Goal: Task Accomplishment & Management: Manage account settings

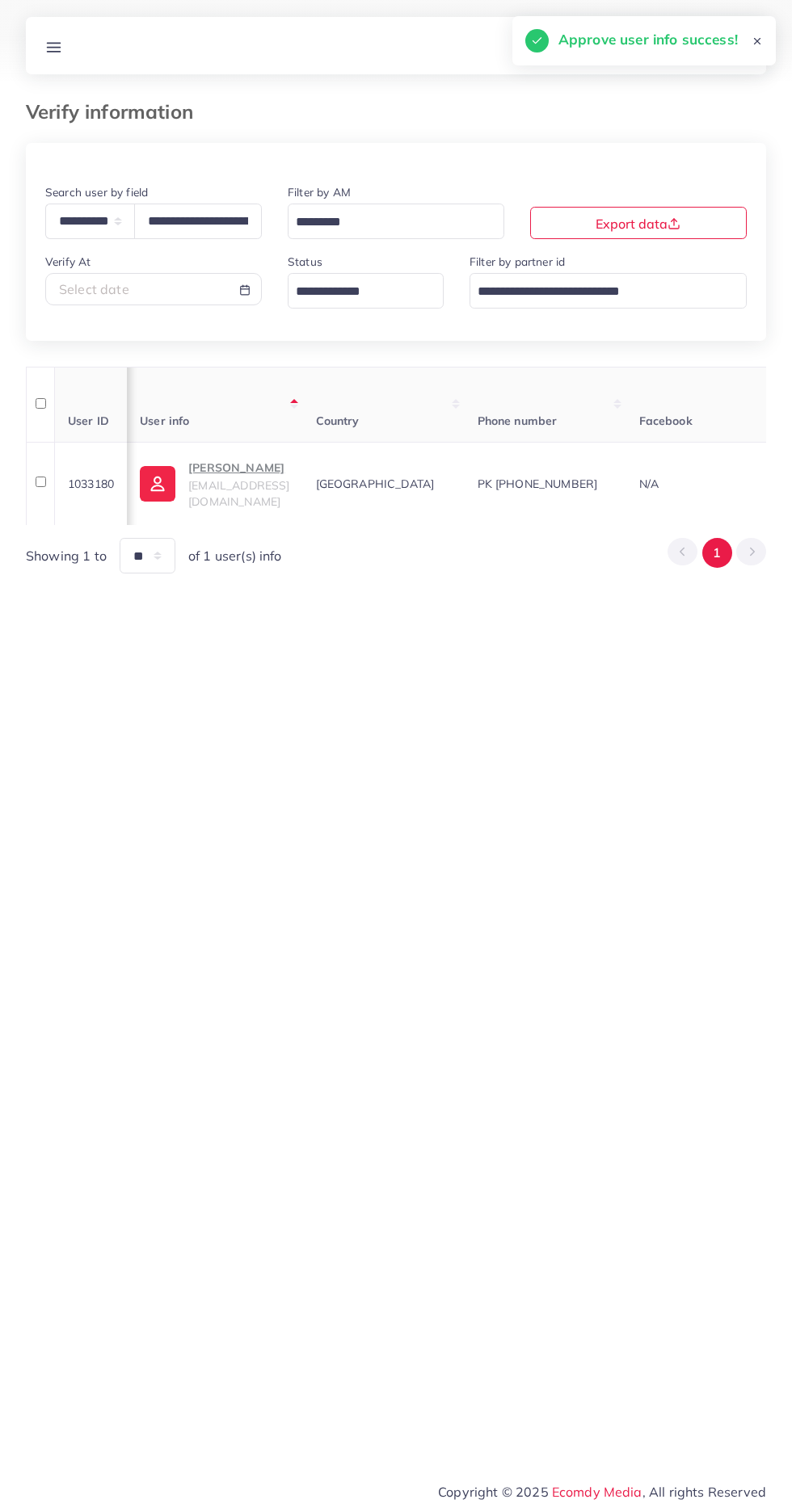
select select "*****"
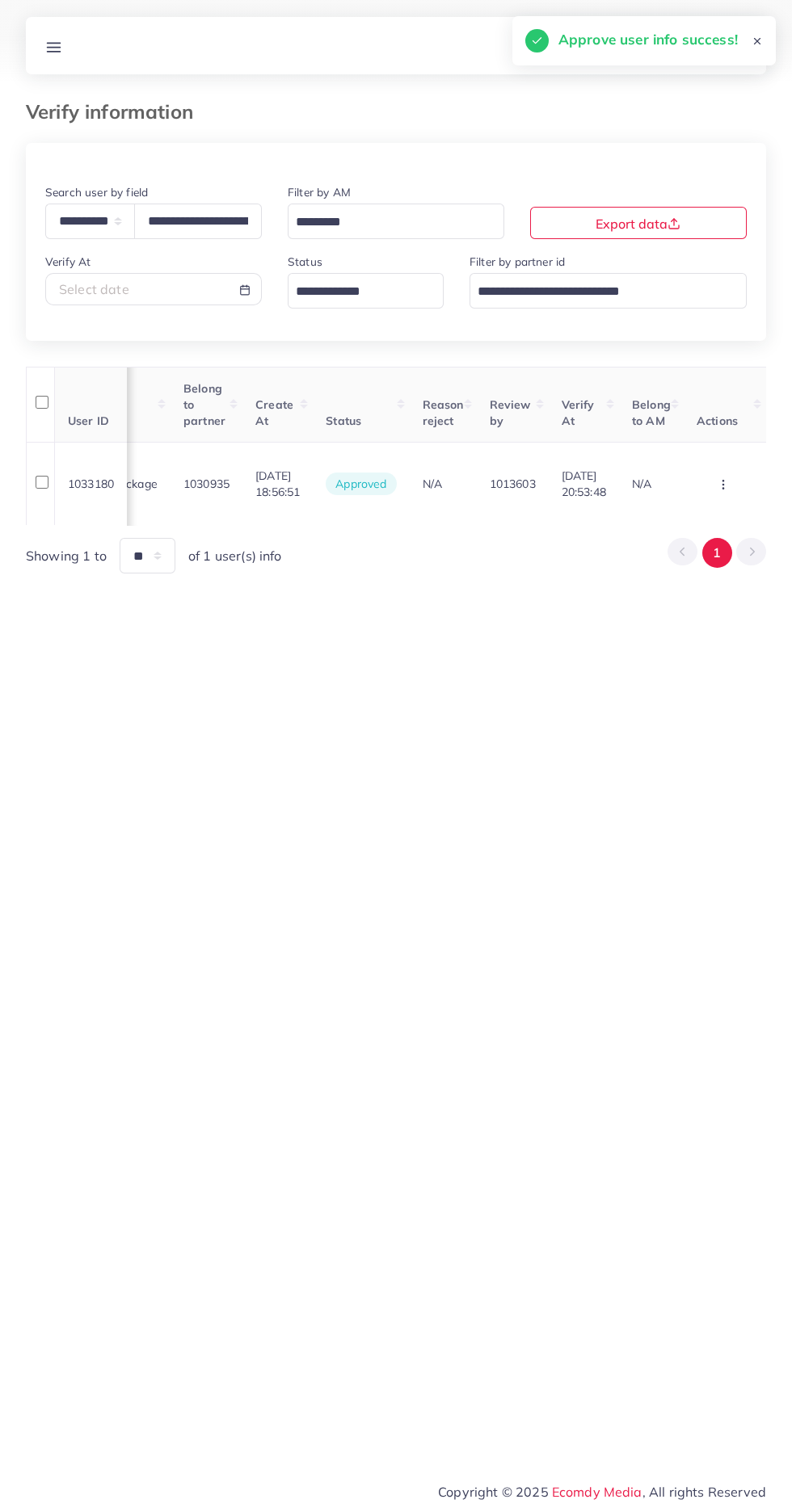
click at [53, 50] on line at bounding box center [53, 50] width 13 height 0
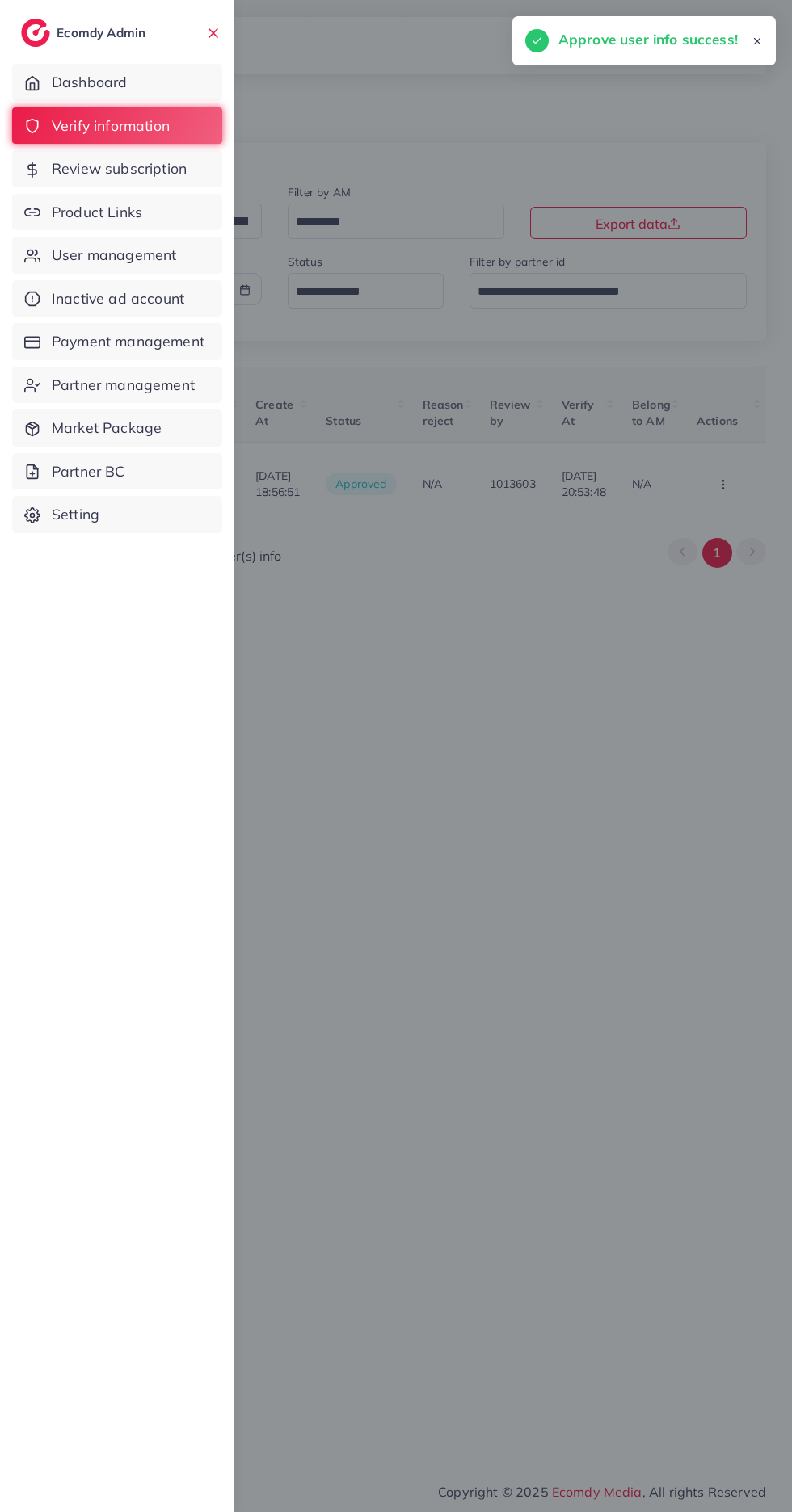
click at [72, 214] on span "Product Links" at bounding box center [96, 212] width 90 height 21
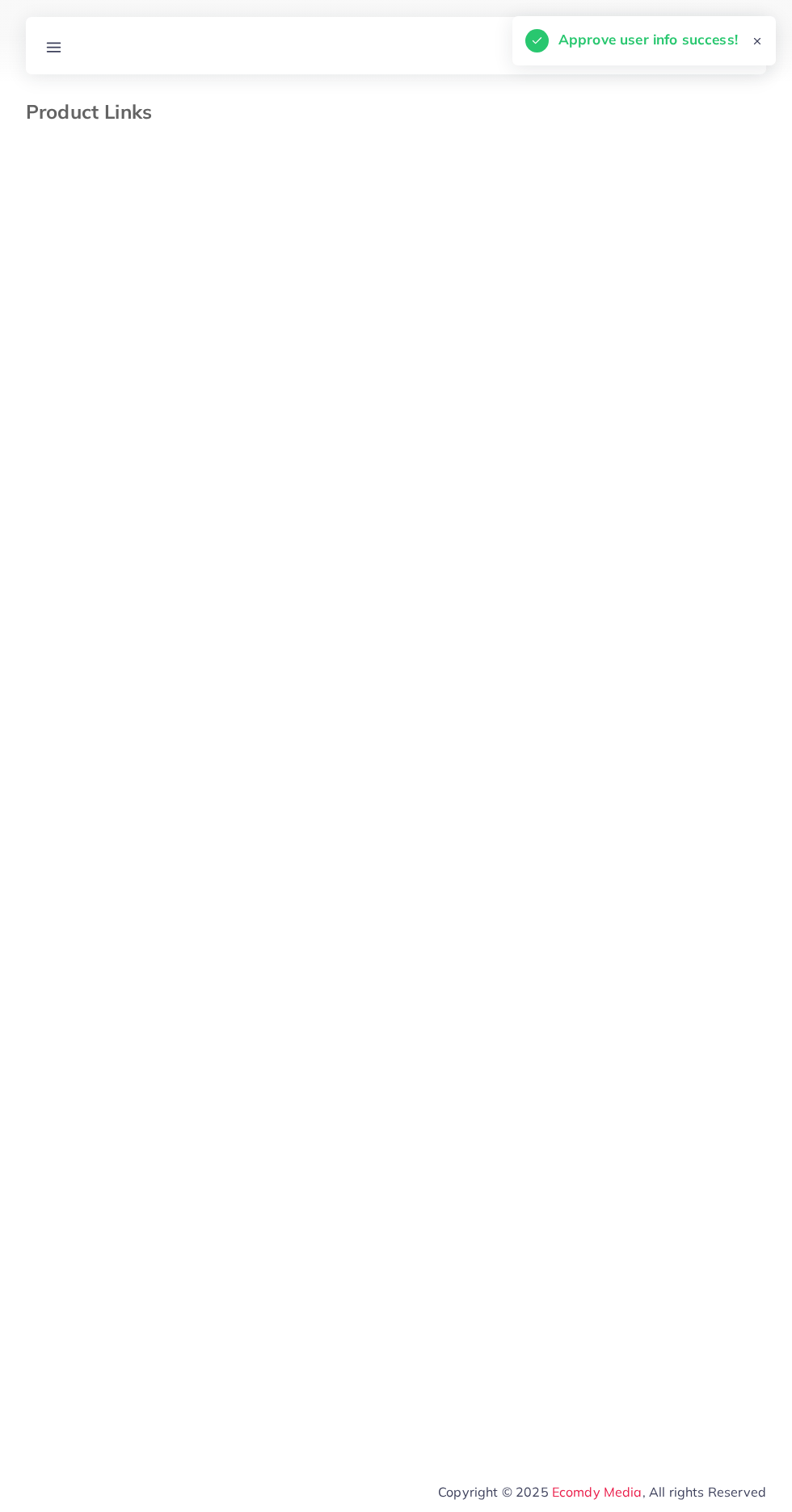
select select "*********"
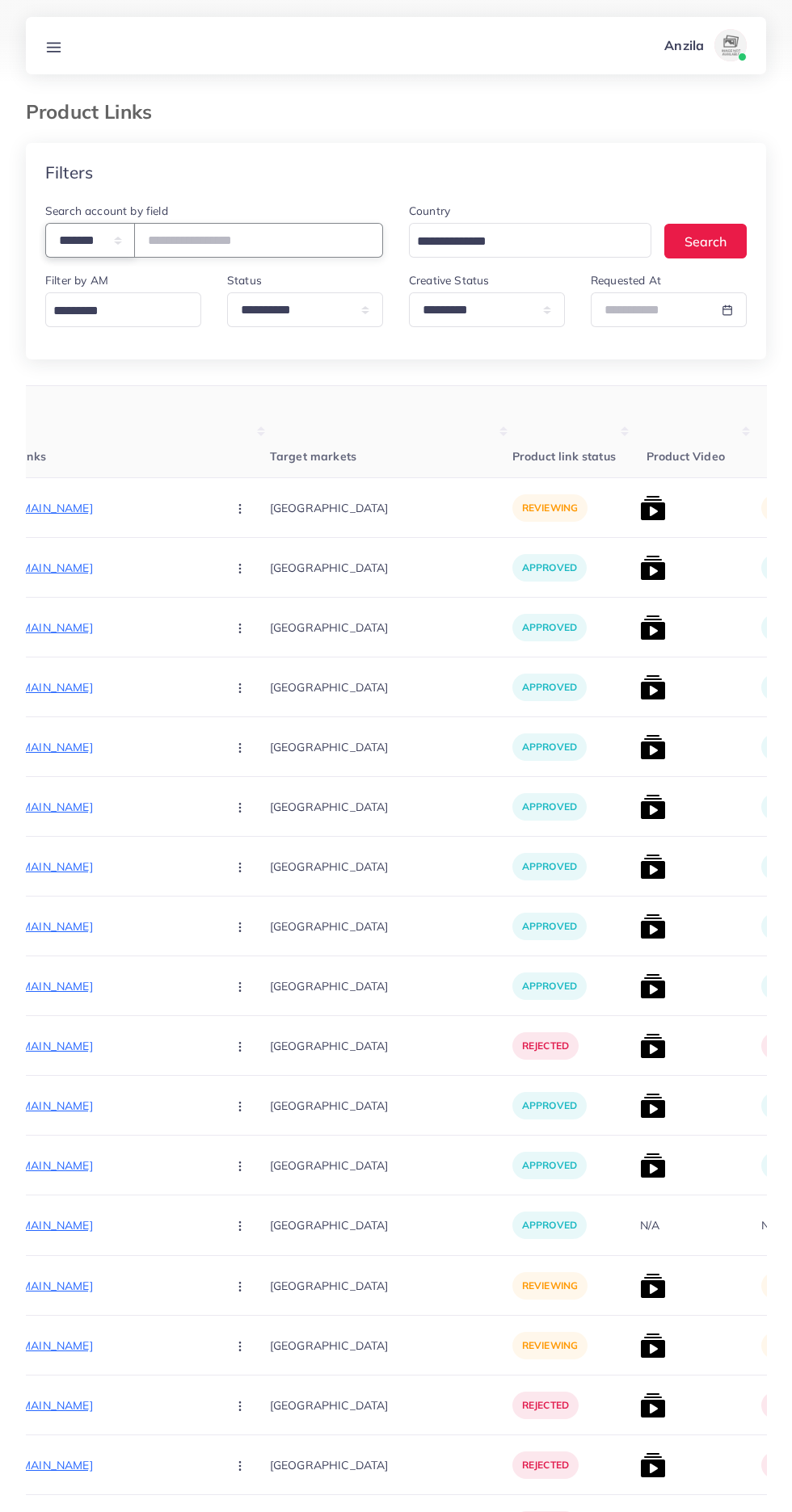
click at [82, 235] on select "**********" at bounding box center [90, 239] width 90 height 35
select select "*****"
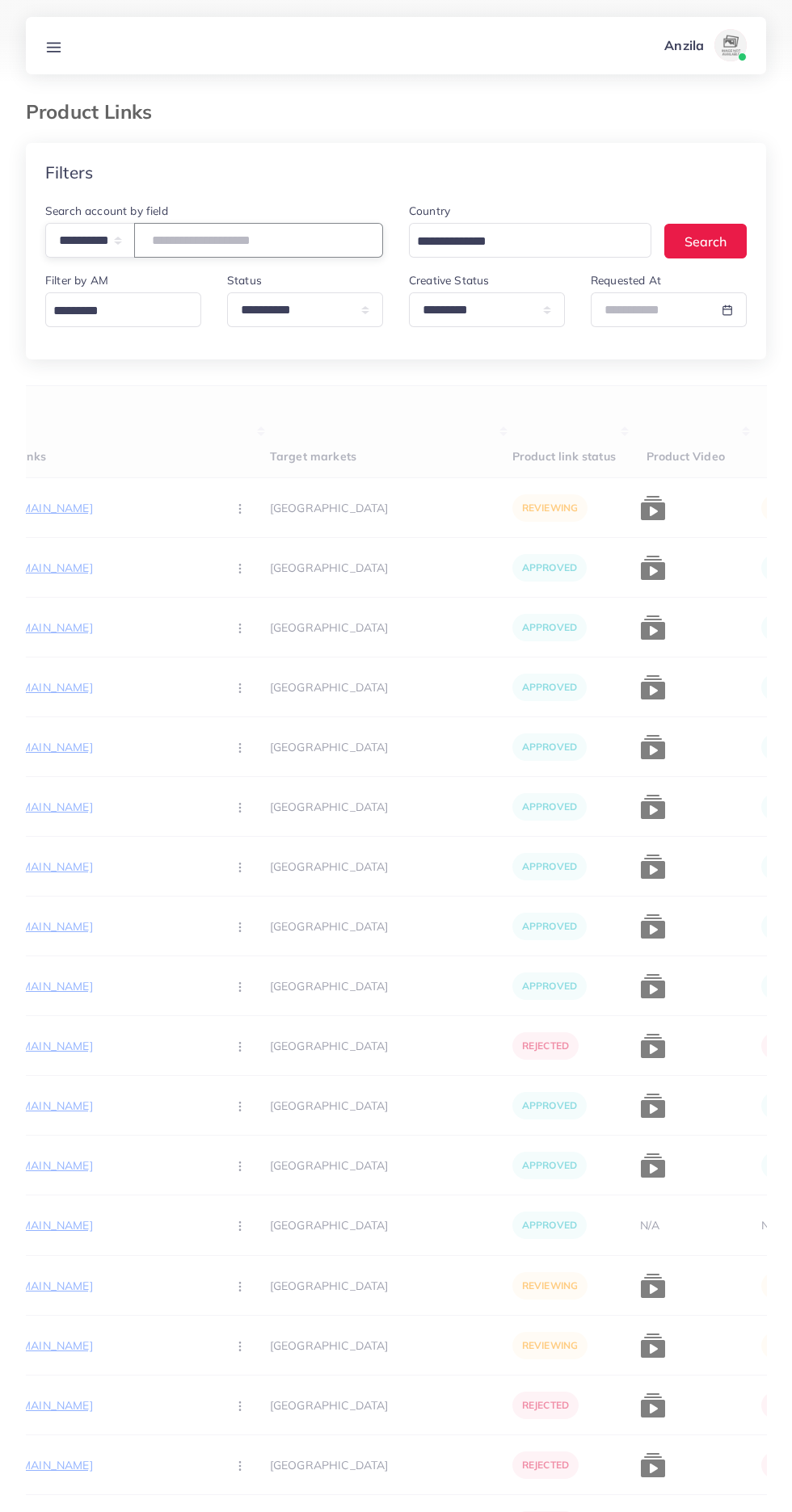
paste input "**********"
type input "**********"
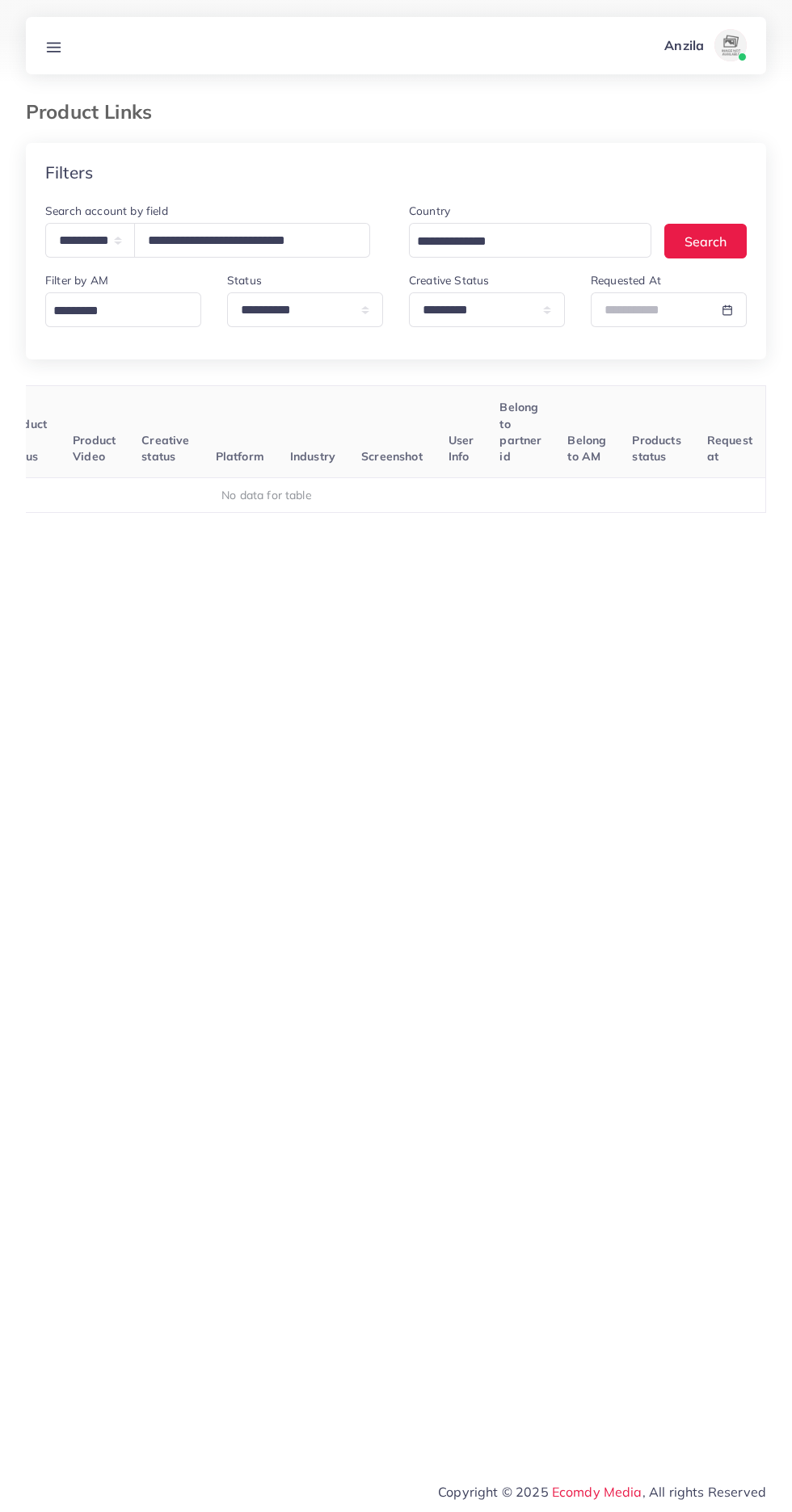
scroll to position [0, 253]
click at [438, 308] on select "**********" at bounding box center [487, 310] width 156 height 35
select select
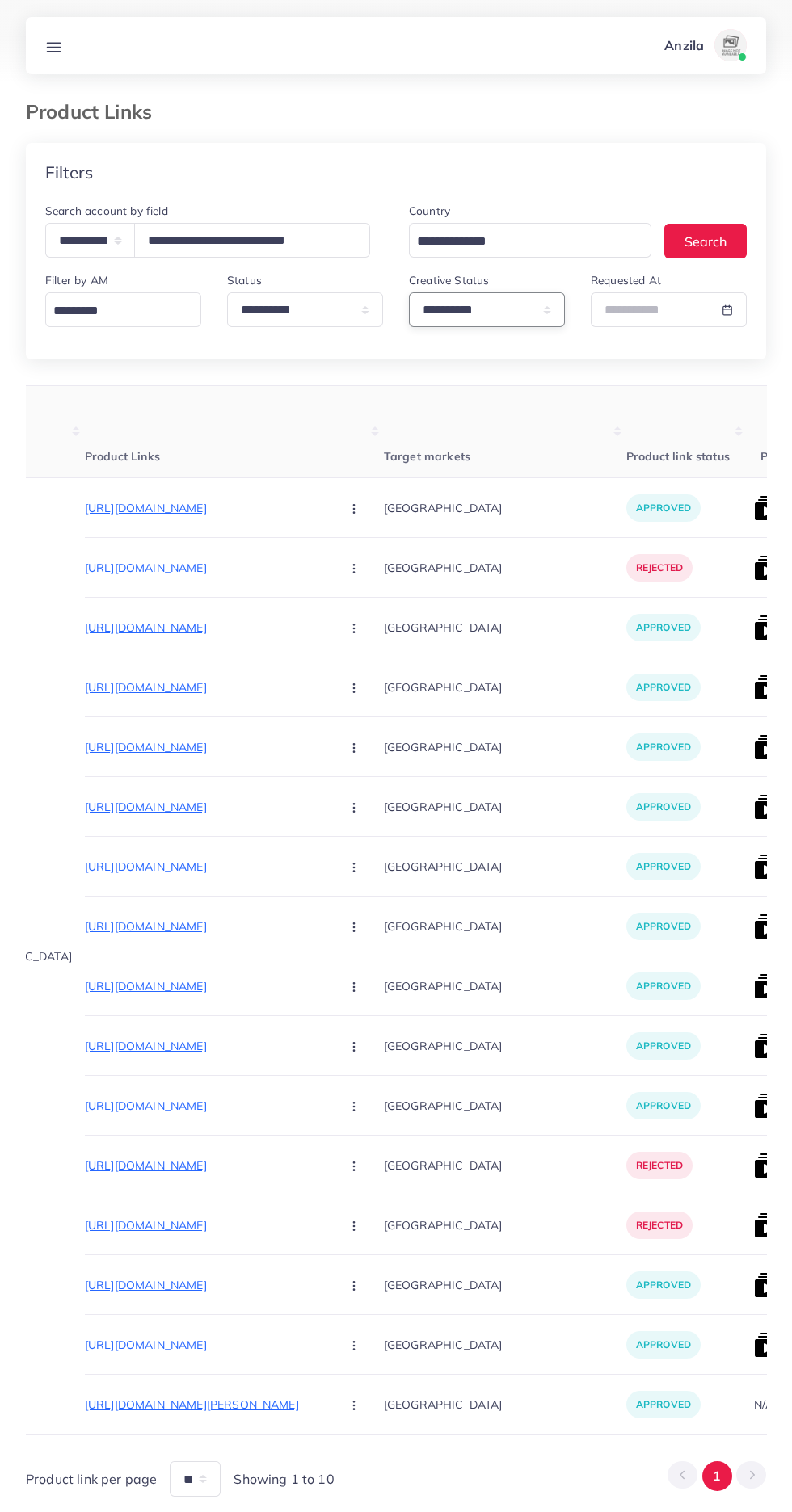
scroll to position [0, 157]
click at [99, 562] on p "[URL][DOMAIN_NAME]" at bounding box center [207, 568] width 243 height 20
click at [328, 572] on button "button" at bounding box center [355, 567] width 56 height 37
click at [363, 617] on span "Approve" at bounding box center [390, 617] width 53 height 16
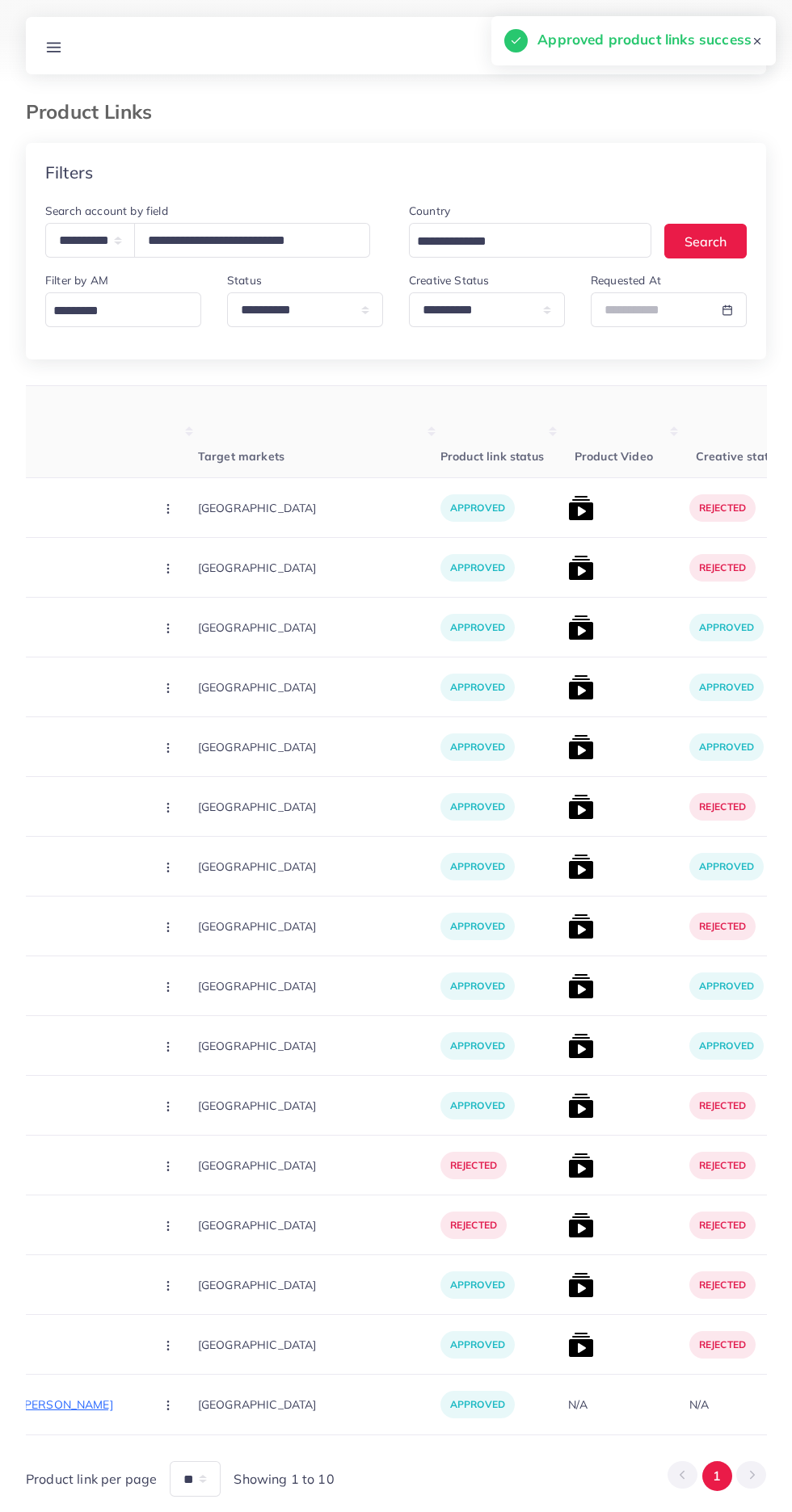
scroll to position [0, 398]
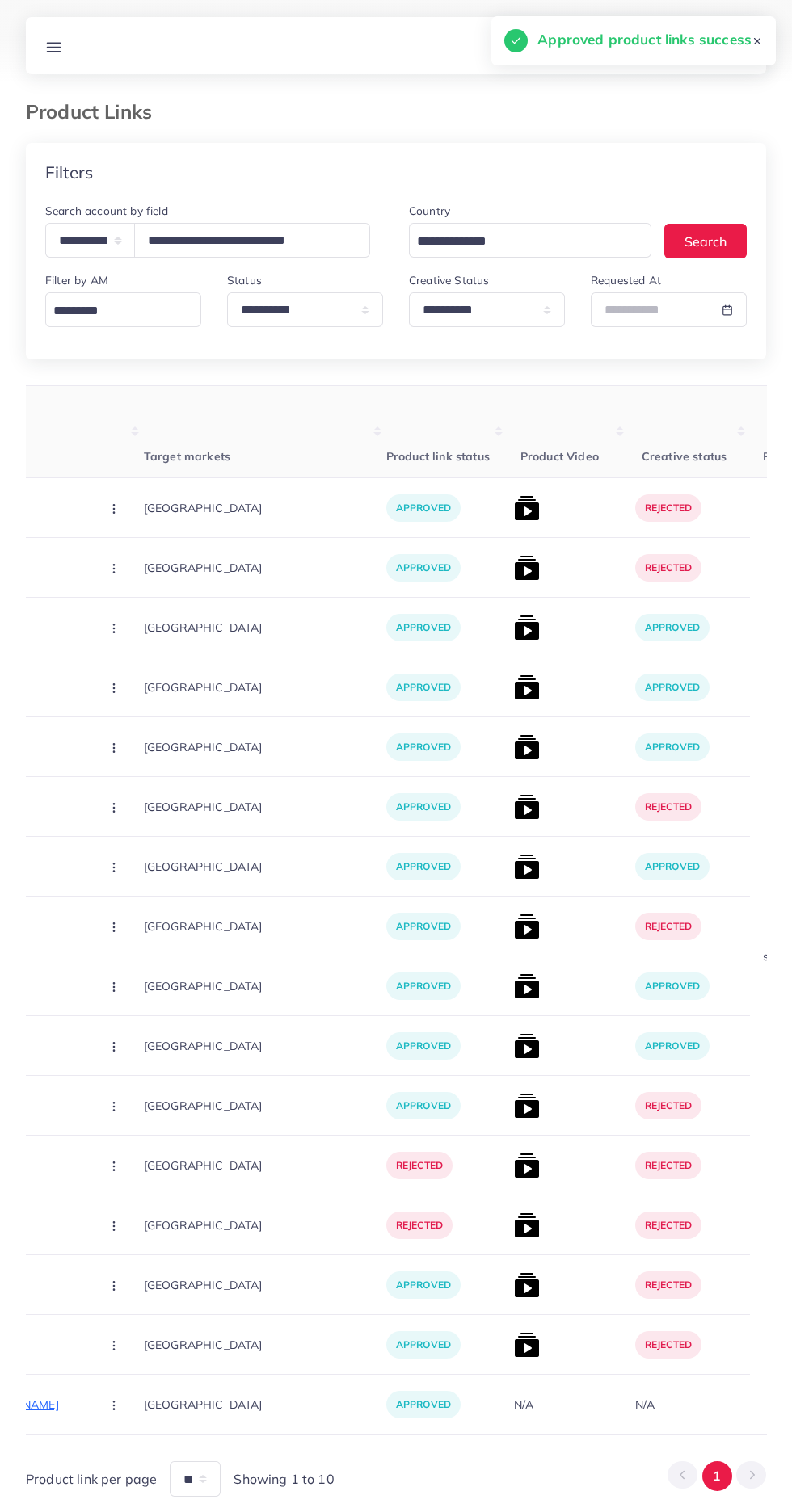
click at [514, 561] on img at bounding box center [527, 568] width 26 height 26
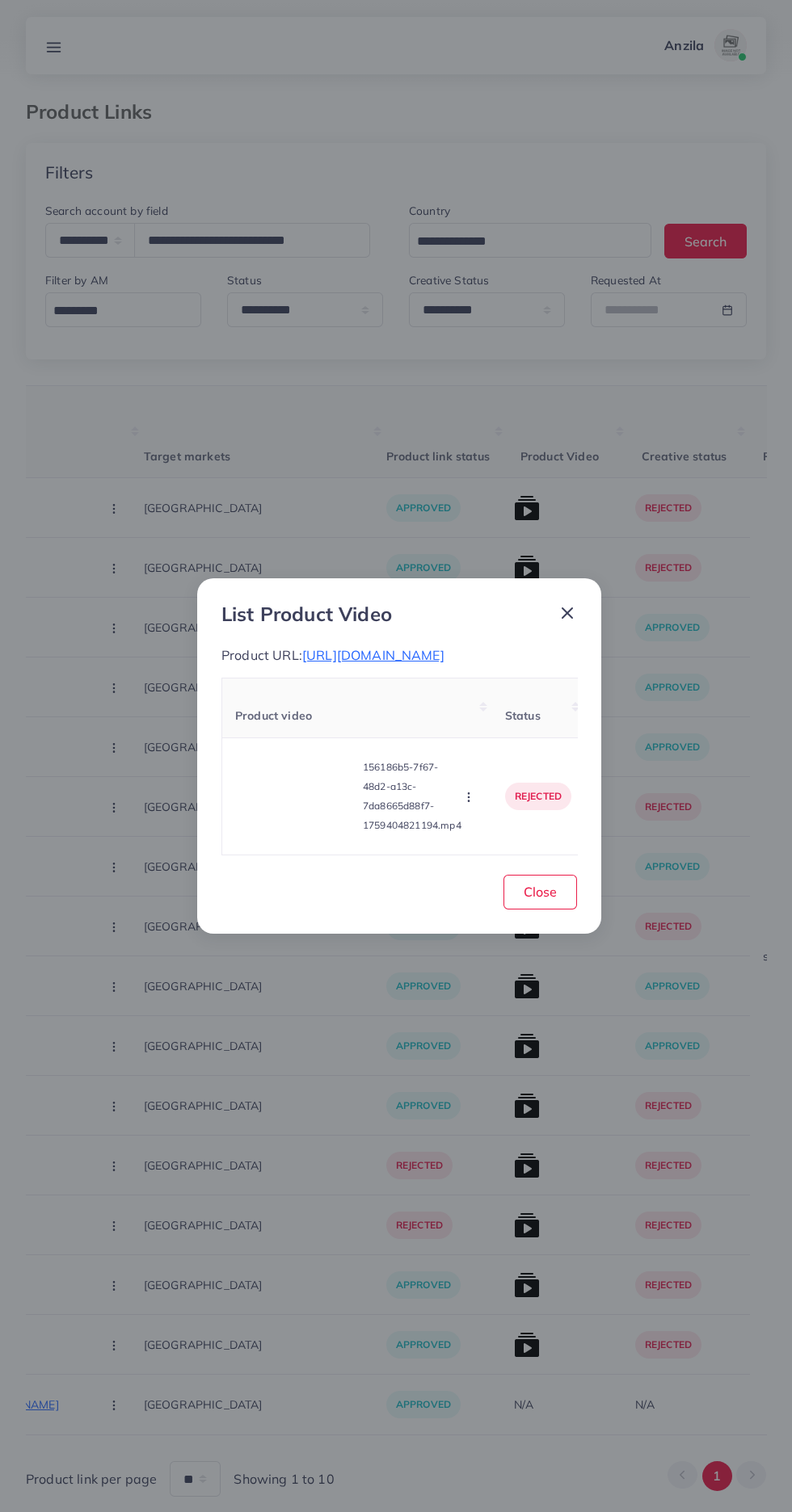
click at [298, 817] on video at bounding box center [296, 796] width 121 height 72
click at [314, 794] on div at bounding box center [296, 796] width 121 height 72
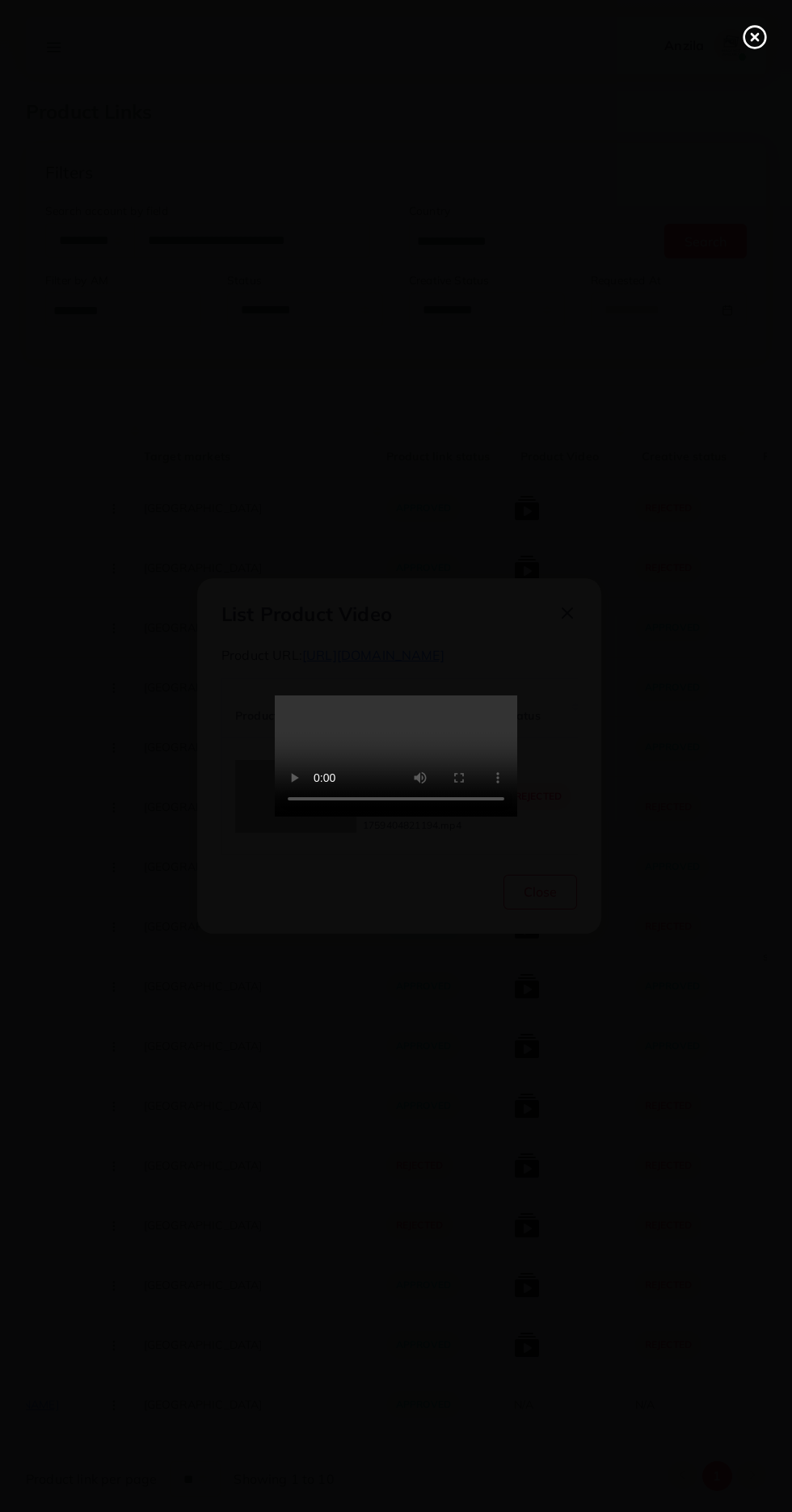
click at [754, 38] on line at bounding box center [754, 37] width 7 height 7
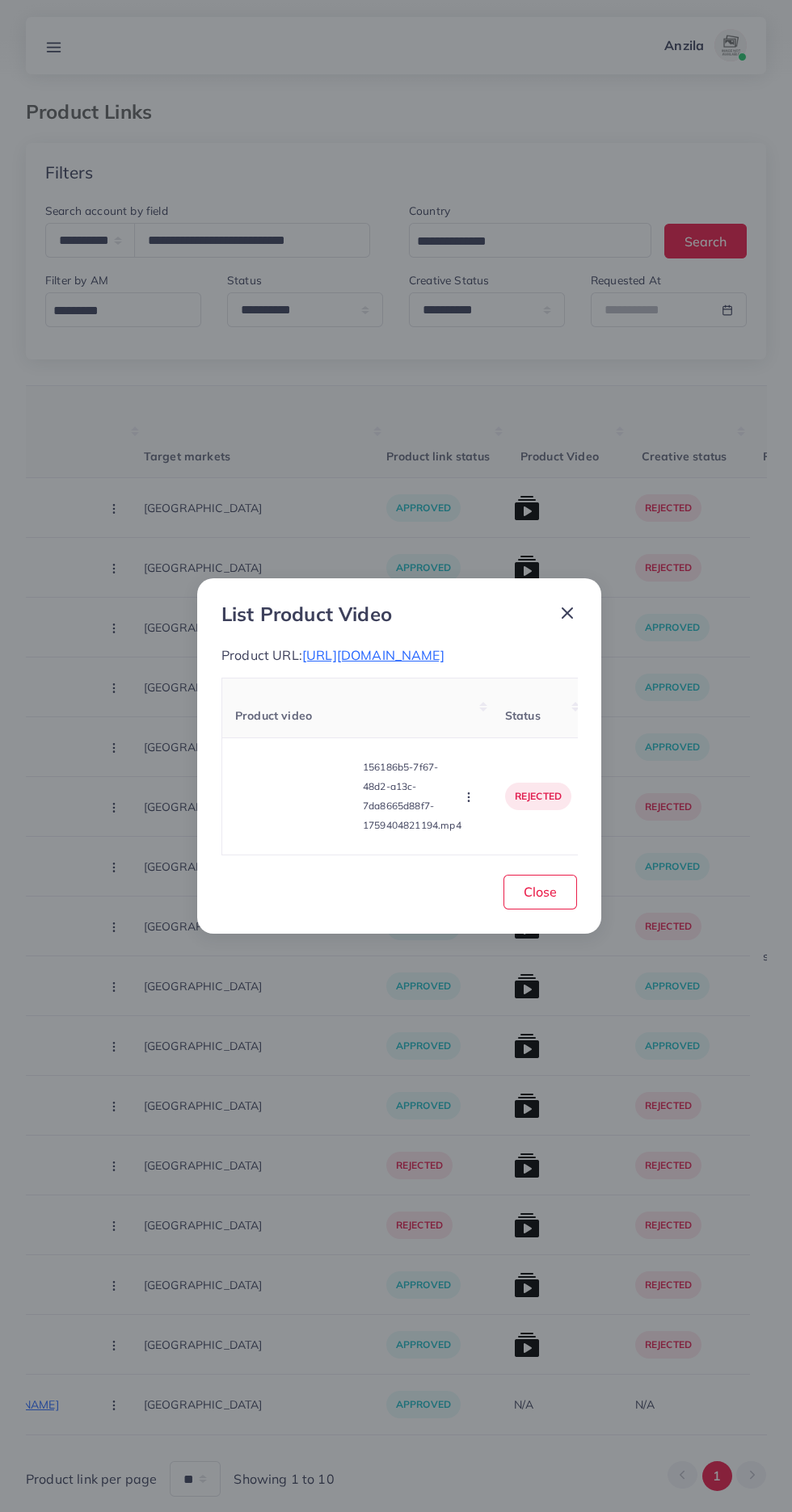
click at [471, 794] on icon "button" at bounding box center [468, 797] width 13 height 13
click at [537, 729] on link "Approve" at bounding box center [500, 721] width 128 height 36
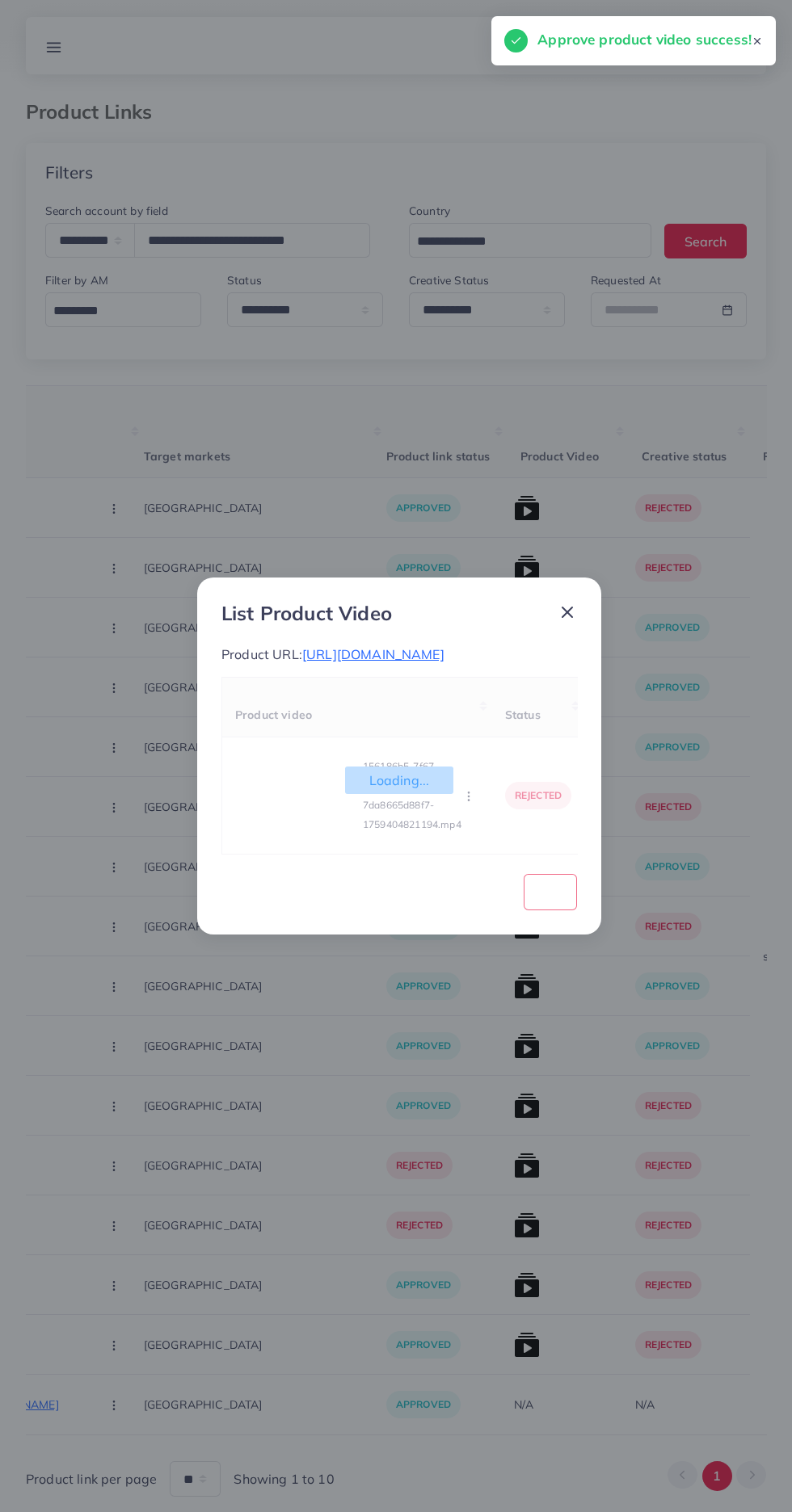
click at [473, 815] on div "Loading... Product video Status Reason reject 156186b5-7f67-48d2-a13c-7da8665d8…" at bounding box center [399, 766] width 355 height 178
click at [468, 801] on circle "button" at bounding box center [468, 801] width 1 height 1
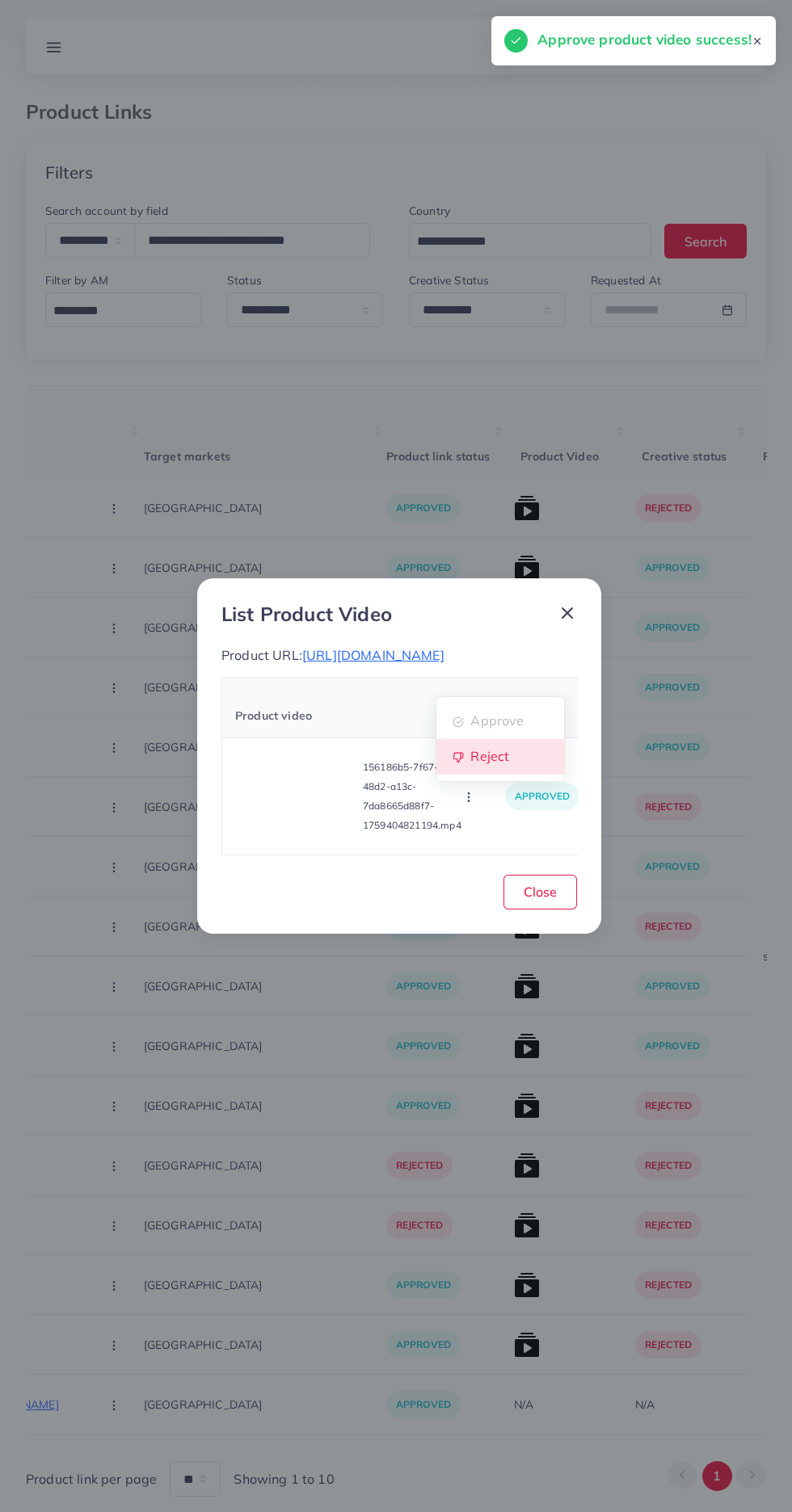
click at [523, 763] on link "Reject" at bounding box center [500, 757] width 128 height 36
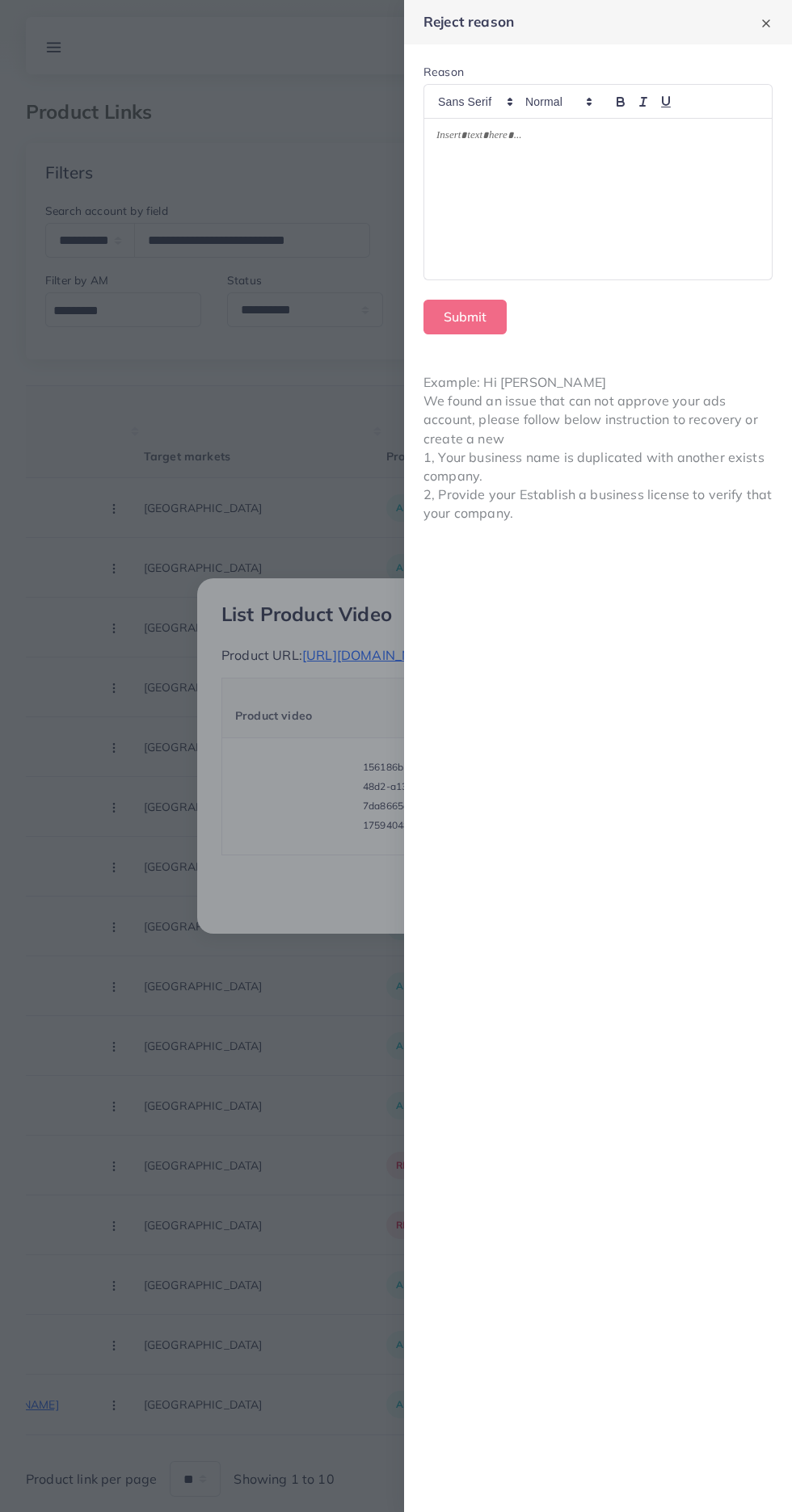
click at [528, 227] on div at bounding box center [598, 199] width 347 height 160
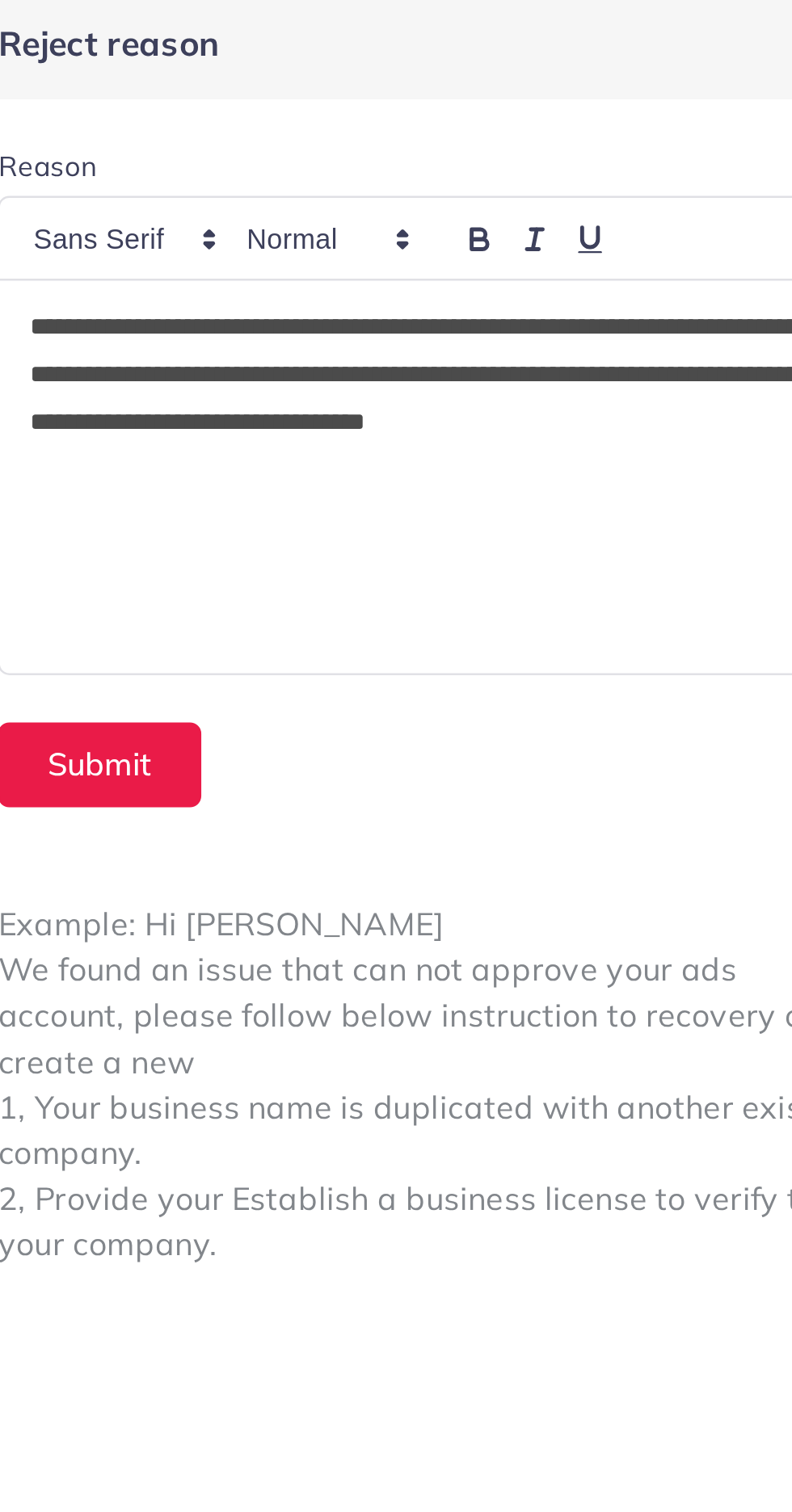
click at [438, 141] on p "**********" at bounding box center [598, 167] width 324 height 77
click at [614, 160] on p "**********" at bounding box center [598, 167] width 324 height 77
click at [659, 156] on p "**********" at bounding box center [598, 167] width 324 height 77
click at [662, 161] on p "**********" at bounding box center [598, 157] width 324 height 58
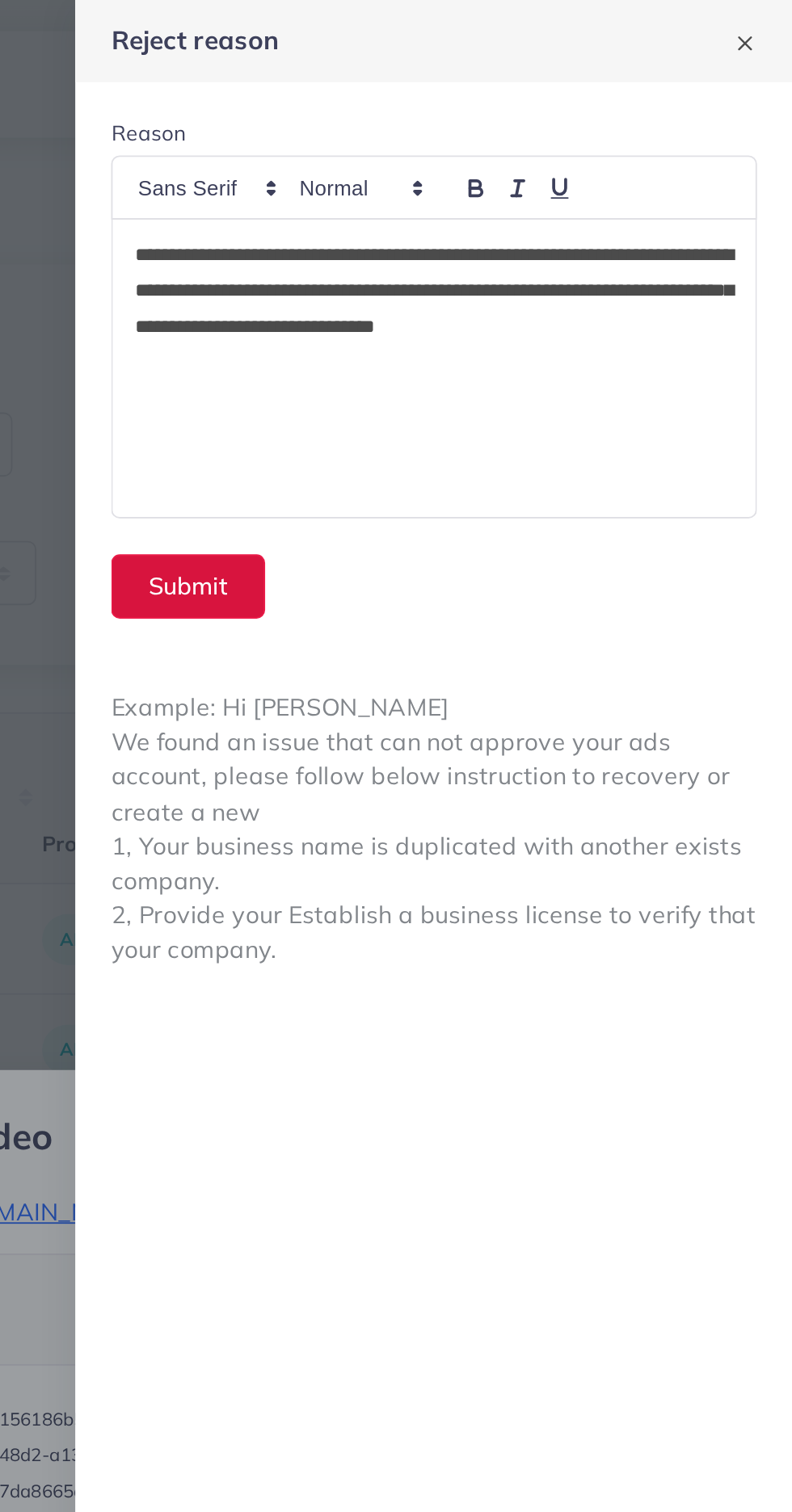
click at [451, 313] on button "Submit" at bounding box center [465, 317] width 83 height 35
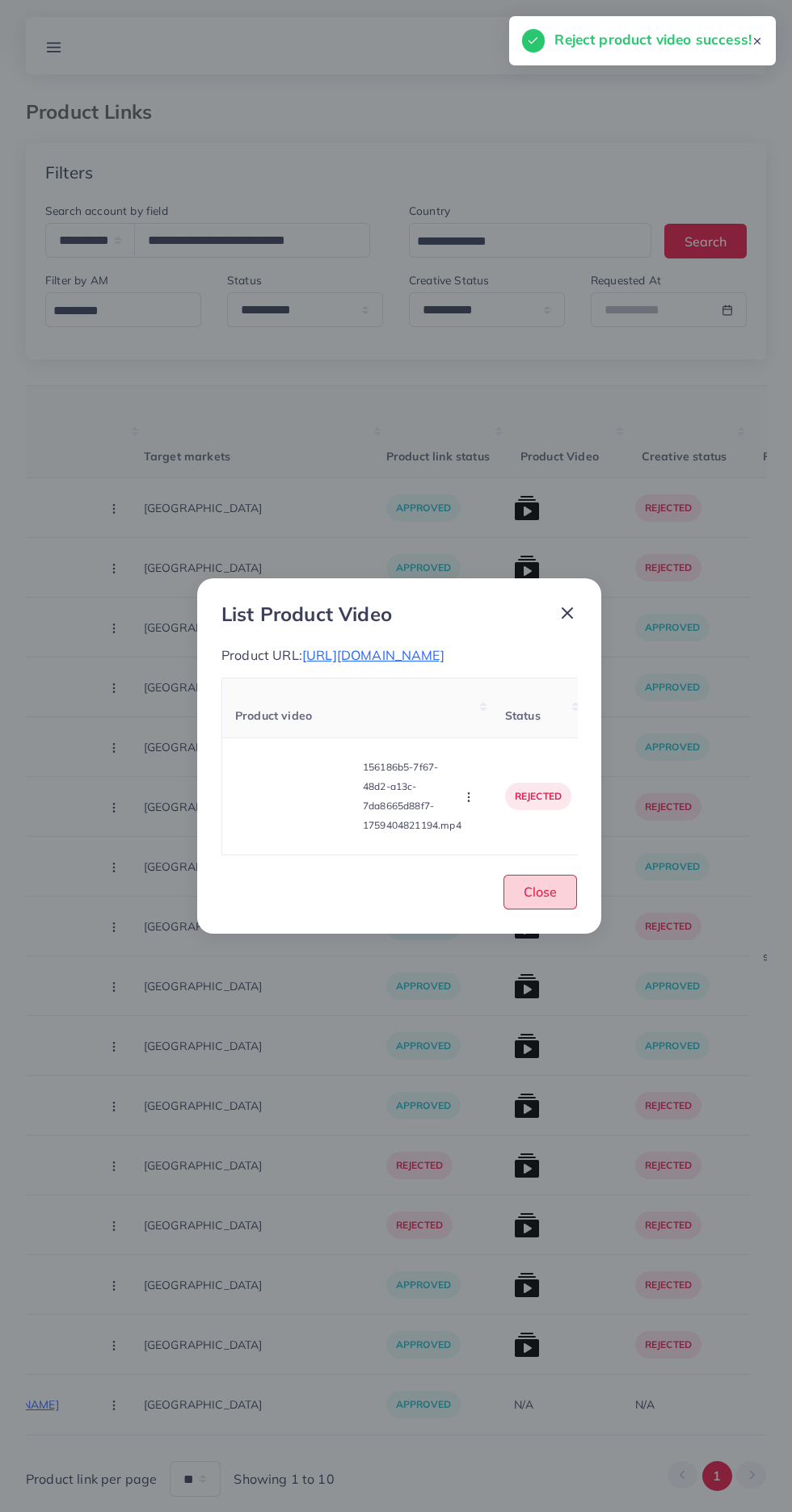
click at [570, 896] on button "Close" at bounding box center [541, 892] width 73 height 35
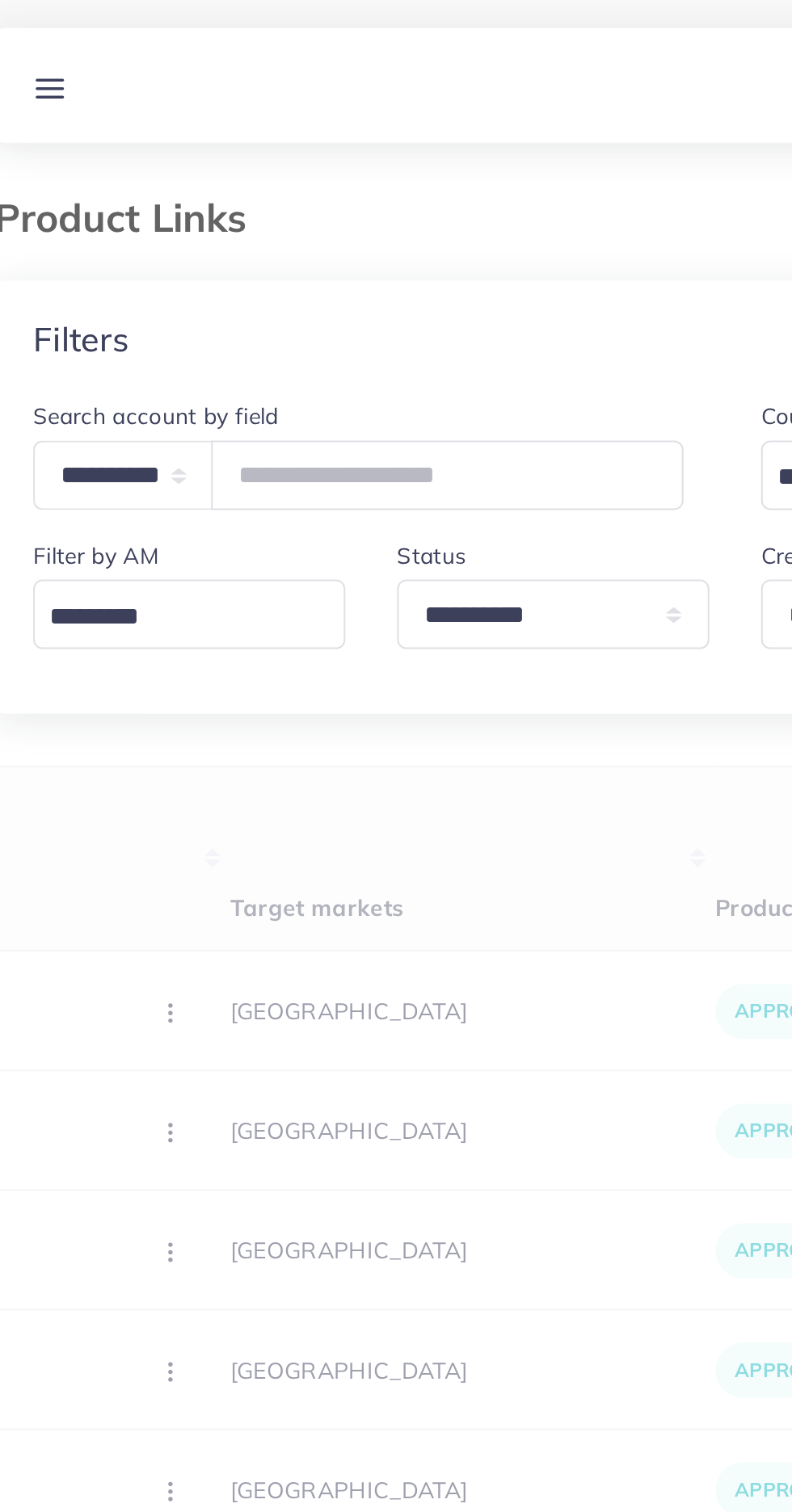
click at [150, 389] on div "User ID Country Product Links Target markets Product link status Product Video …" at bounding box center [396, 940] width 741 height 1111
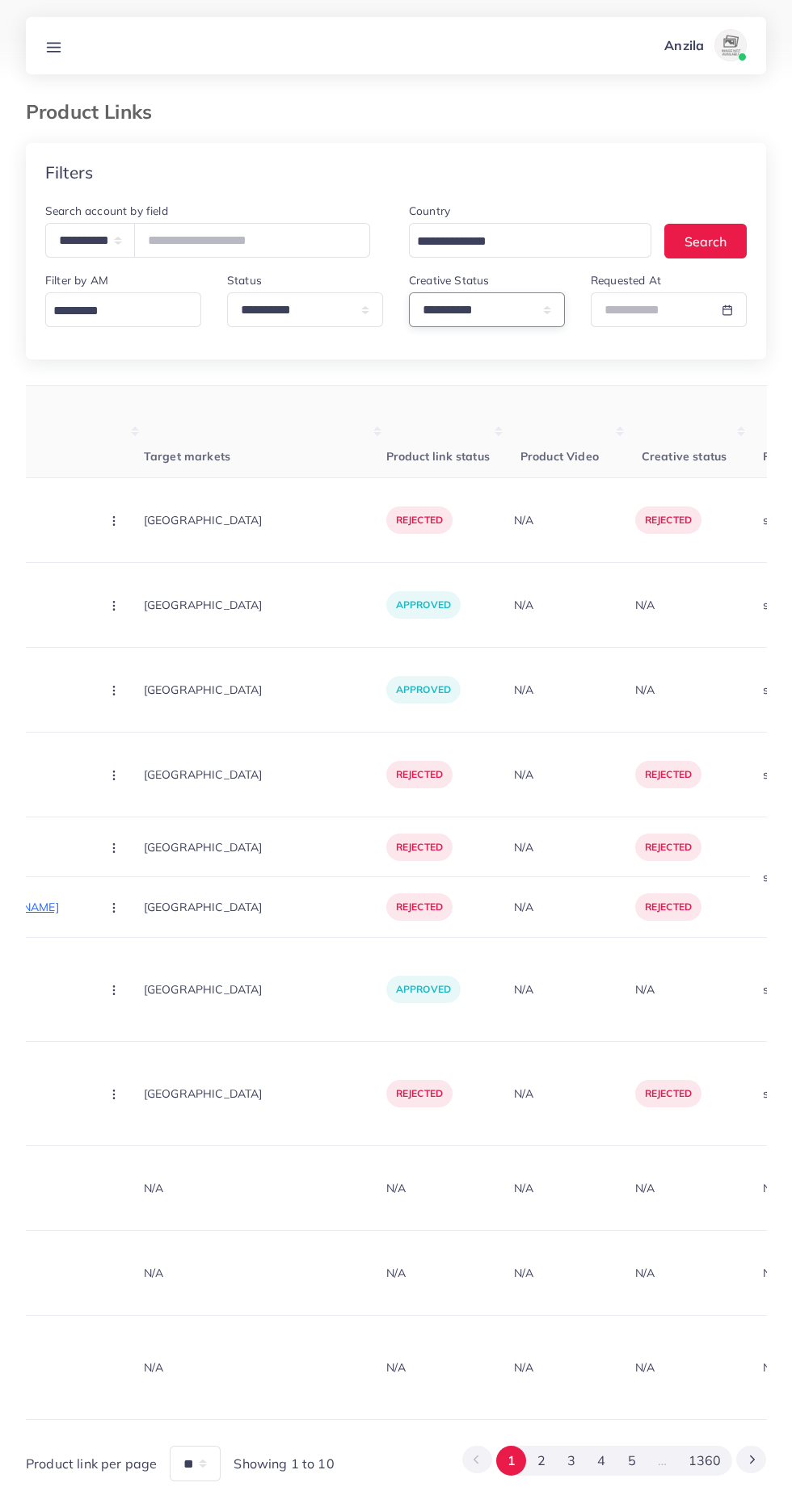
click at [438, 320] on select "**********" at bounding box center [487, 310] width 156 height 35
select select "*********"
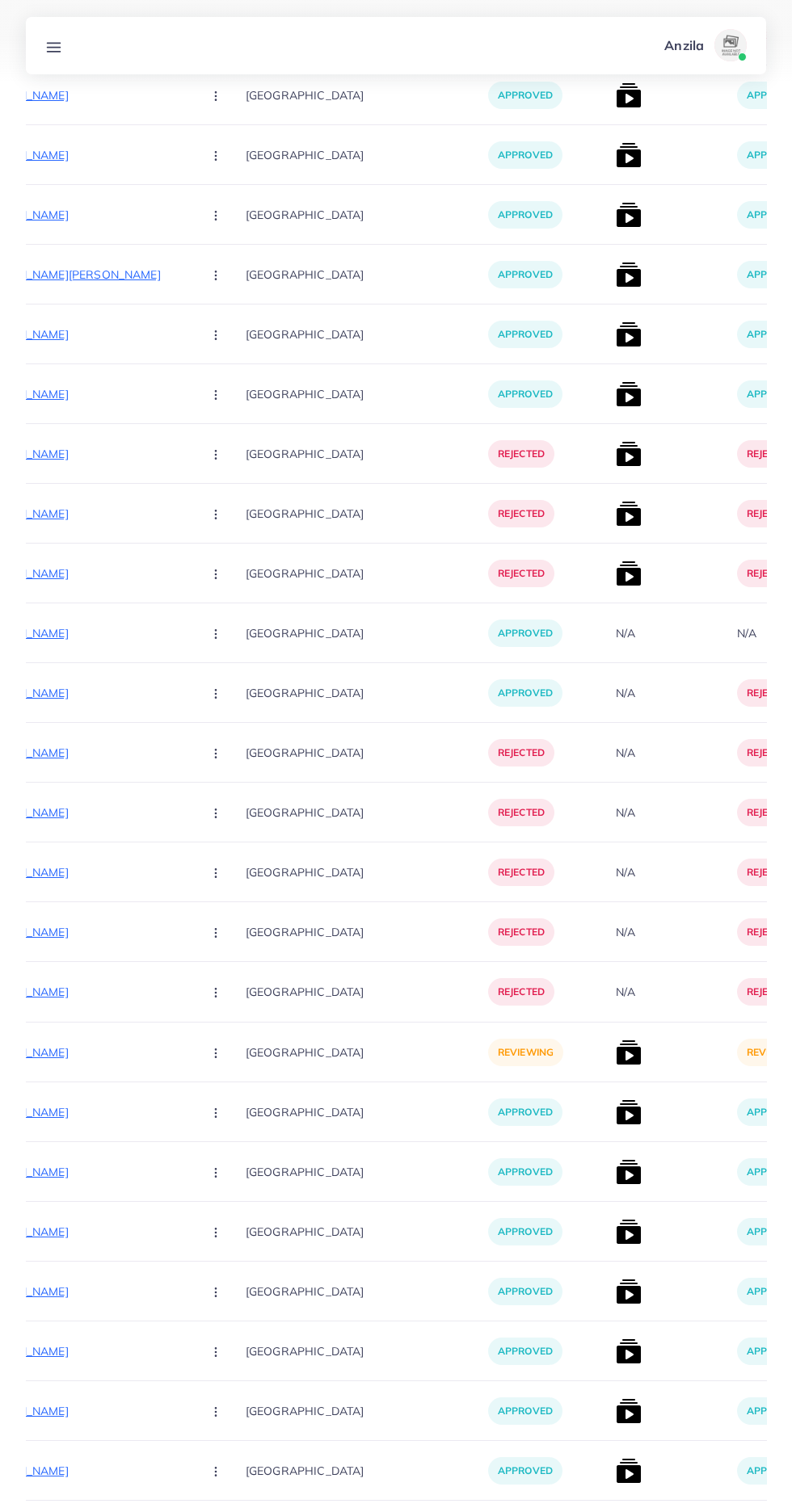
scroll to position [3182, 0]
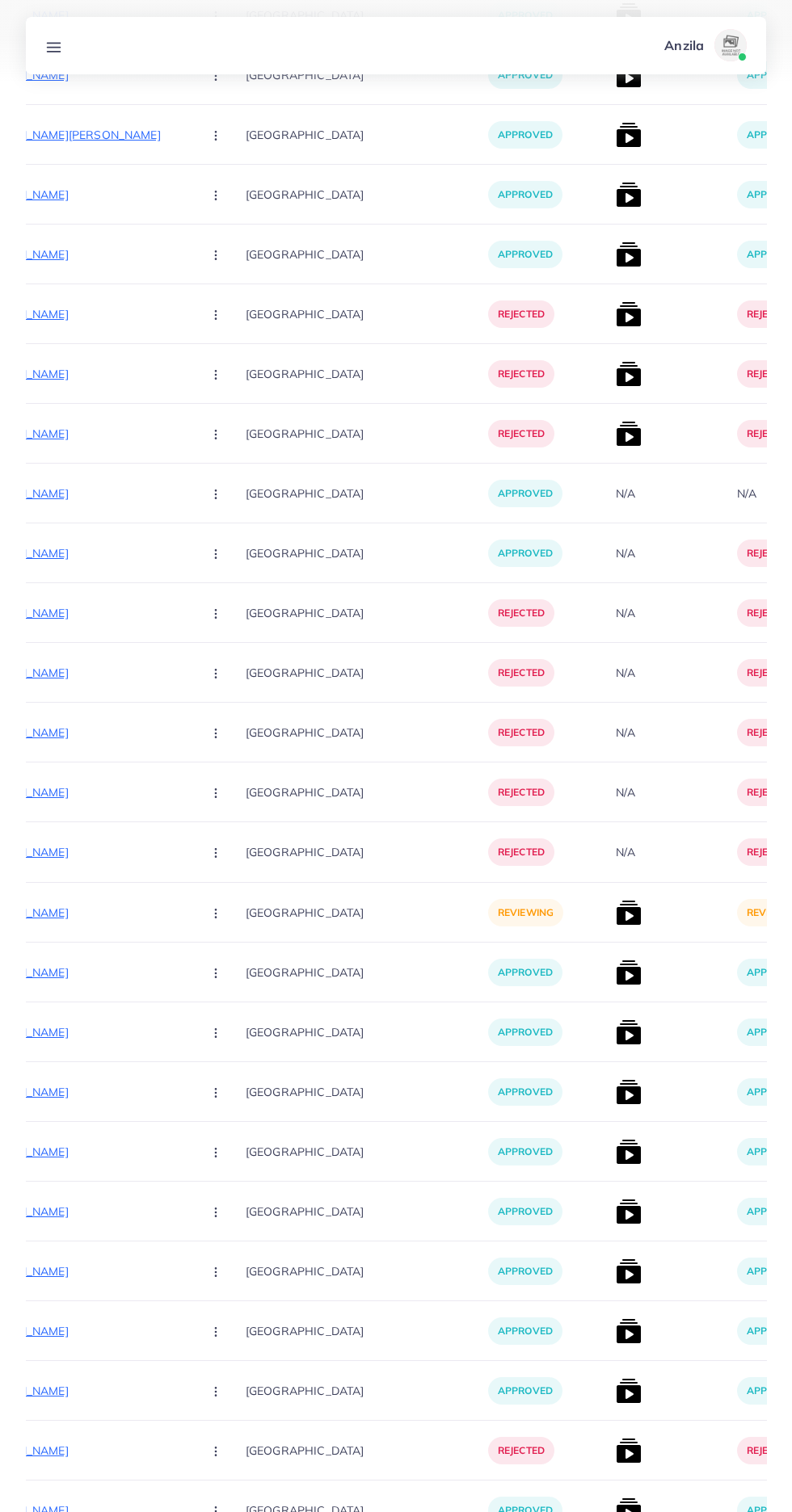
click at [62, 912] on p "[URL][DOMAIN_NAME]" at bounding box center [67, 913] width 243 height 20
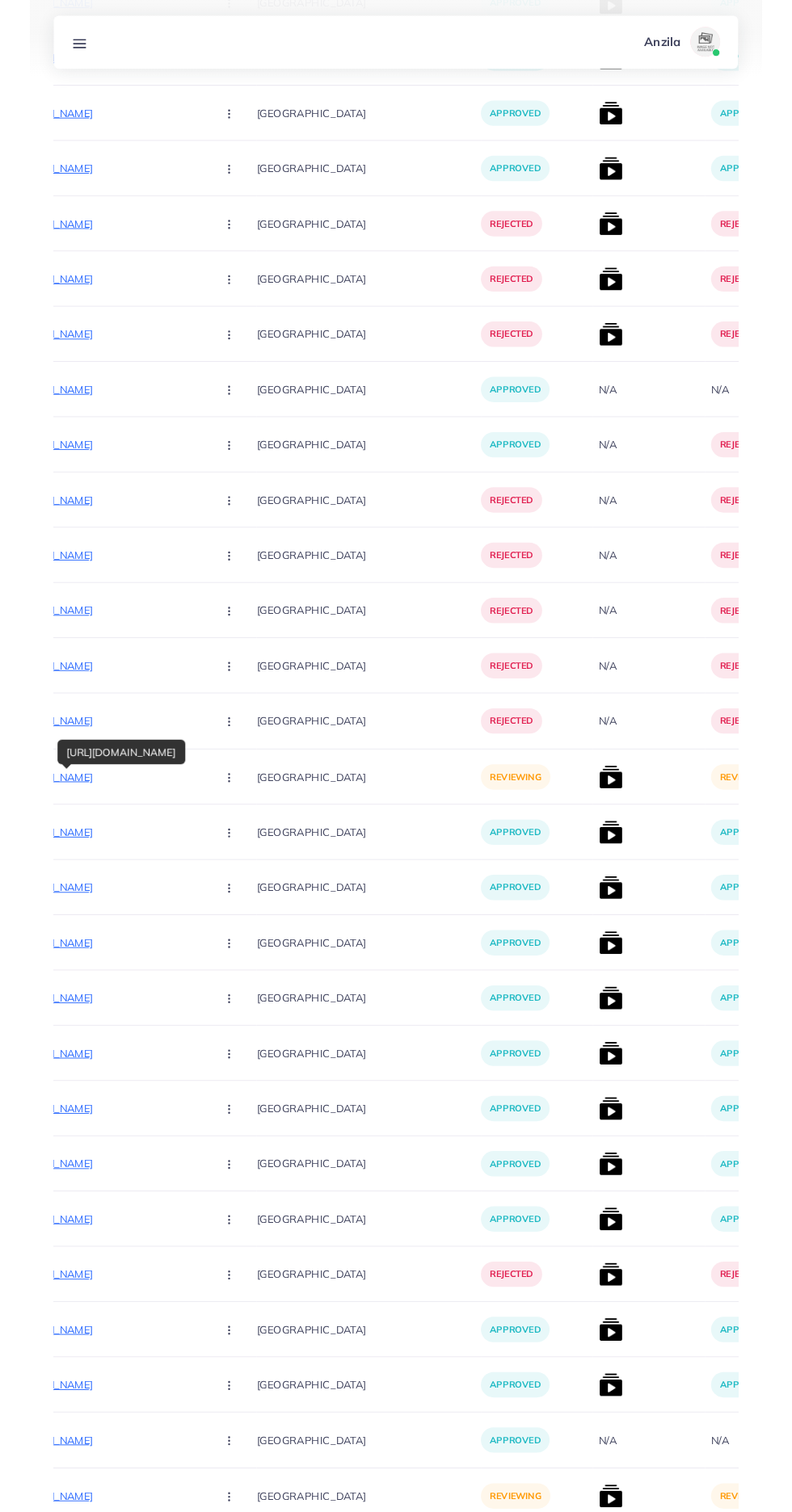
scroll to position [3305, 0]
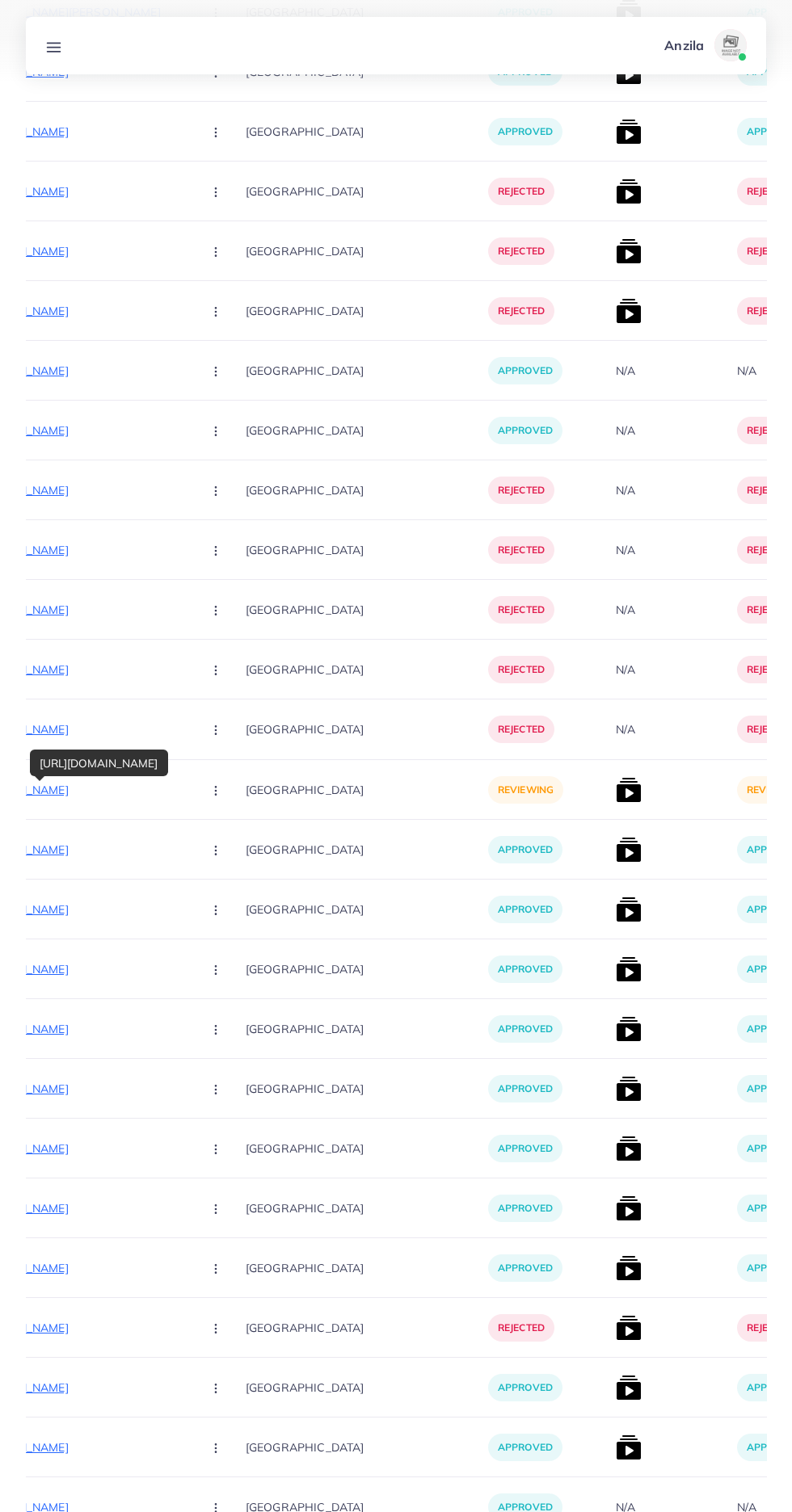
click at [215, 791] on circle "button" at bounding box center [215, 790] width 1 height 1
click at [224, 875] on span "Reject" at bounding box center [243, 875] width 39 height 16
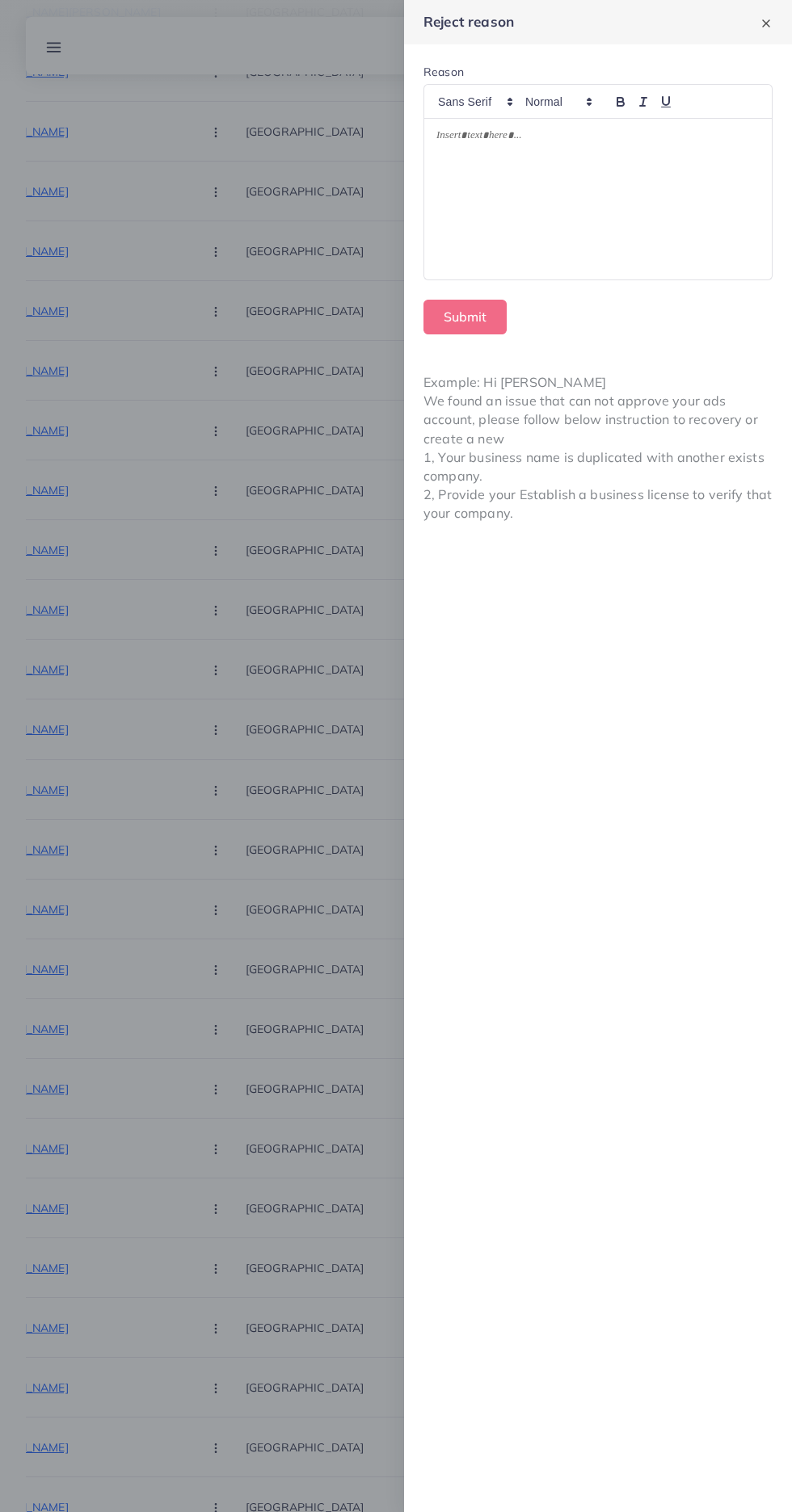
click at [287, 1291] on div at bounding box center [396, 756] width 792 height 1512
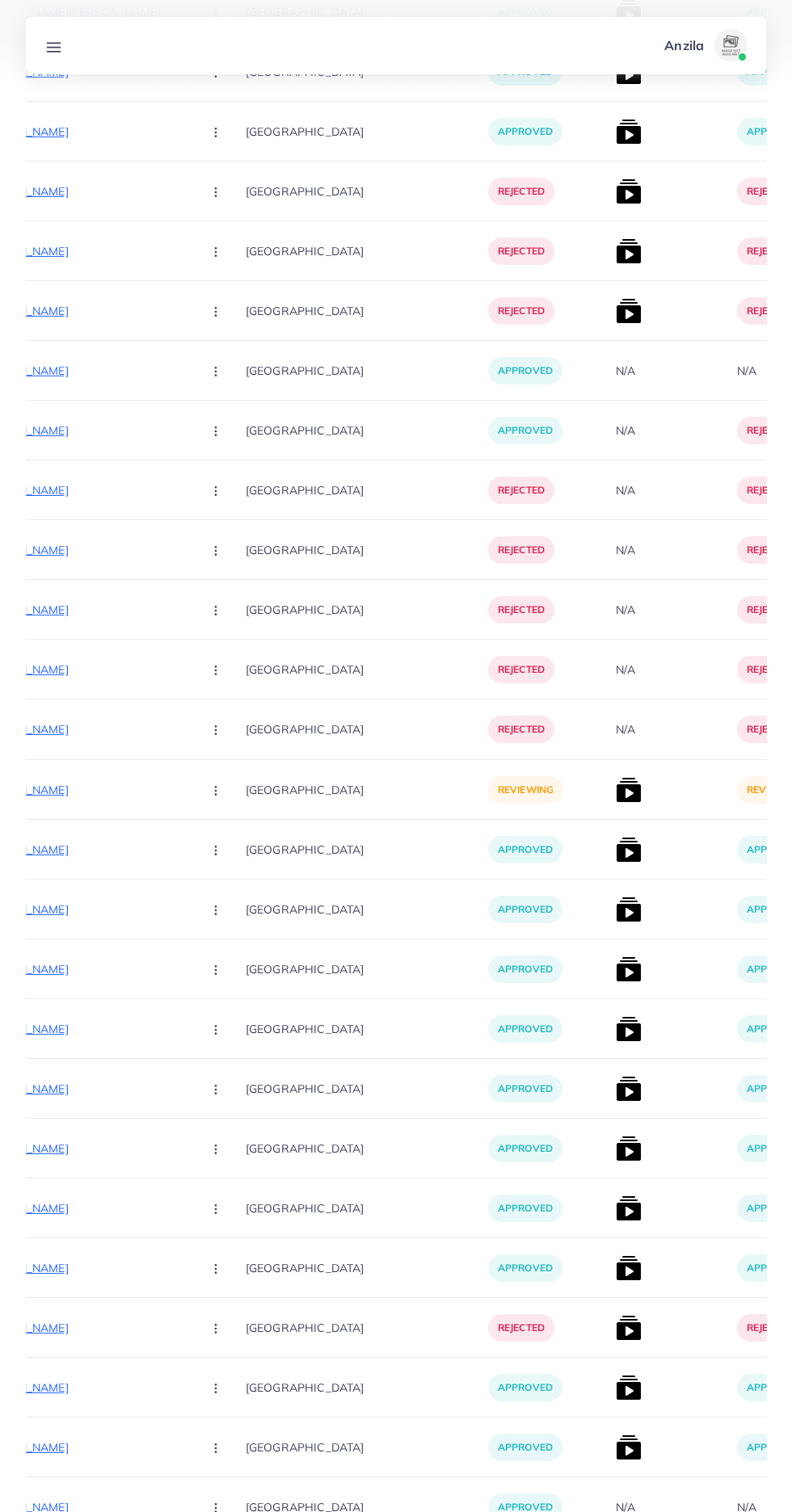
click at [215, 791] on circle "button" at bounding box center [215, 790] width 1 height 1
click at [224, 842] on span "Approve" at bounding box center [250, 839] width 53 height 16
click at [616, 790] on img at bounding box center [629, 790] width 26 height 26
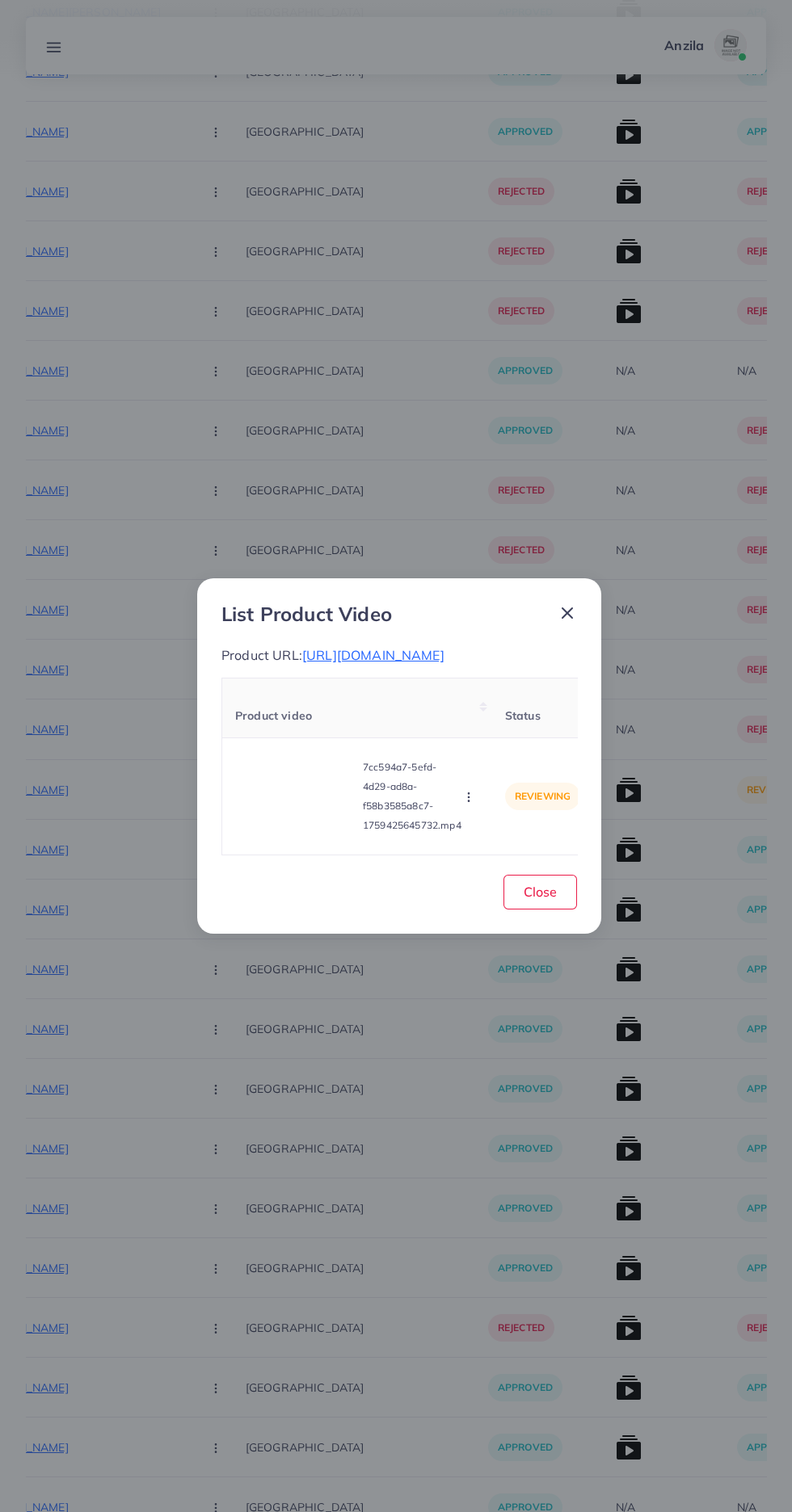
click at [268, 786] on video at bounding box center [296, 796] width 121 height 72
click at [297, 819] on div at bounding box center [296, 796] width 121 height 72
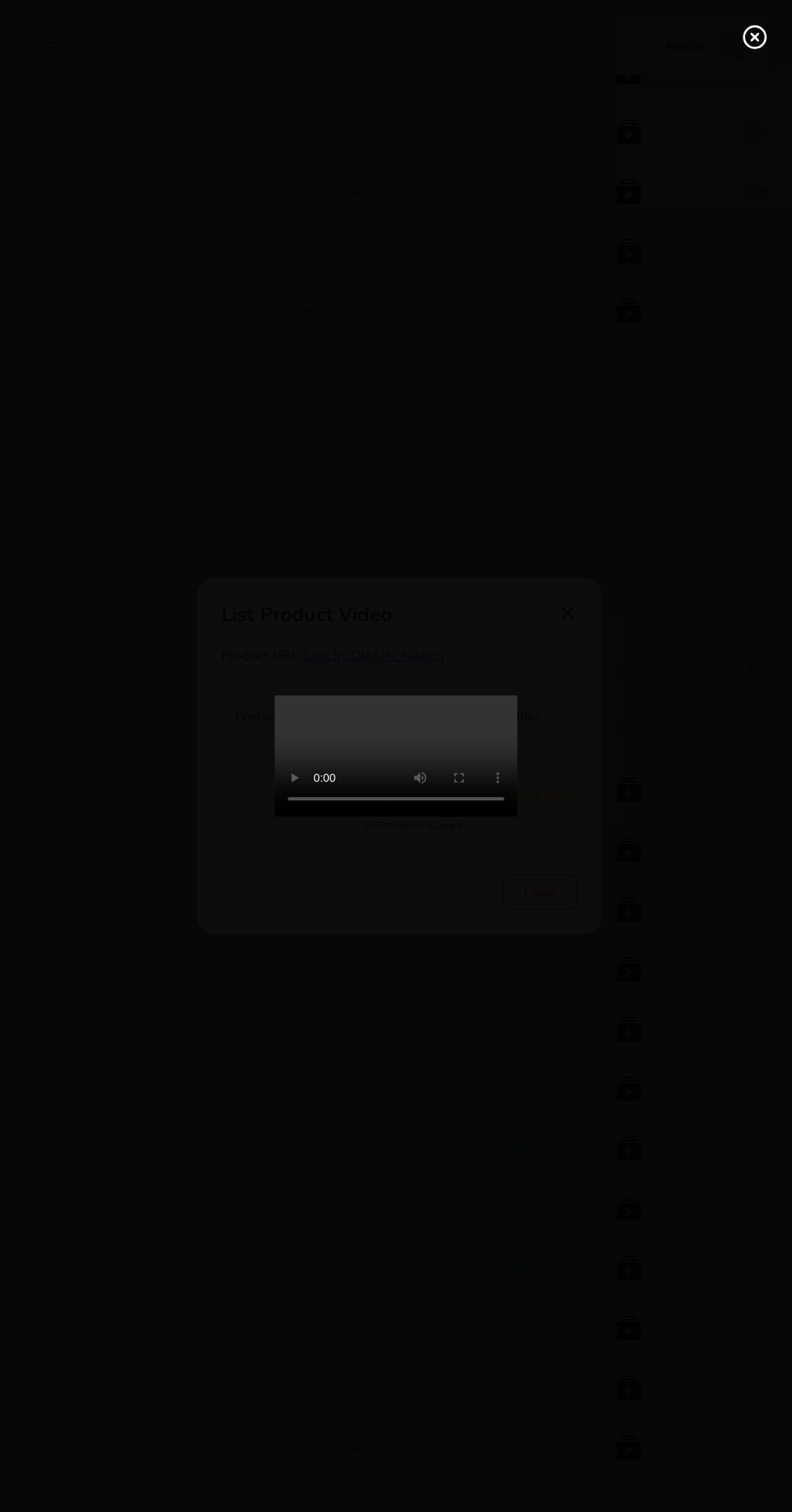
click at [754, 38] on line at bounding box center [754, 37] width 7 height 7
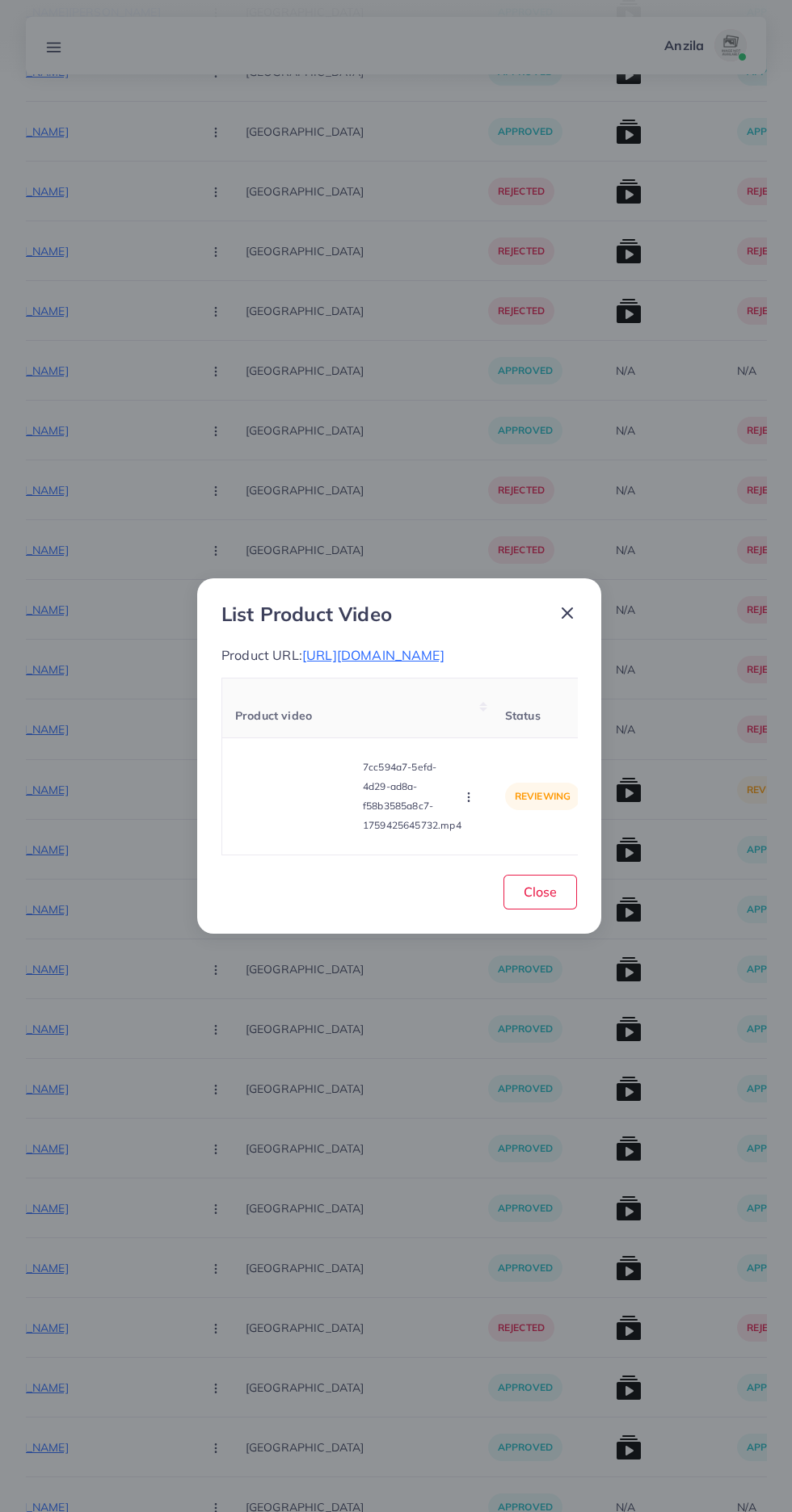
click at [468, 794] on circle "button" at bounding box center [468, 794] width 1 height 1
click at [468, 725] on link "Approve" at bounding box center [500, 721] width 128 height 36
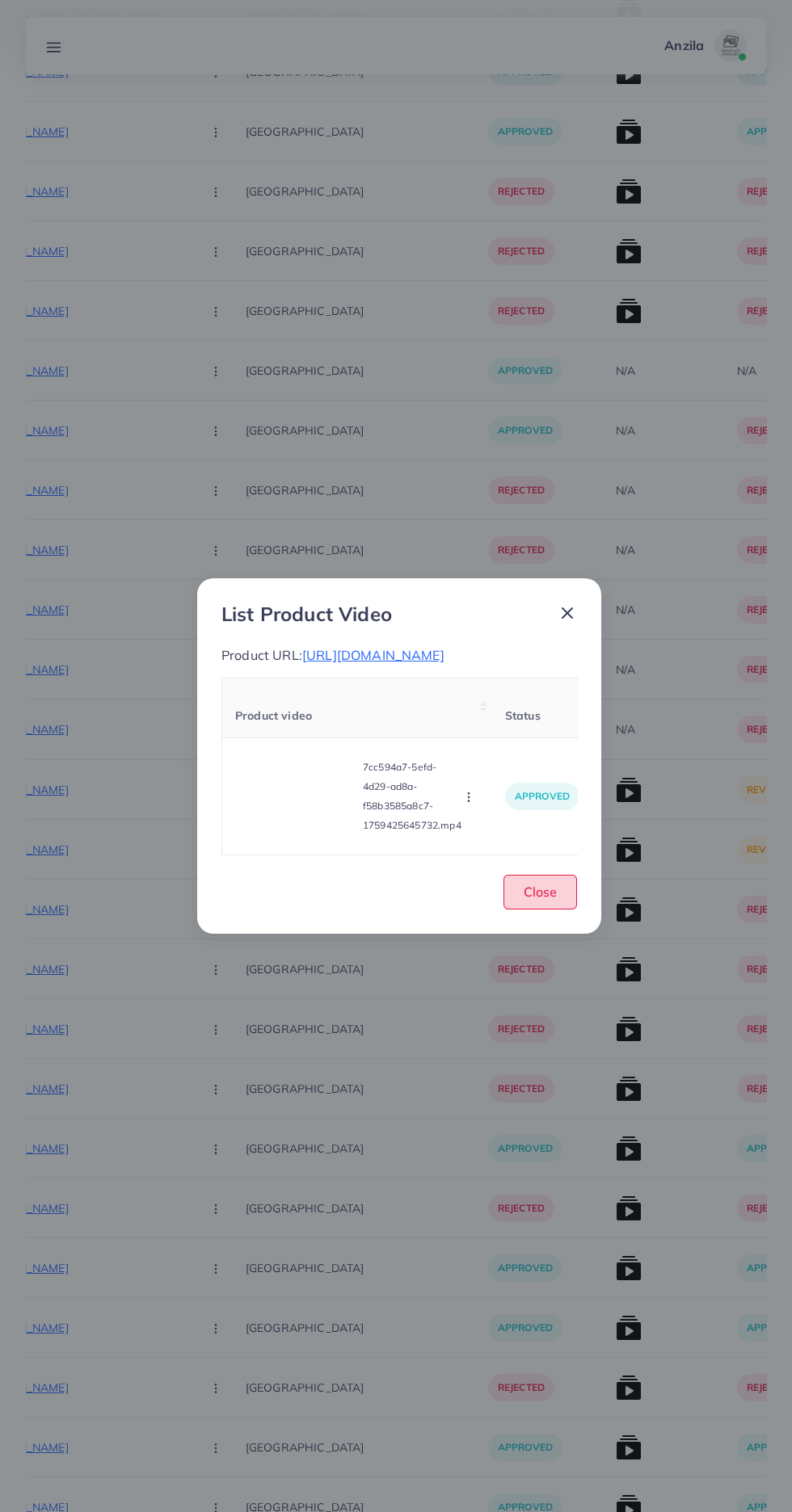
click at [553, 899] on span "Close" at bounding box center [540, 892] width 33 height 16
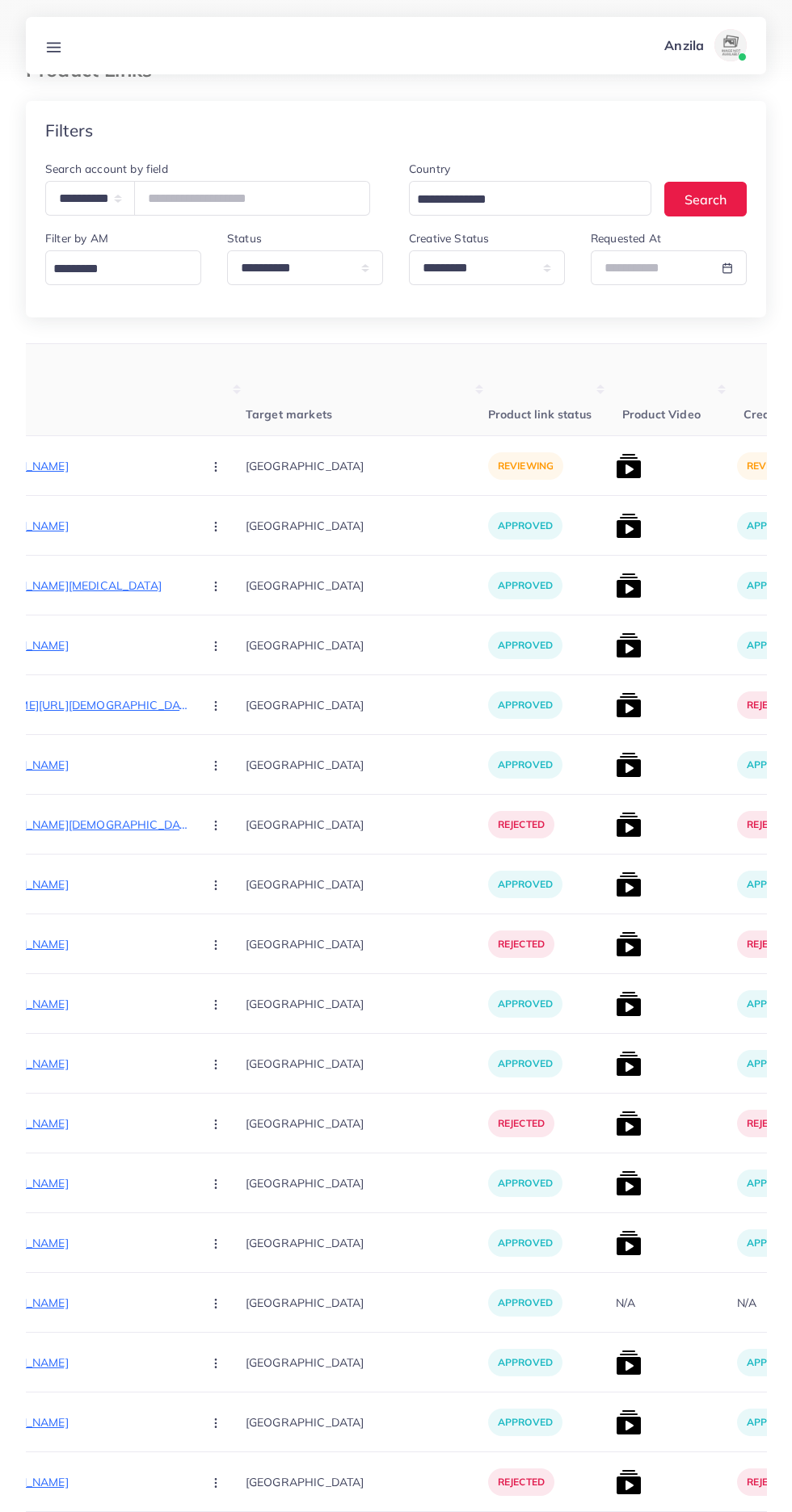
scroll to position [0, 0]
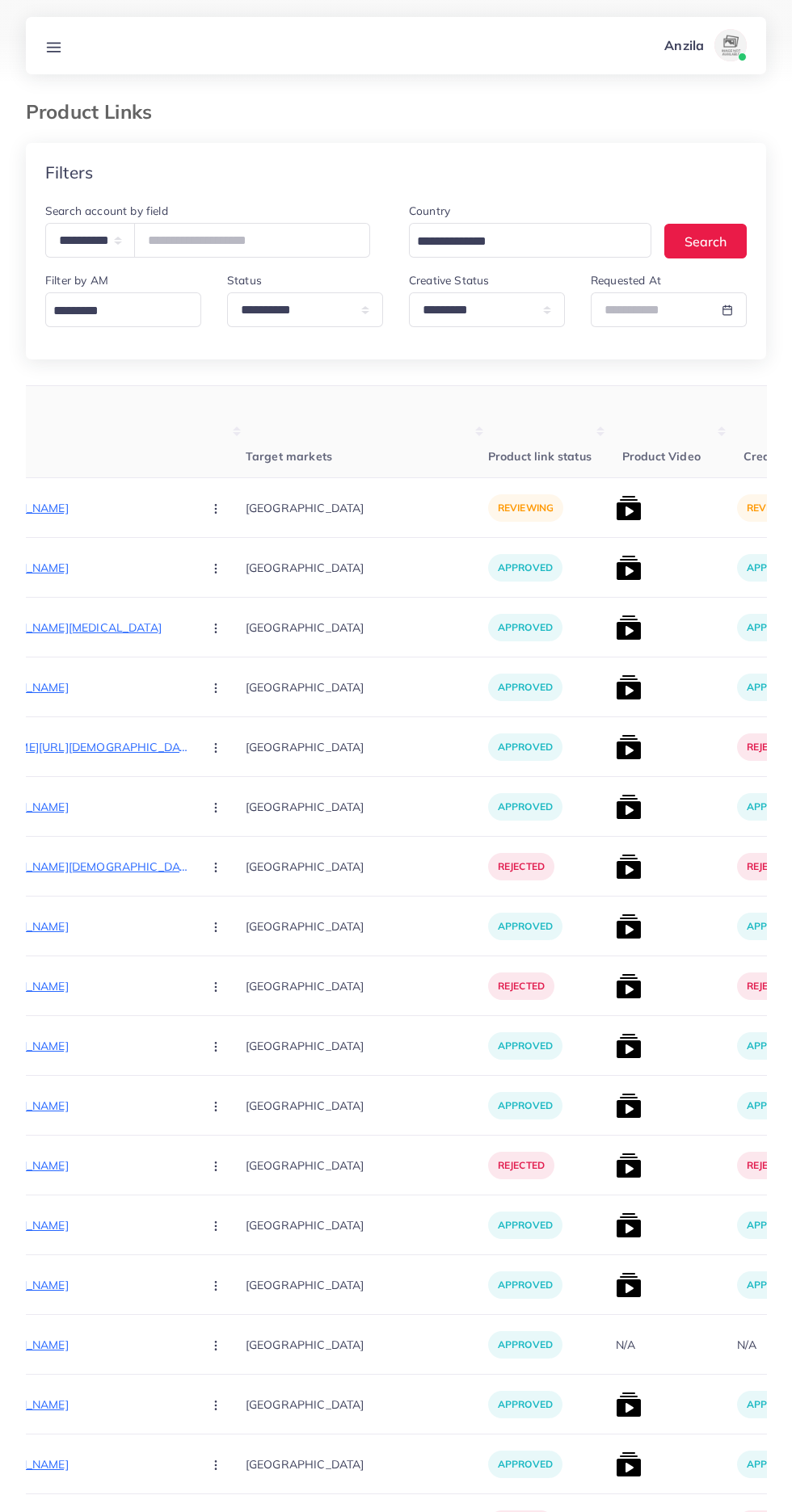
click at [75, 502] on p "[URL][DOMAIN_NAME]" at bounding box center [67, 509] width 243 height 20
click at [215, 509] on circle "button" at bounding box center [215, 508] width 1 height 1
click at [224, 596] on span "Reject" at bounding box center [243, 593] width 39 height 16
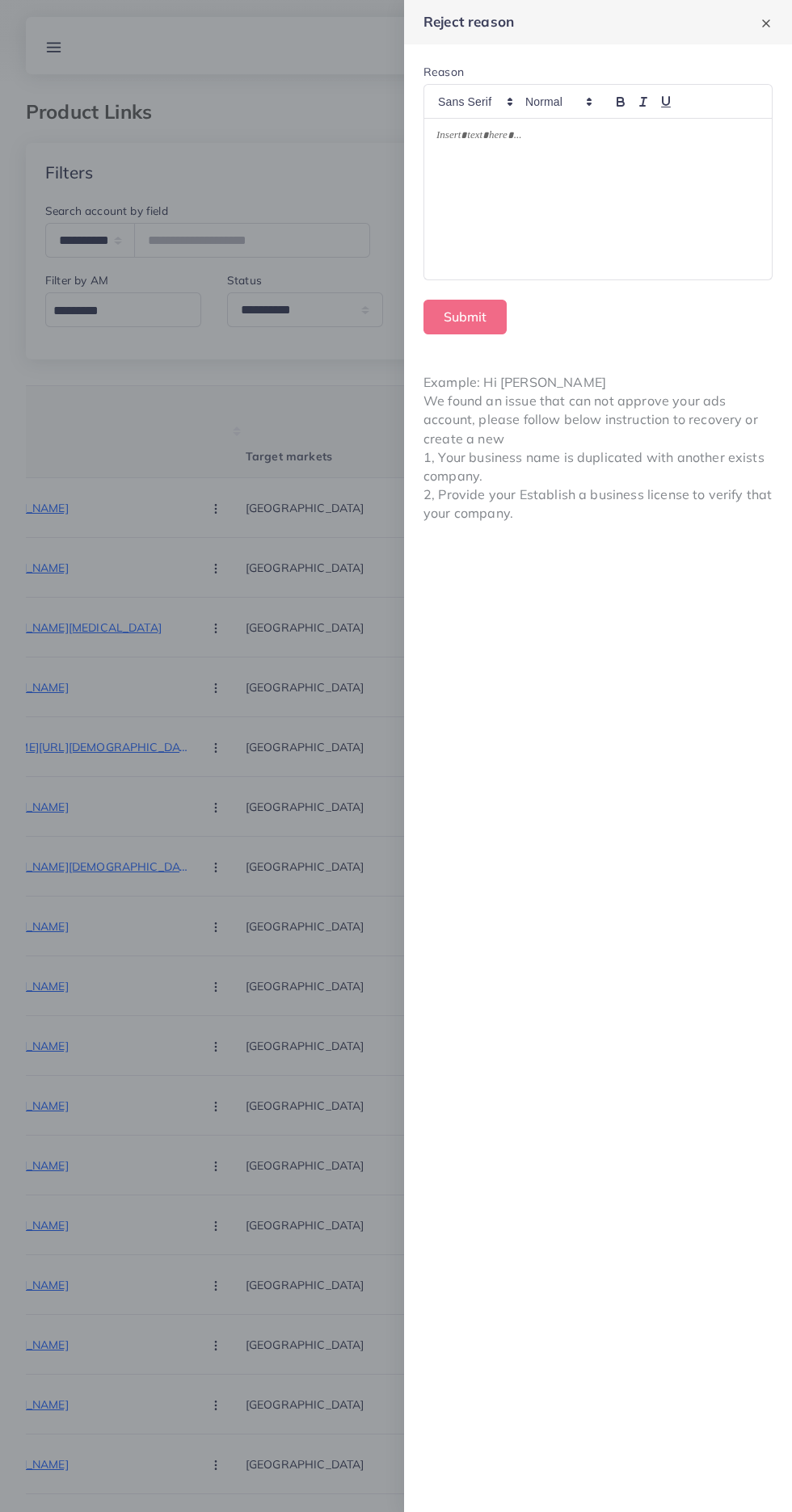
click at [510, 207] on div at bounding box center [598, 199] width 347 height 160
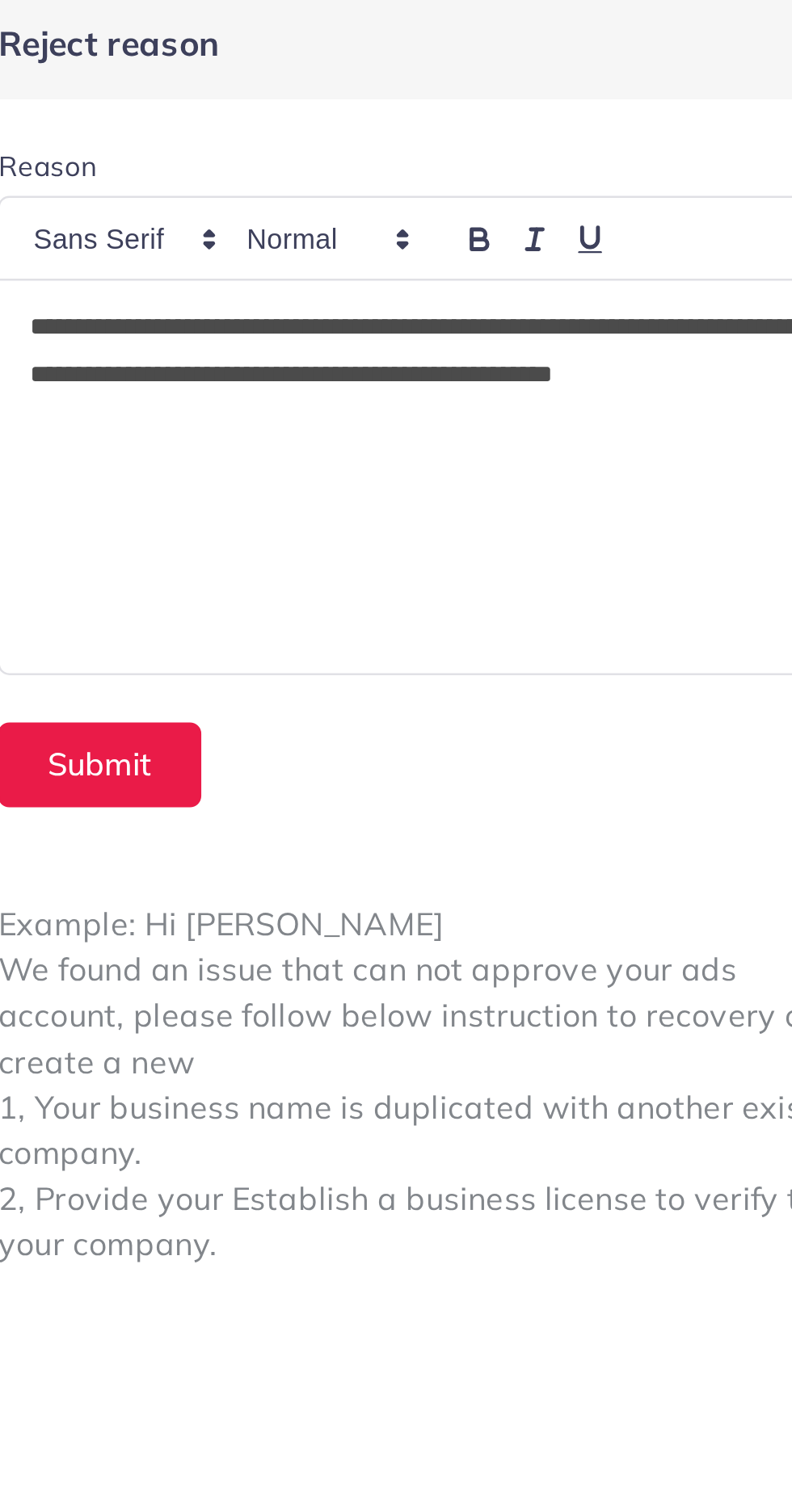
click at [680, 135] on p "**********" at bounding box center [598, 157] width 324 height 58
click at [685, 139] on p "**********" at bounding box center [598, 157] width 324 height 58
click at [460, 323] on button "Submit" at bounding box center [465, 317] width 83 height 35
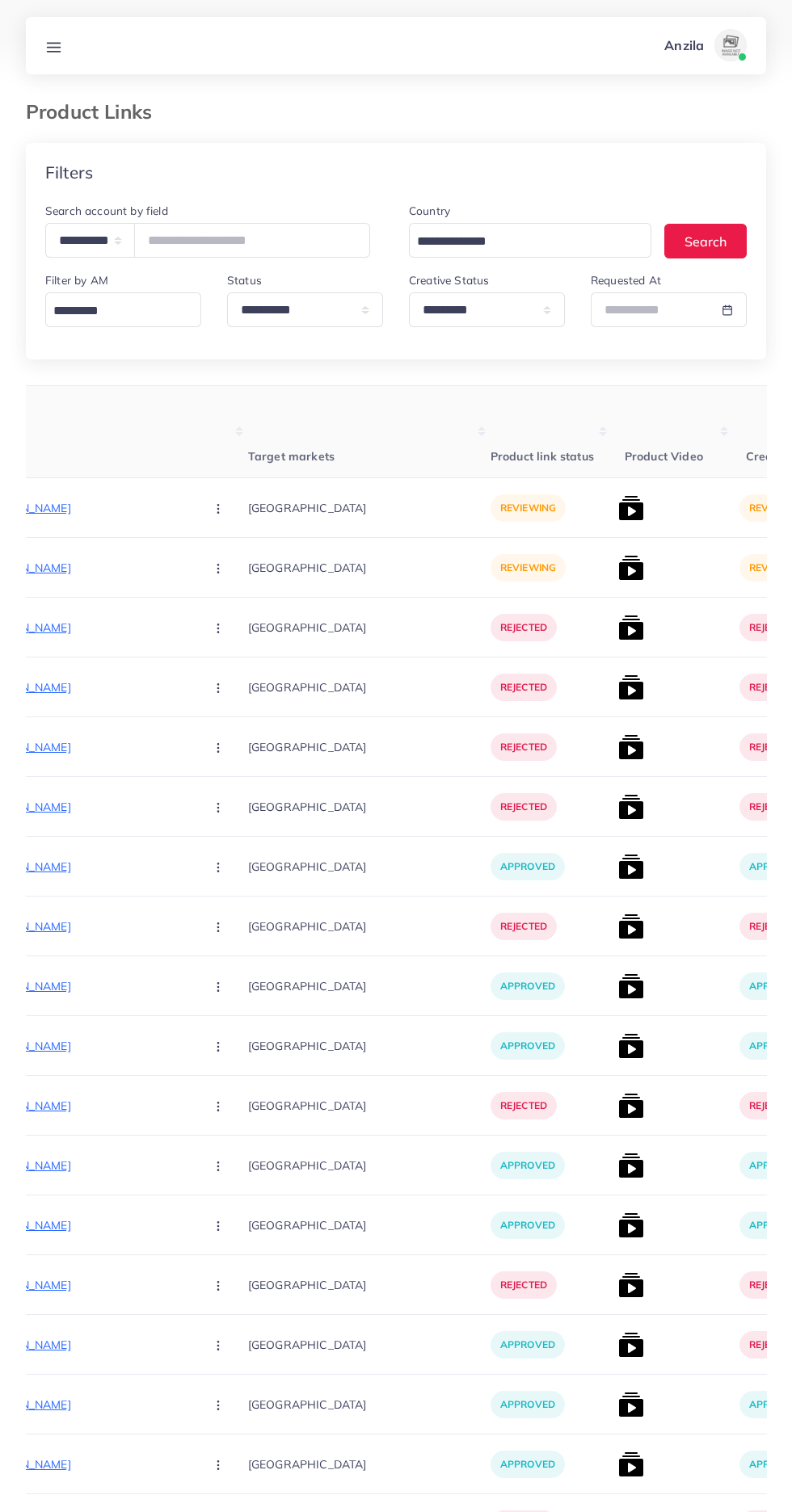
click at [69, 508] on p "[URL][DOMAIN_NAME]" at bounding box center [70, 509] width 243 height 20
click at [218, 509] on circle "button" at bounding box center [218, 508] width 1 height 1
click at [227, 558] on span "Approve" at bounding box center [253, 557] width 53 height 16
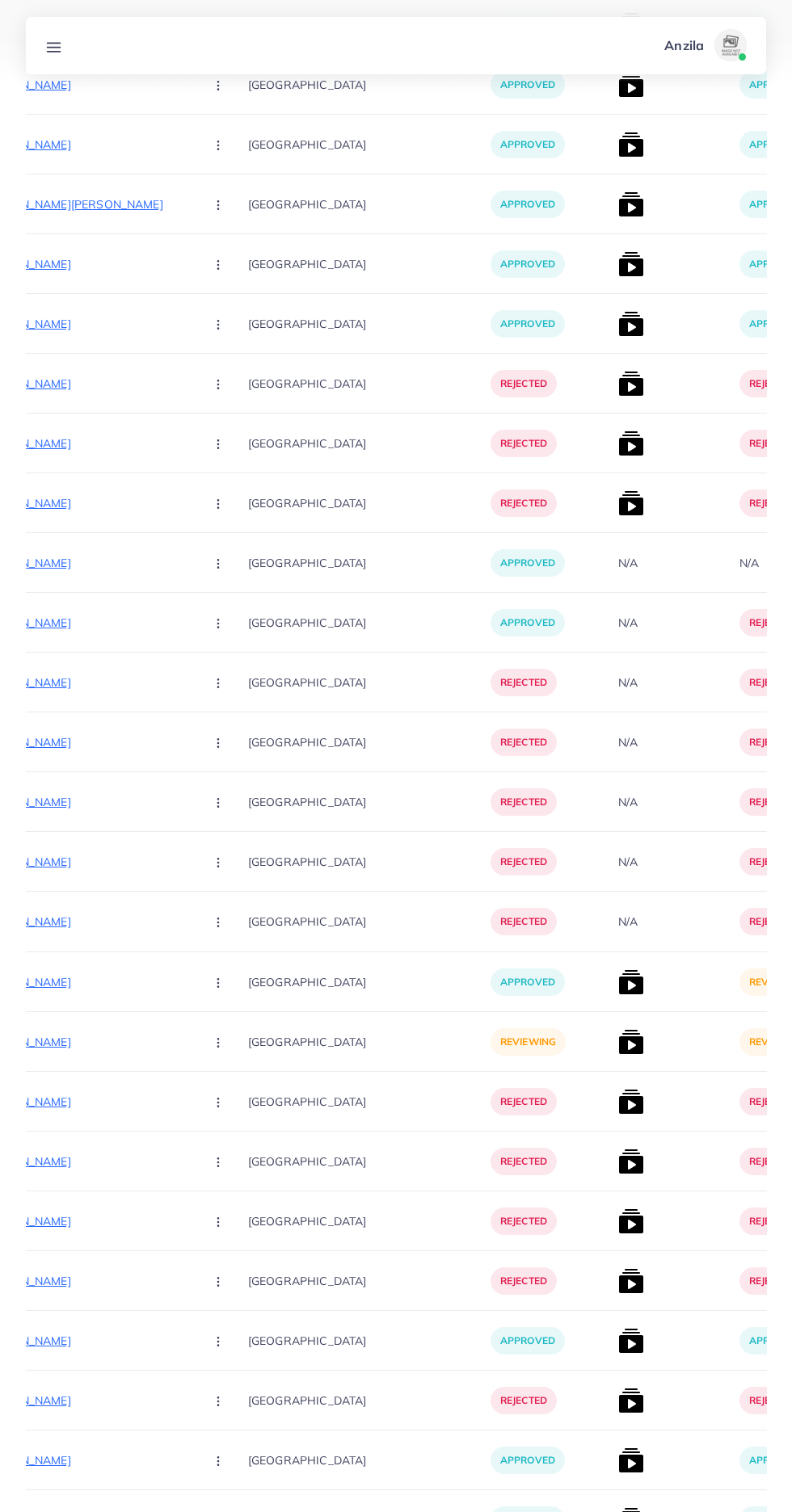
scroll to position [3275, 0]
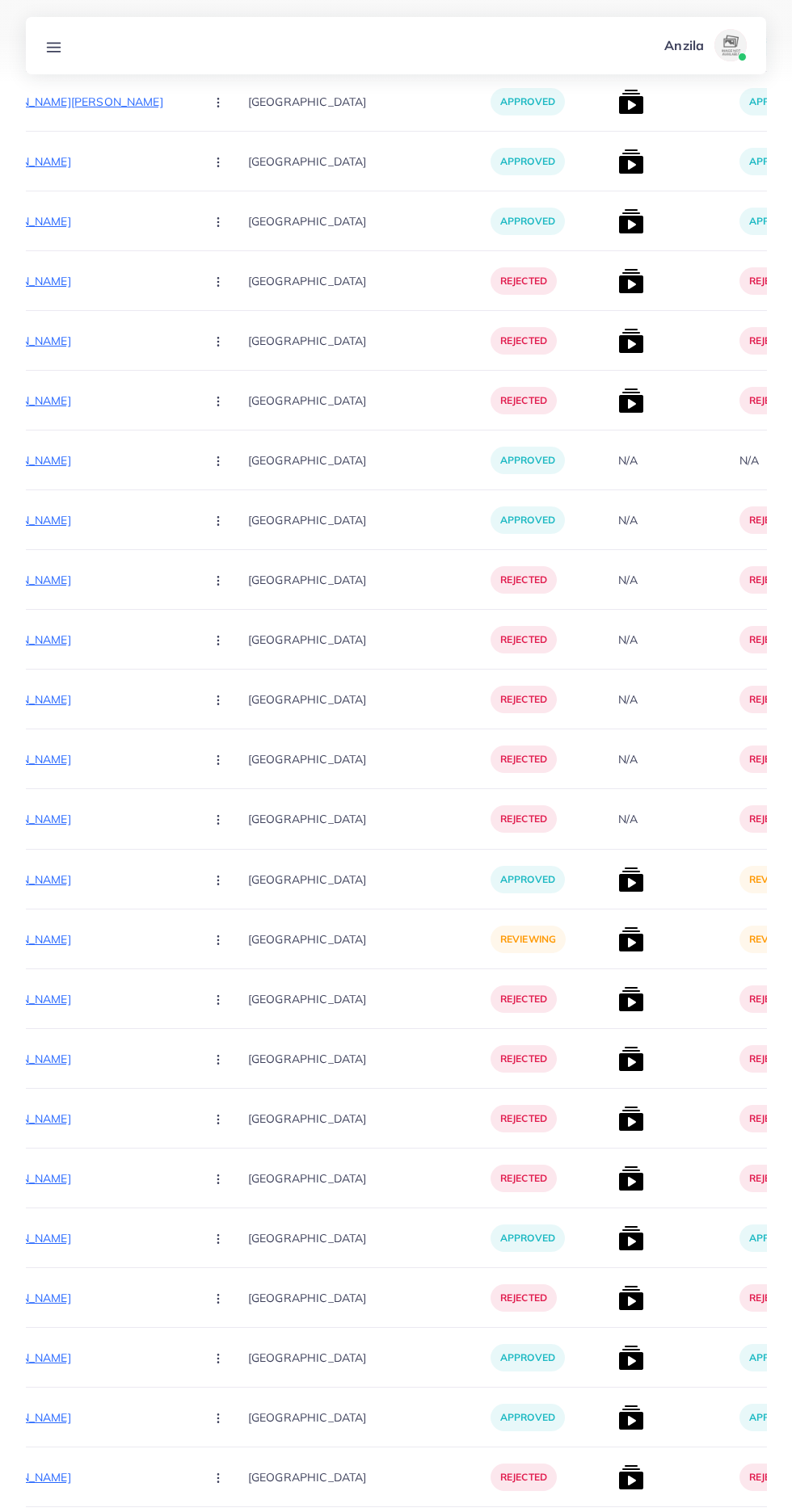
click at [81, 941] on p "[URL][DOMAIN_NAME]" at bounding box center [70, 940] width 243 height 20
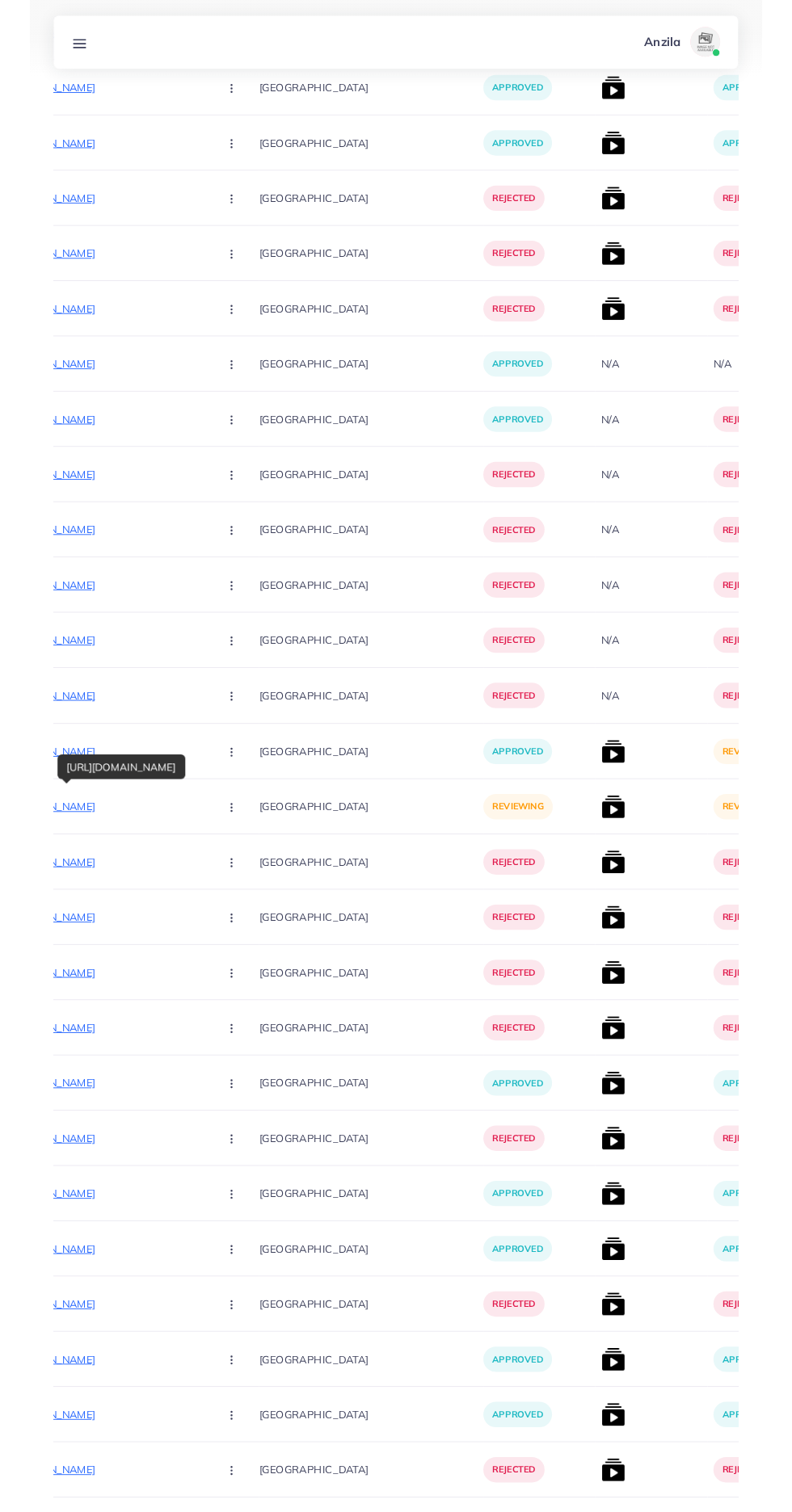
scroll to position [3399, 0]
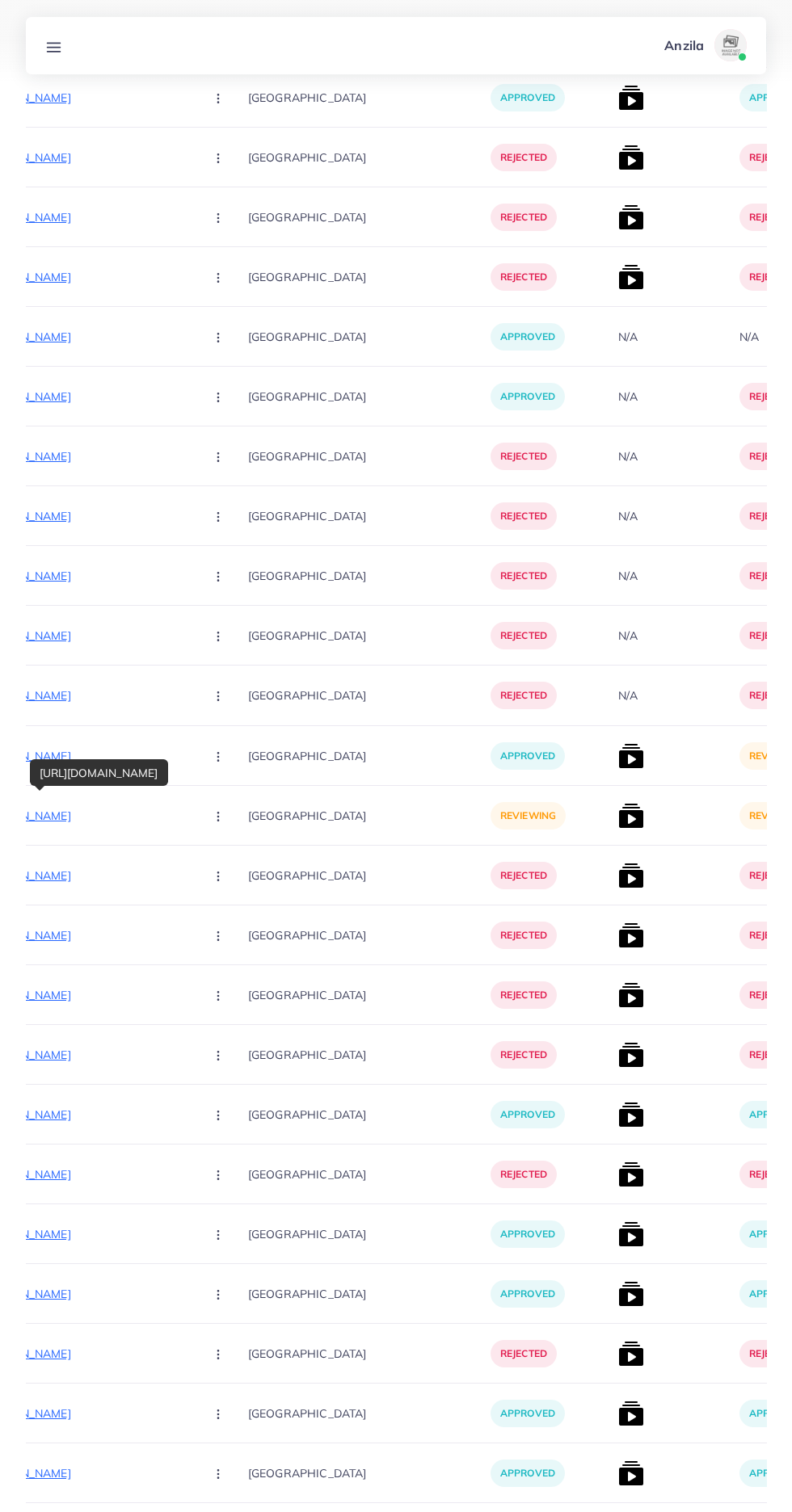
click at [212, 813] on icon "button" at bounding box center [218, 816] width 13 height 13
click at [227, 862] on span "Approve" at bounding box center [253, 865] width 53 height 16
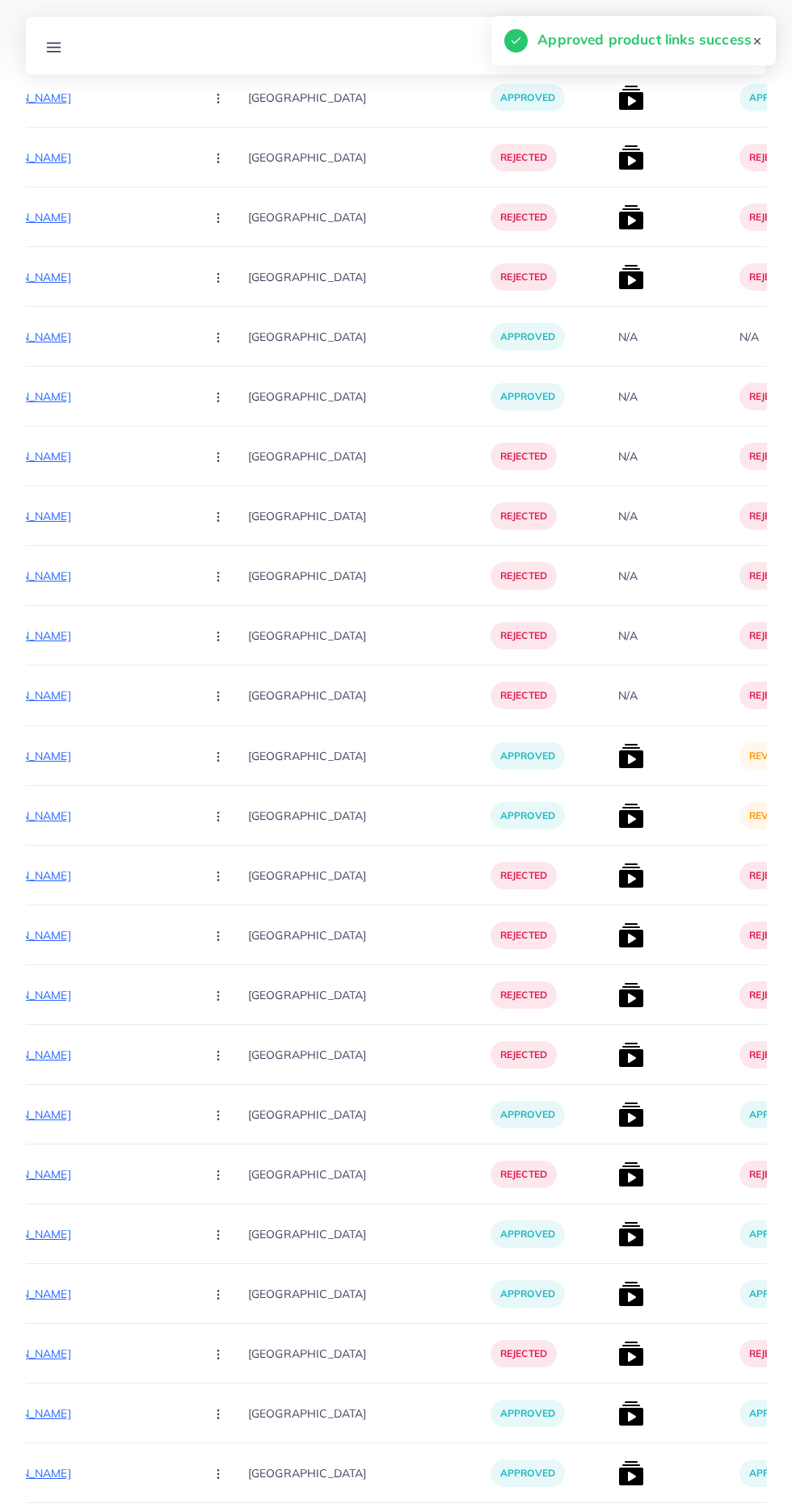
click at [618, 763] on img at bounding box center [631, 756] width 26 height 26
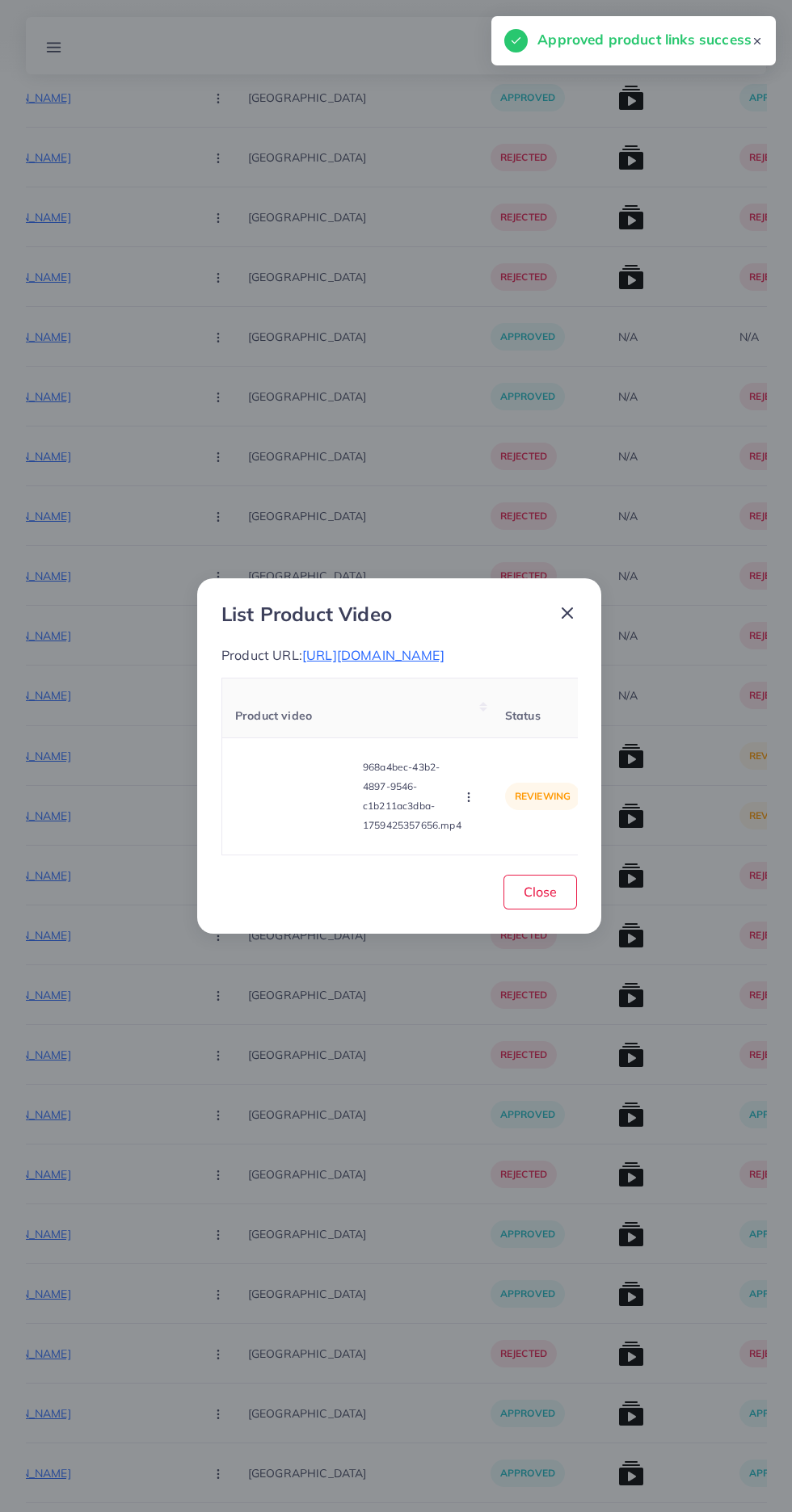
click at [297, 833] on video at bounding box center [296, 796] width 121 height 72
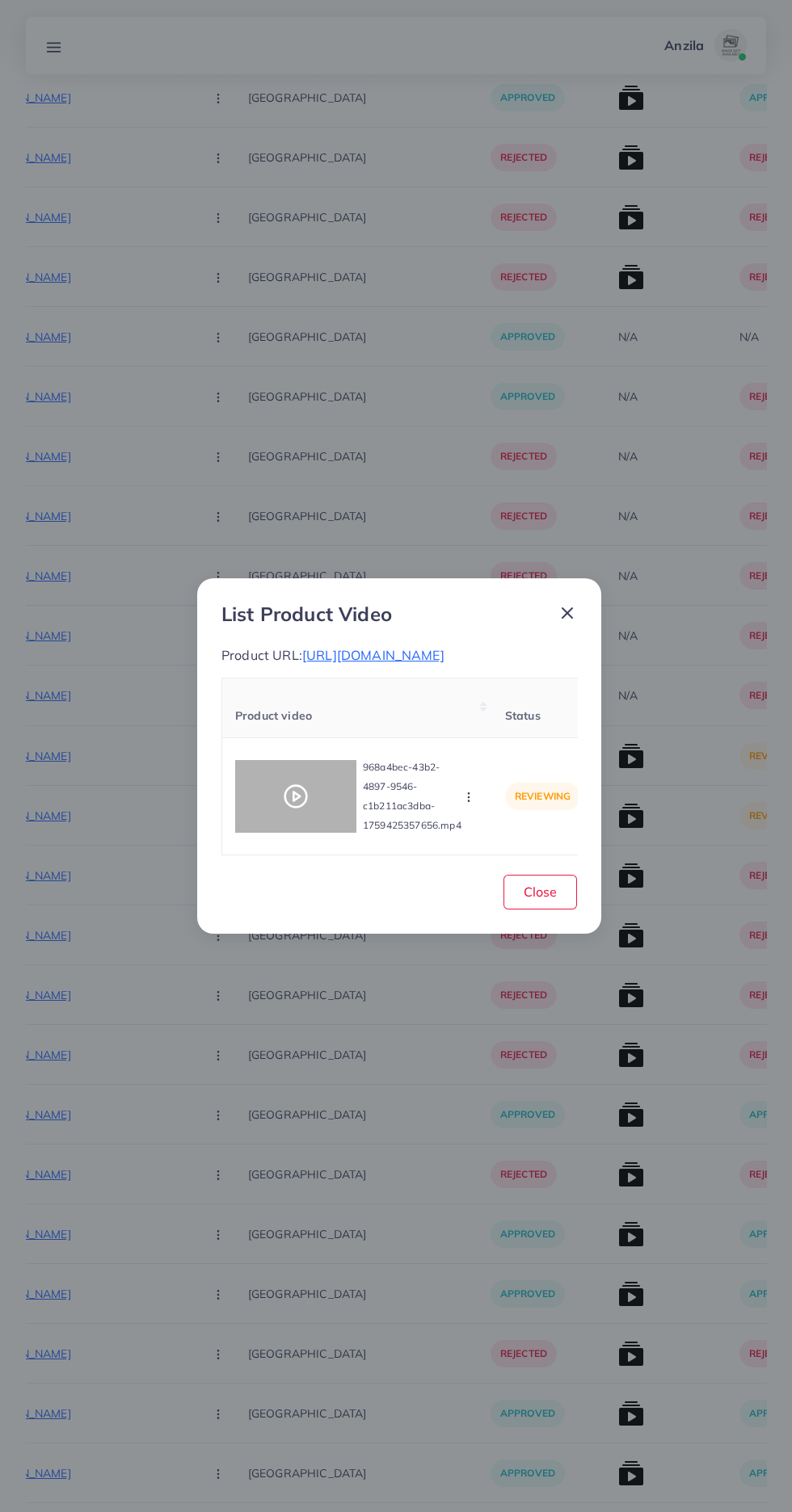
click at [293, 807] on icon at bounding box center [296, 797] width 26 height 26
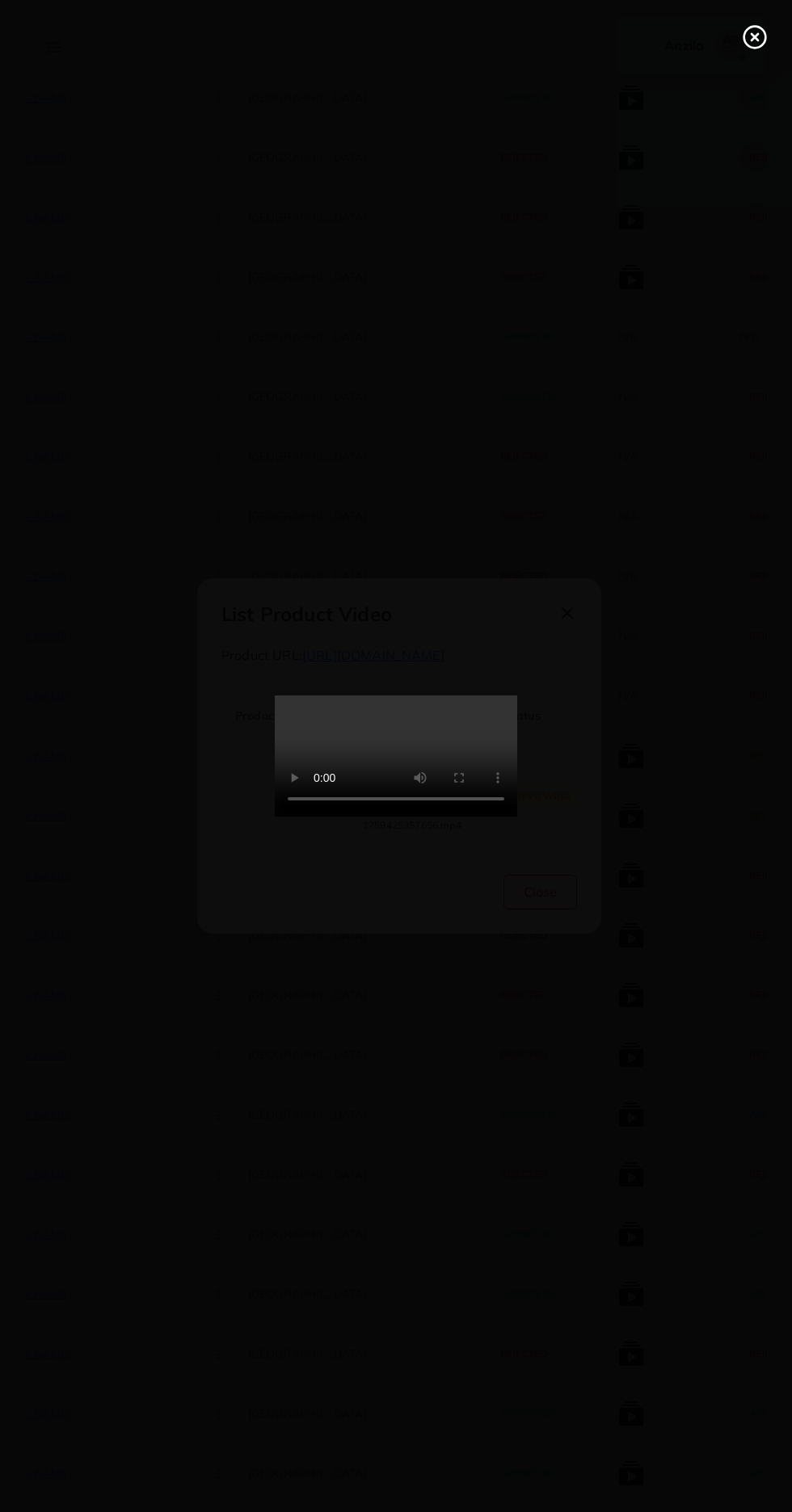
click at [752, 37] on icon at bounding box center [754, 37] width 26 height 26
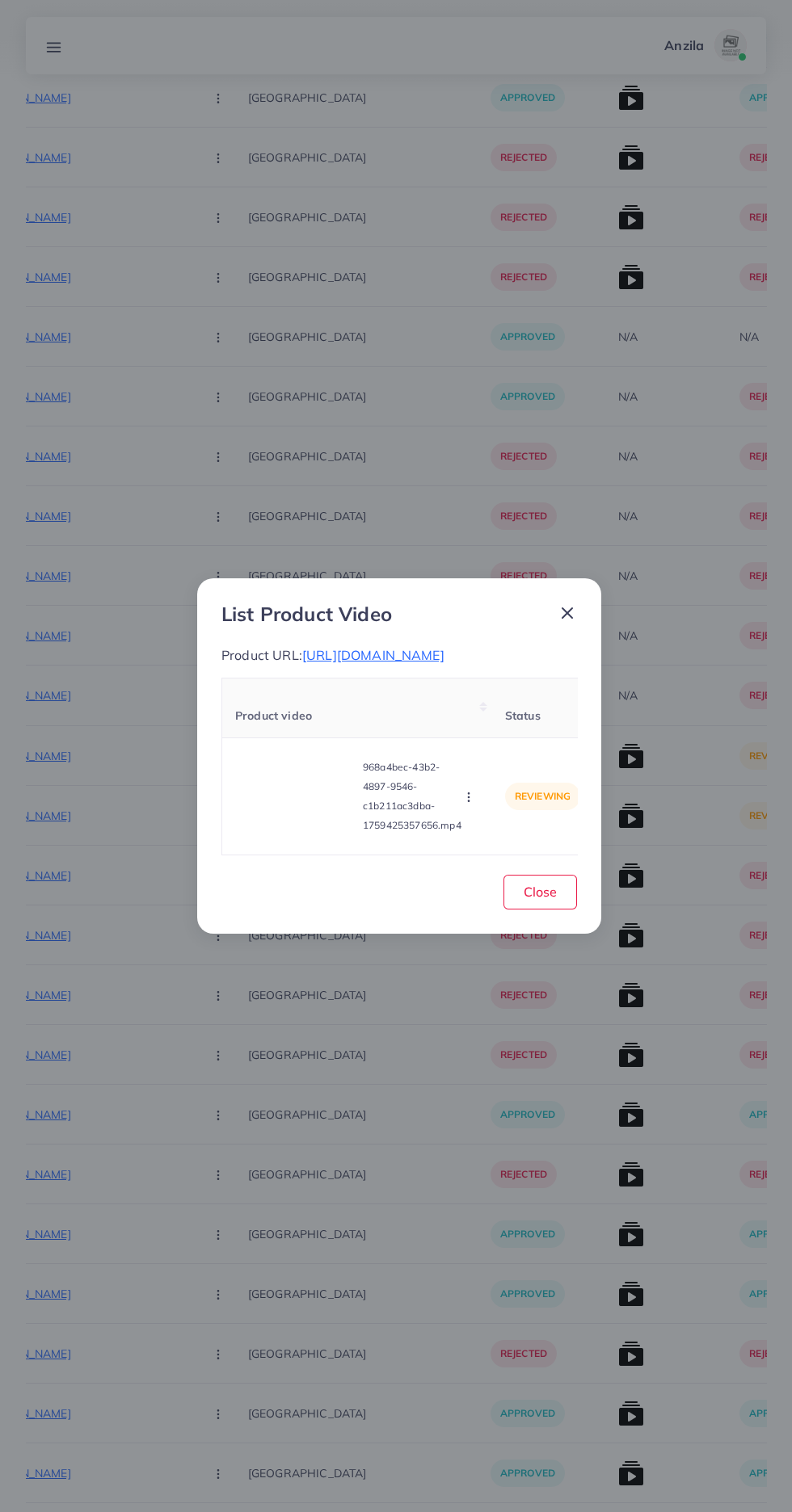
click at [471, 803] on icon "button" at bounding box center [468, 797] width 13 height 13
click at [459, 728] on icon at bounding box center [457, 722] width 11 height 11
click at [556, 901] on button "Close" at bounding box center [541, 892] width 73 height 35
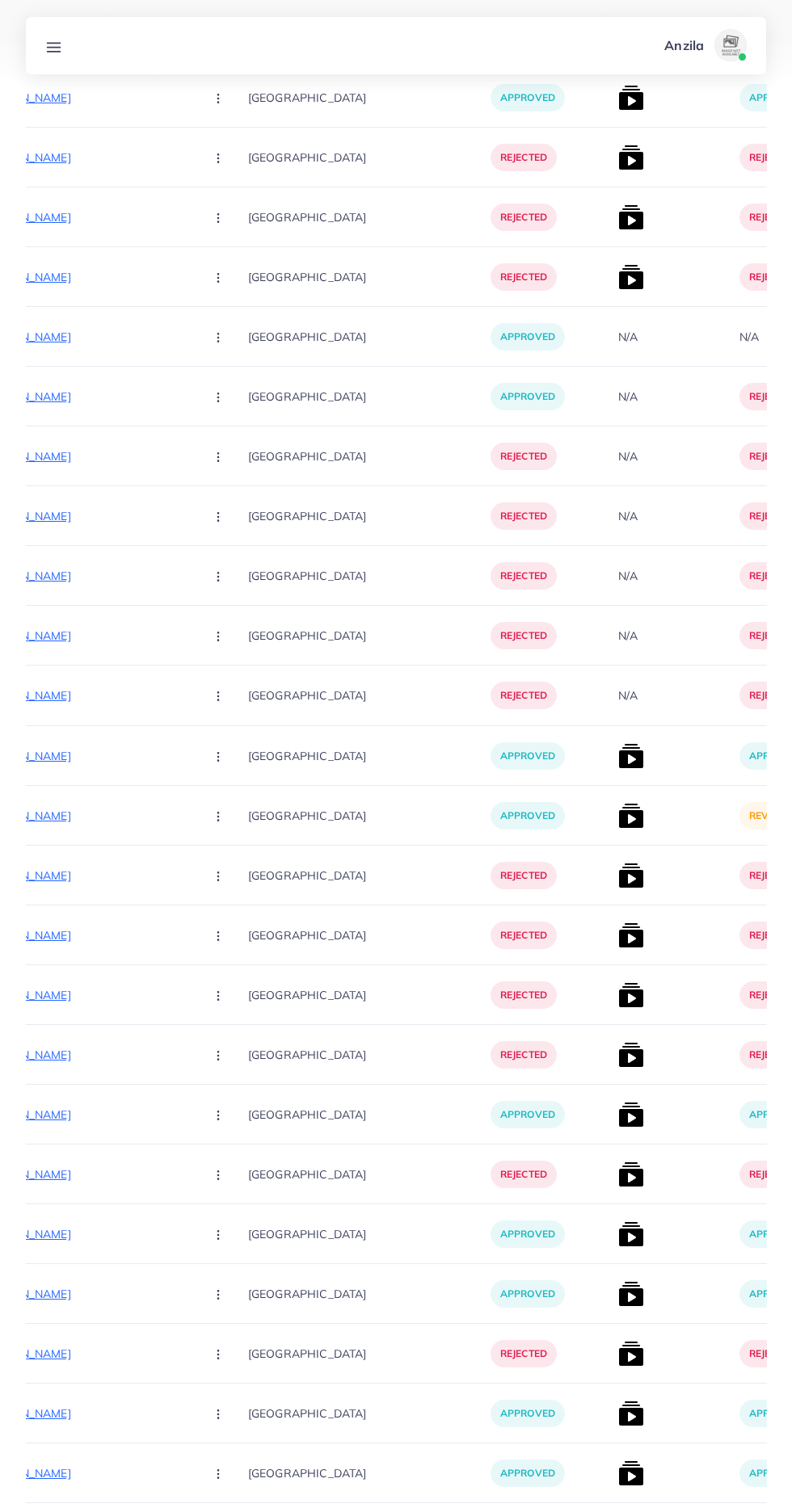
click at [618, 819] on img at bounding box center [631, 815] width 26 height 26
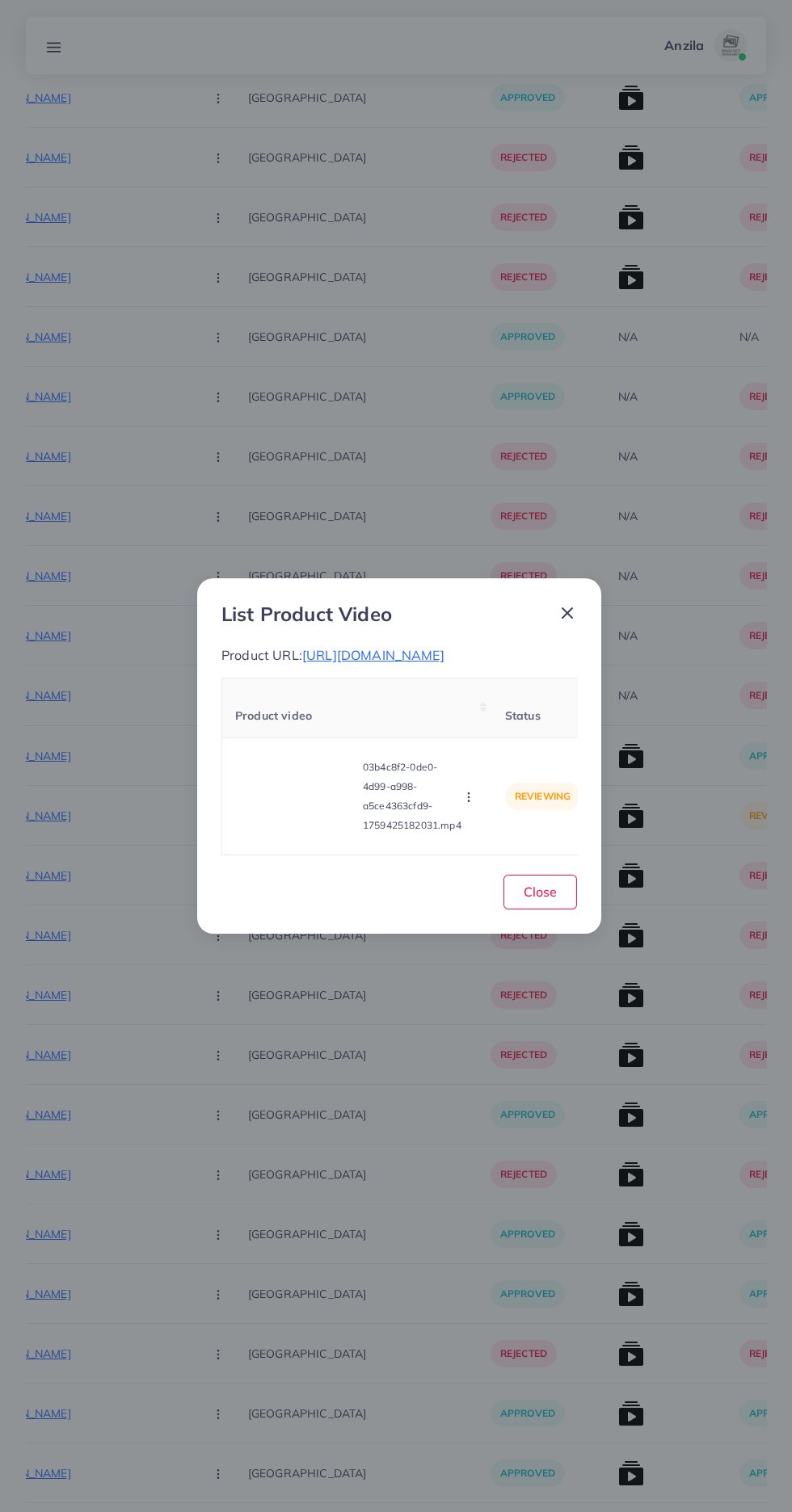
click at [297, 794] on video at bounding box center [296, 796] width 121 height 72
click at [273, 782] on div at bounding box center [296, 796] width 121 height 72
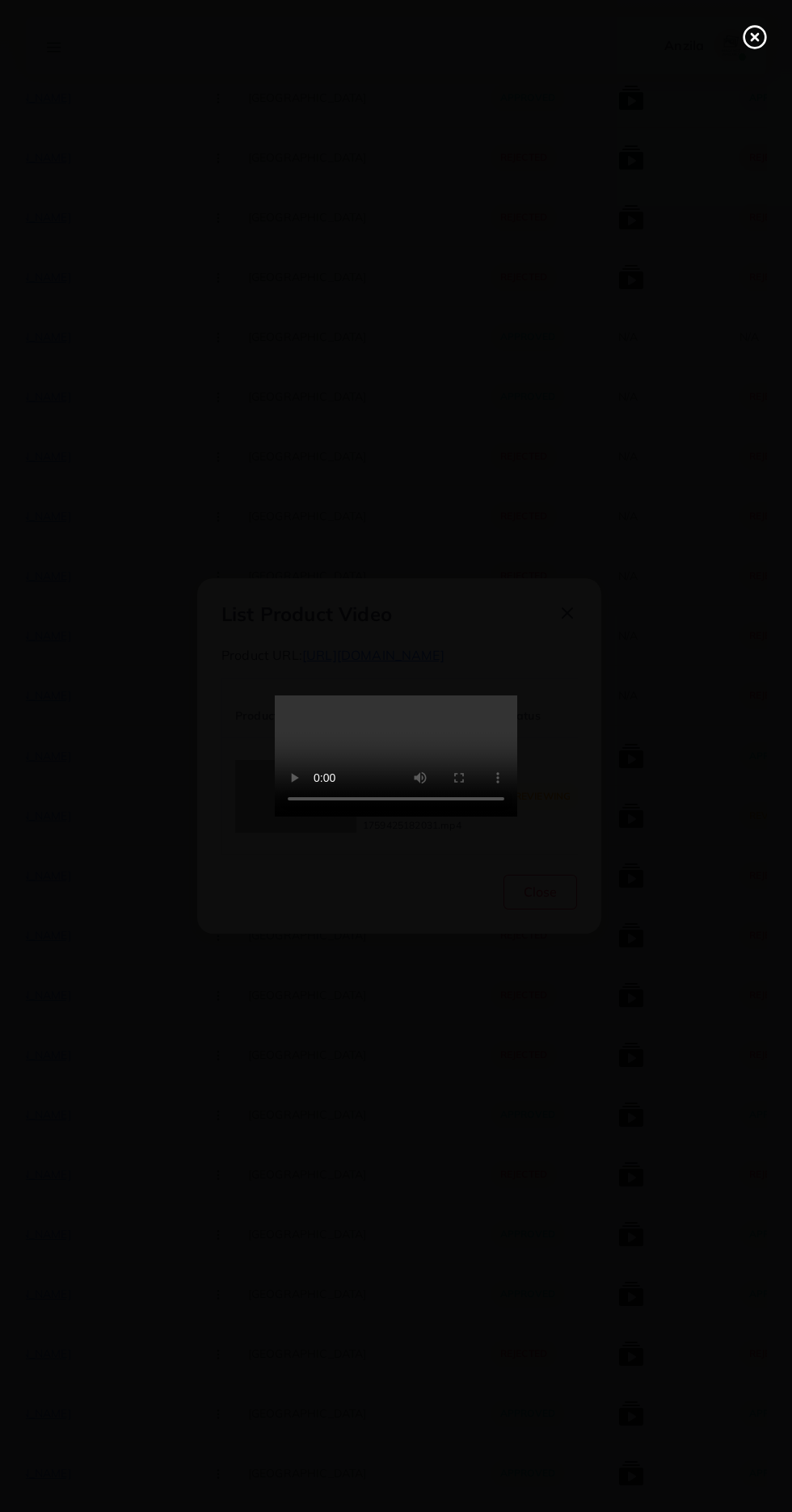
click at [756, 46] on icon at bounding box center [754, 37] width 26 height 26
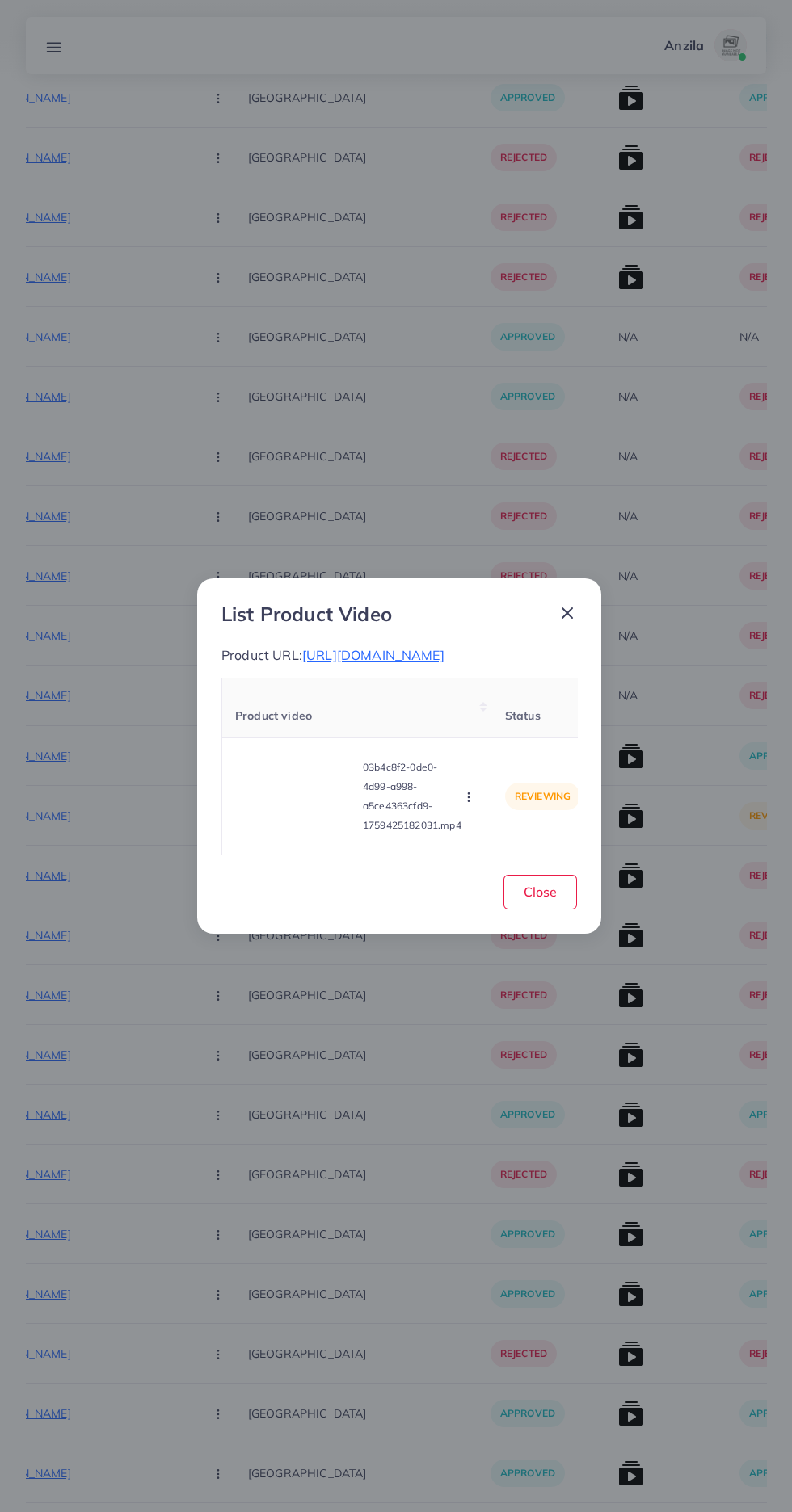
click at [469, 803] on icon "button" at bounding box center [468, 797] width 13 height 13
click at [459, 728] on icon at bounding box center [457, 722] width 11 height 11
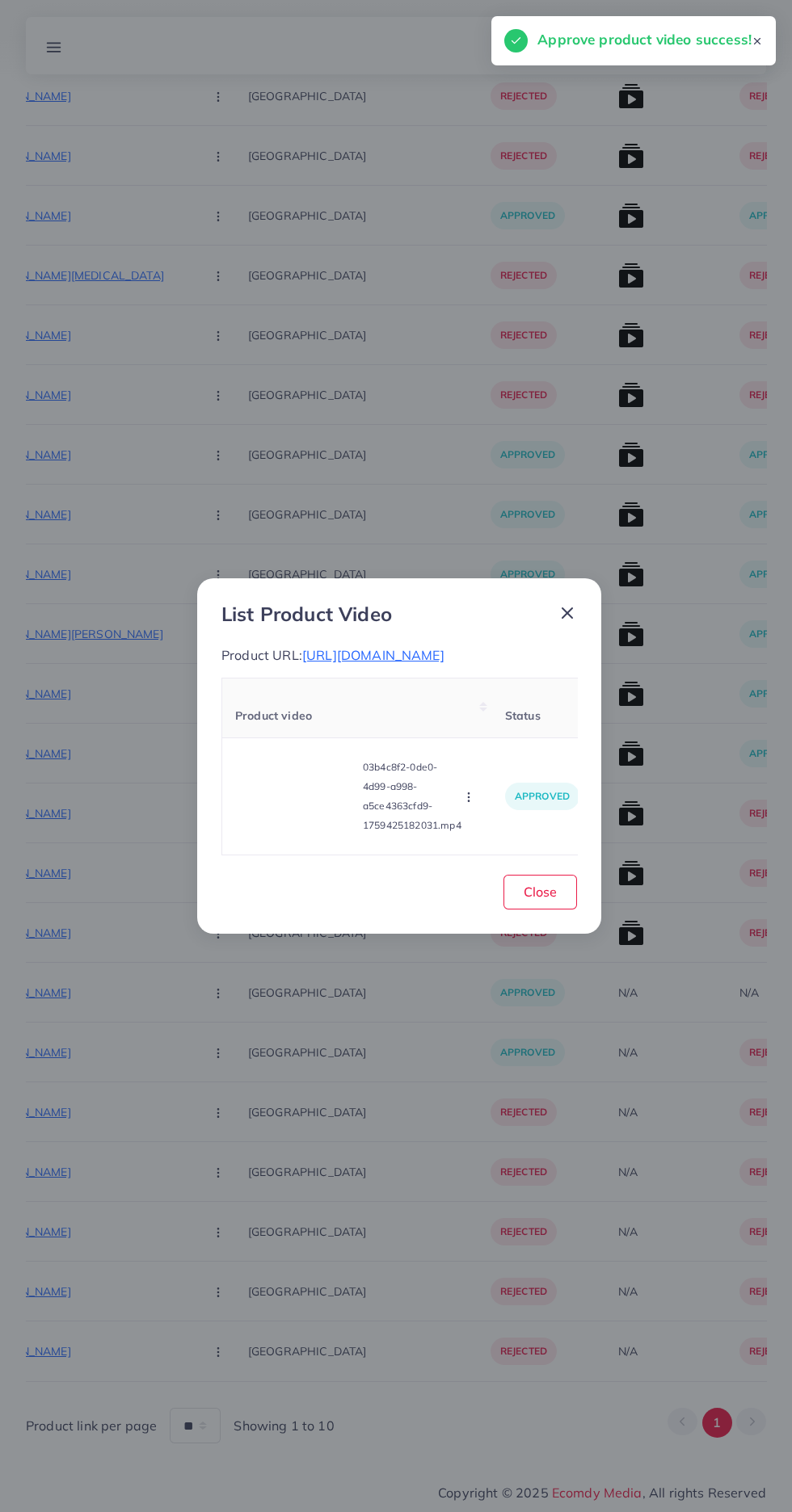
scroll to position [2750, 0]
click at [566, 909] on button "Close" at bounding box center [541, 892] width 73 height 35
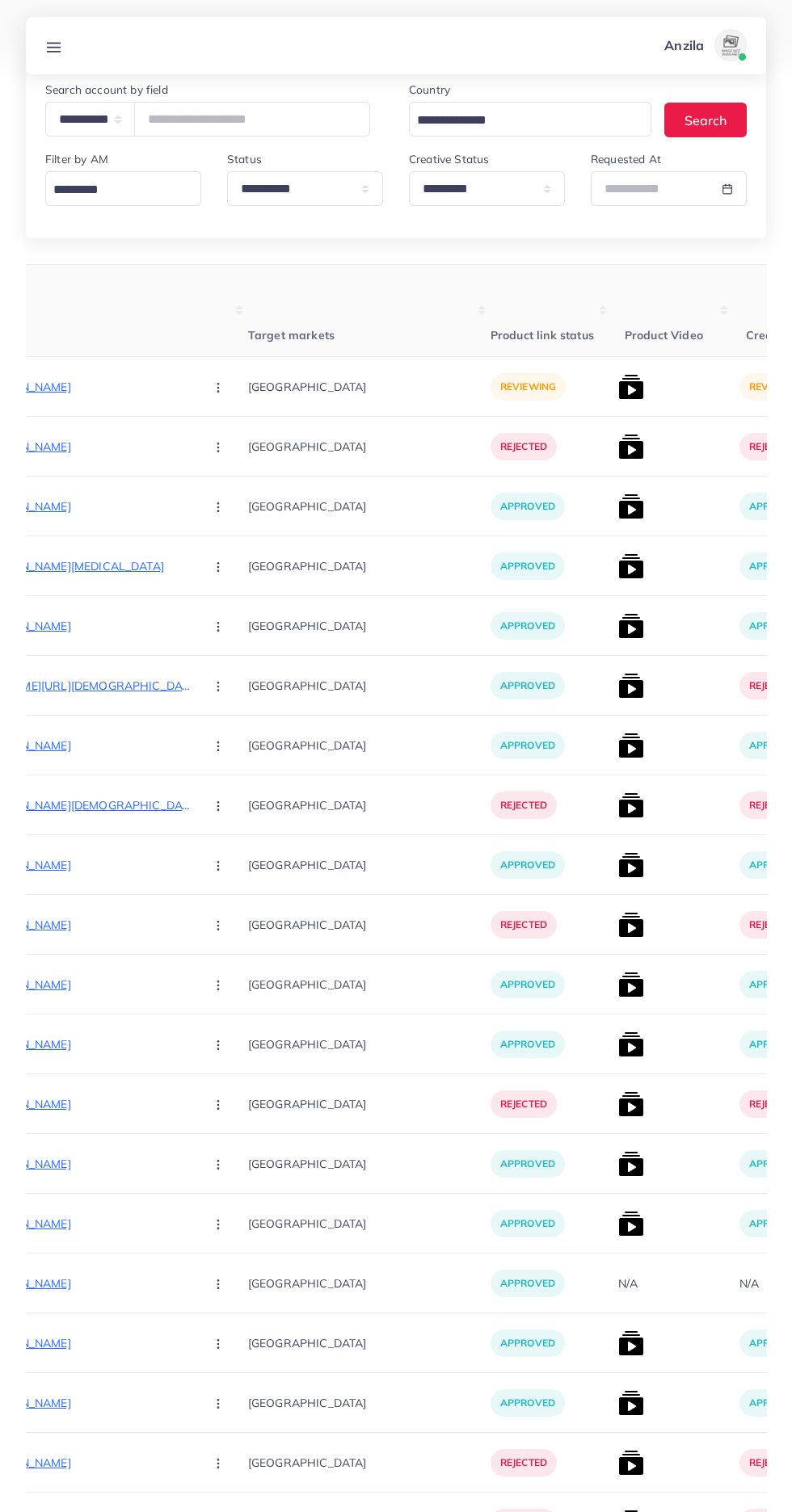
scroll to position [0, 0]
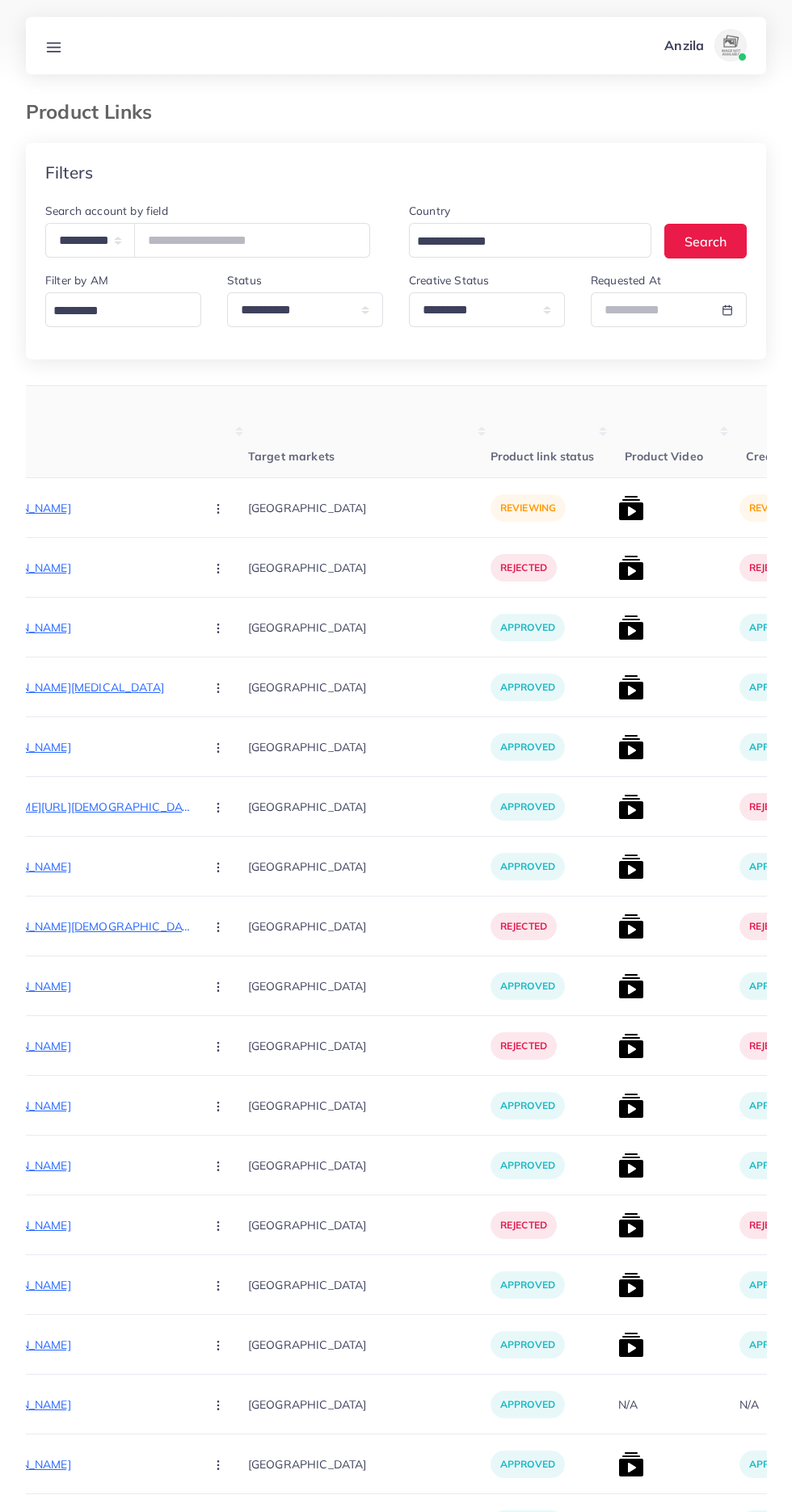
click at [64, 509] on p "[URL][DOMAIN_NAME]" at bounding box center [70, 509] width 243 height 20
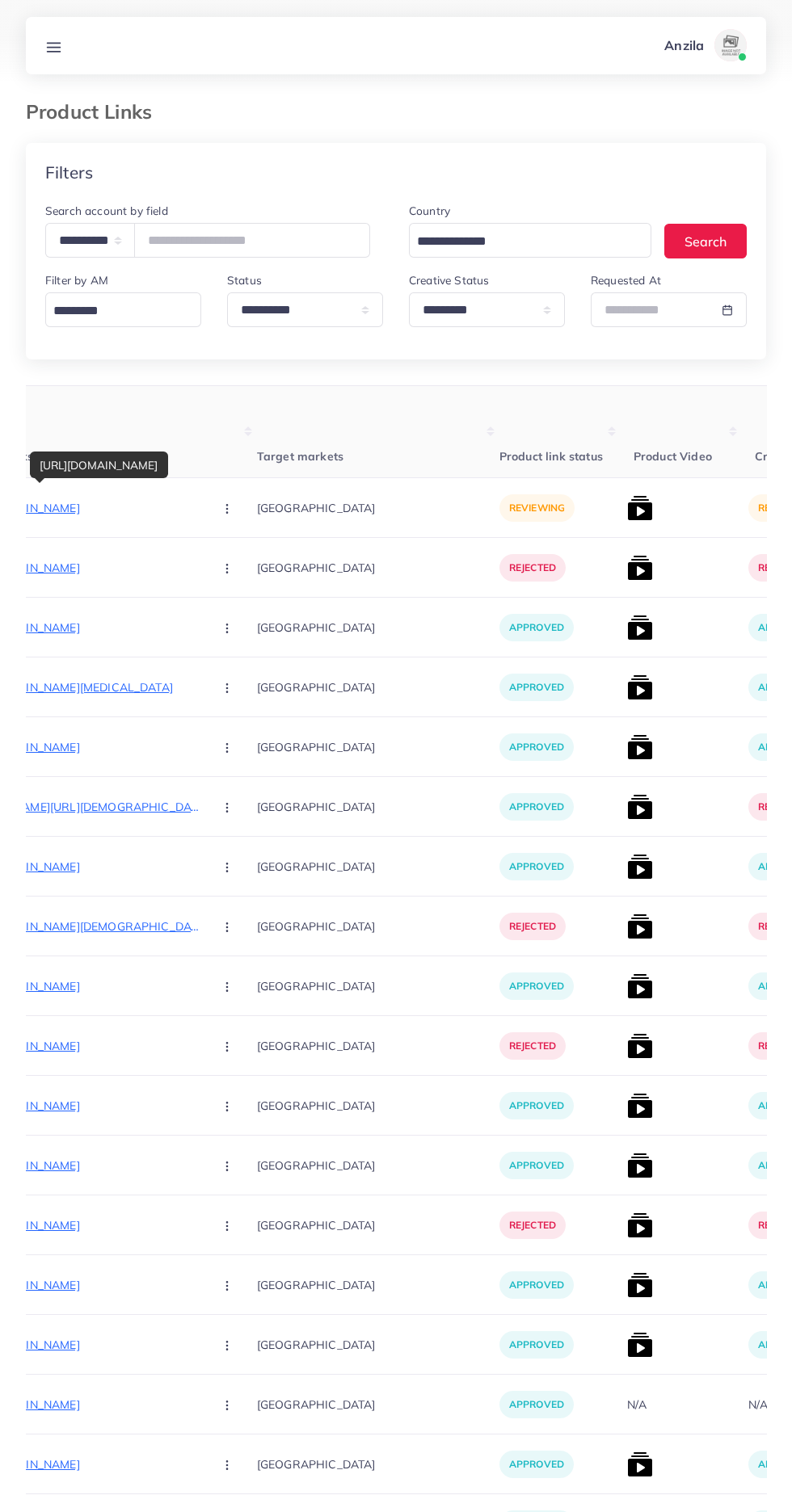
scroll to position [0, 285]
click at [221, 508] on icon "button" at bounding box center [227, 509] width 13 height 13
click at [218, 596] on icon at bounding box center [223, 594] width 11 height 11
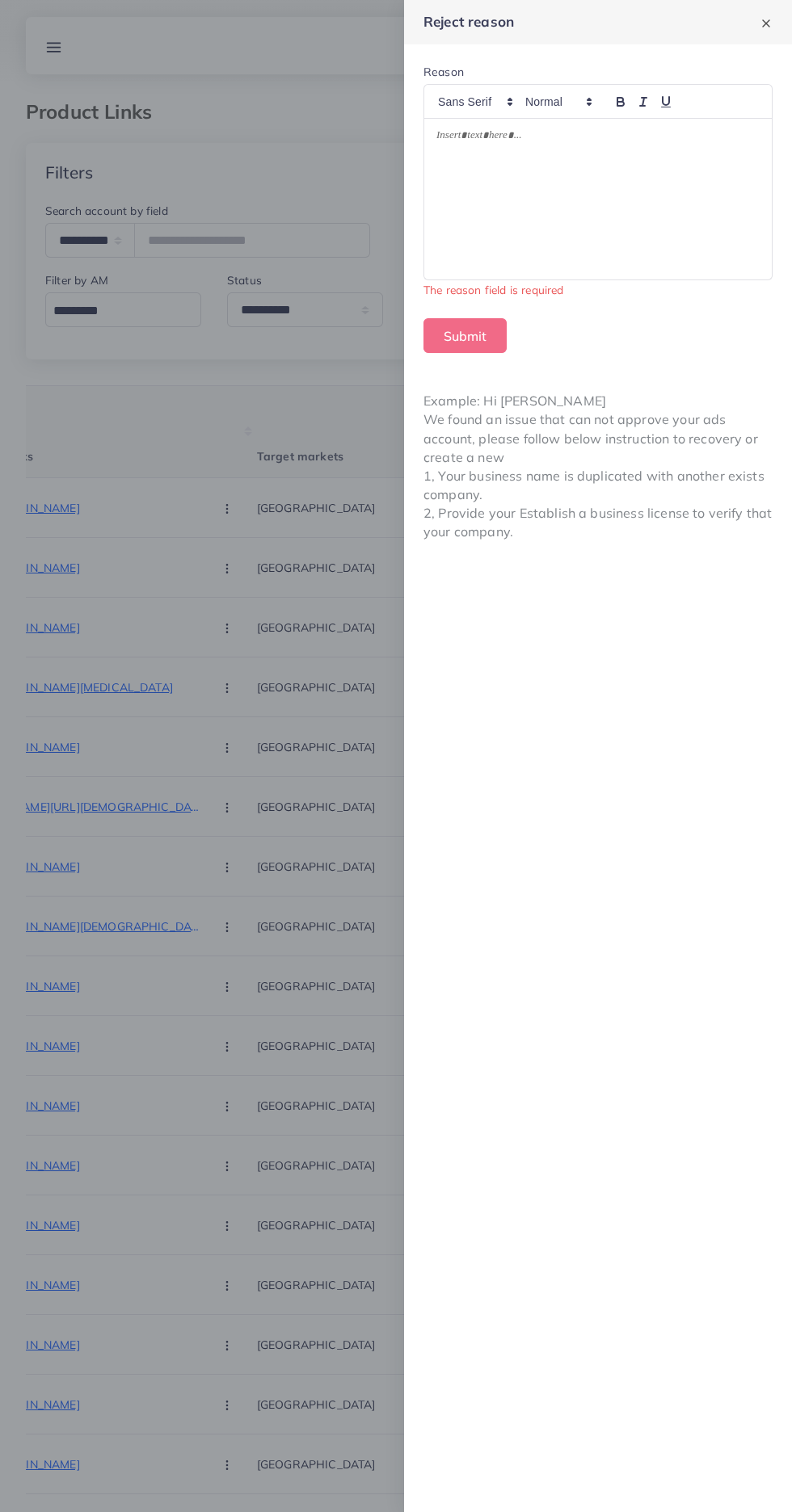
click at [486, 207] on div at bounding box center [598, 199] width 347 height 160
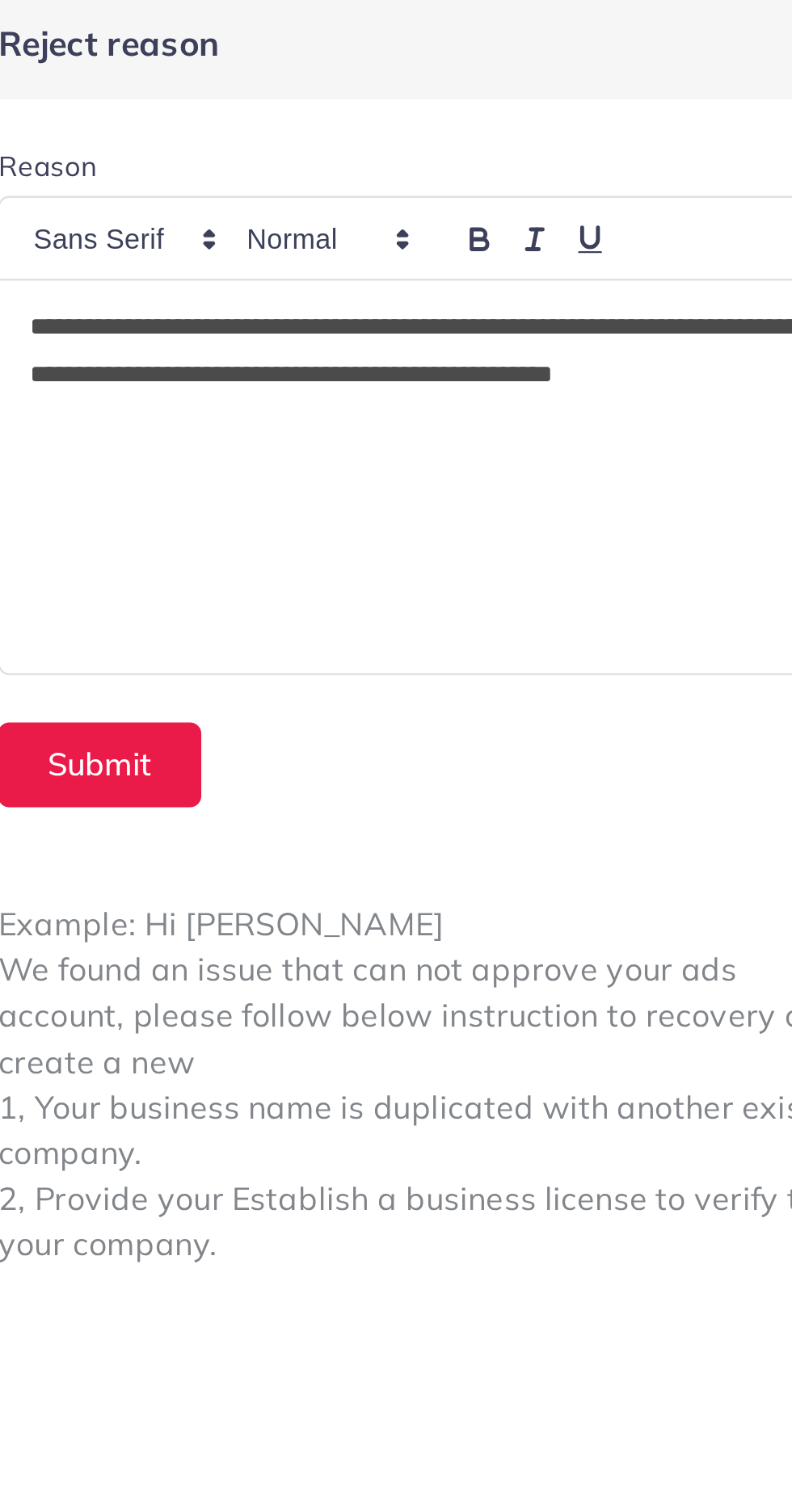
click at [691, 142] on p "**********" at bounding box center [598, 157] width 324 height 58
click at [680, 138] on p "**********" at bounding box center [598, 157] width 324 height 58
click at [686, 141] on p "**********" at bounding box center [598, 157] width 324 height 58
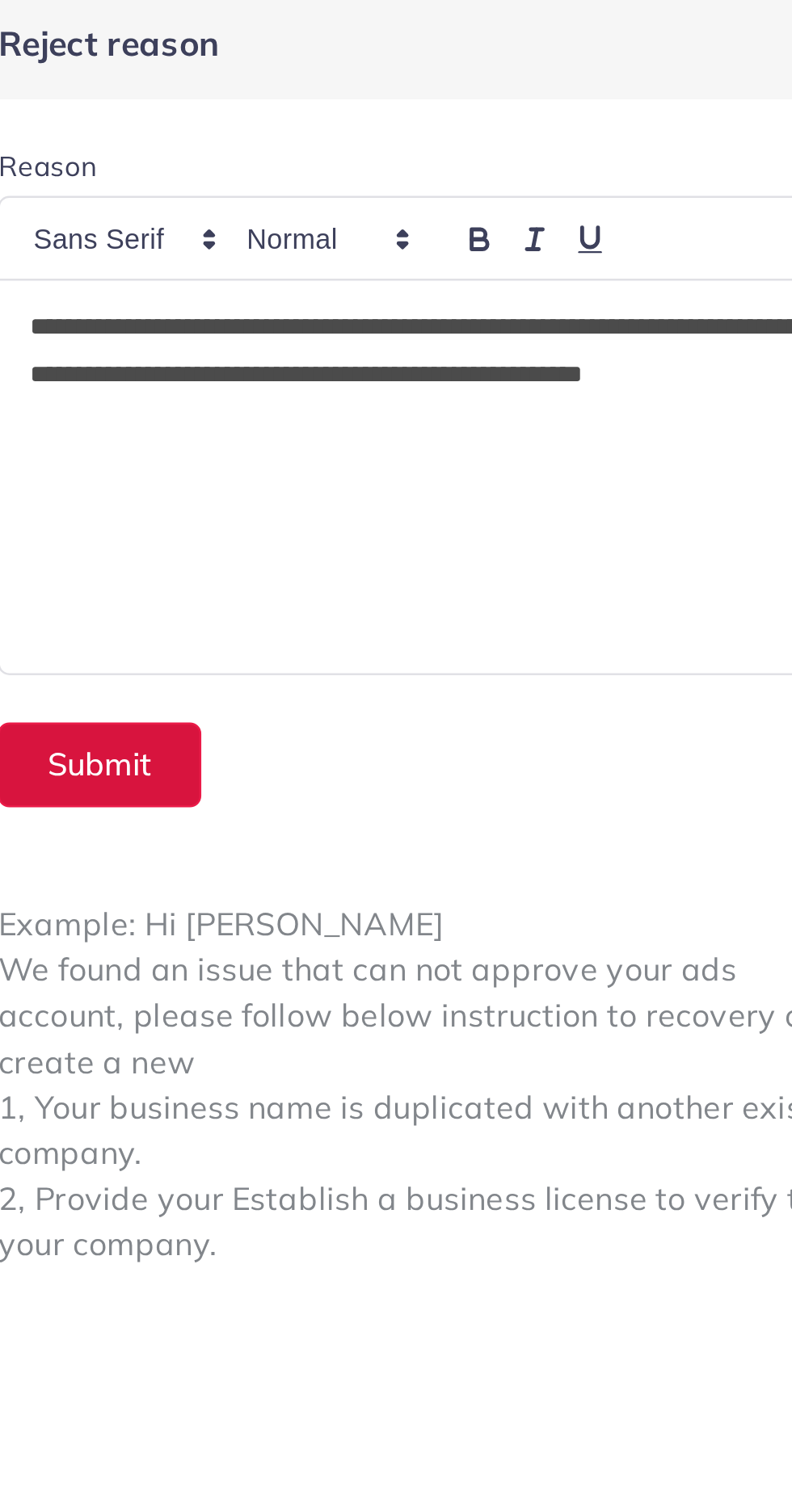
click at [468, 313] on button "Submit" at bounding box center [465, 317] width 83 height 35
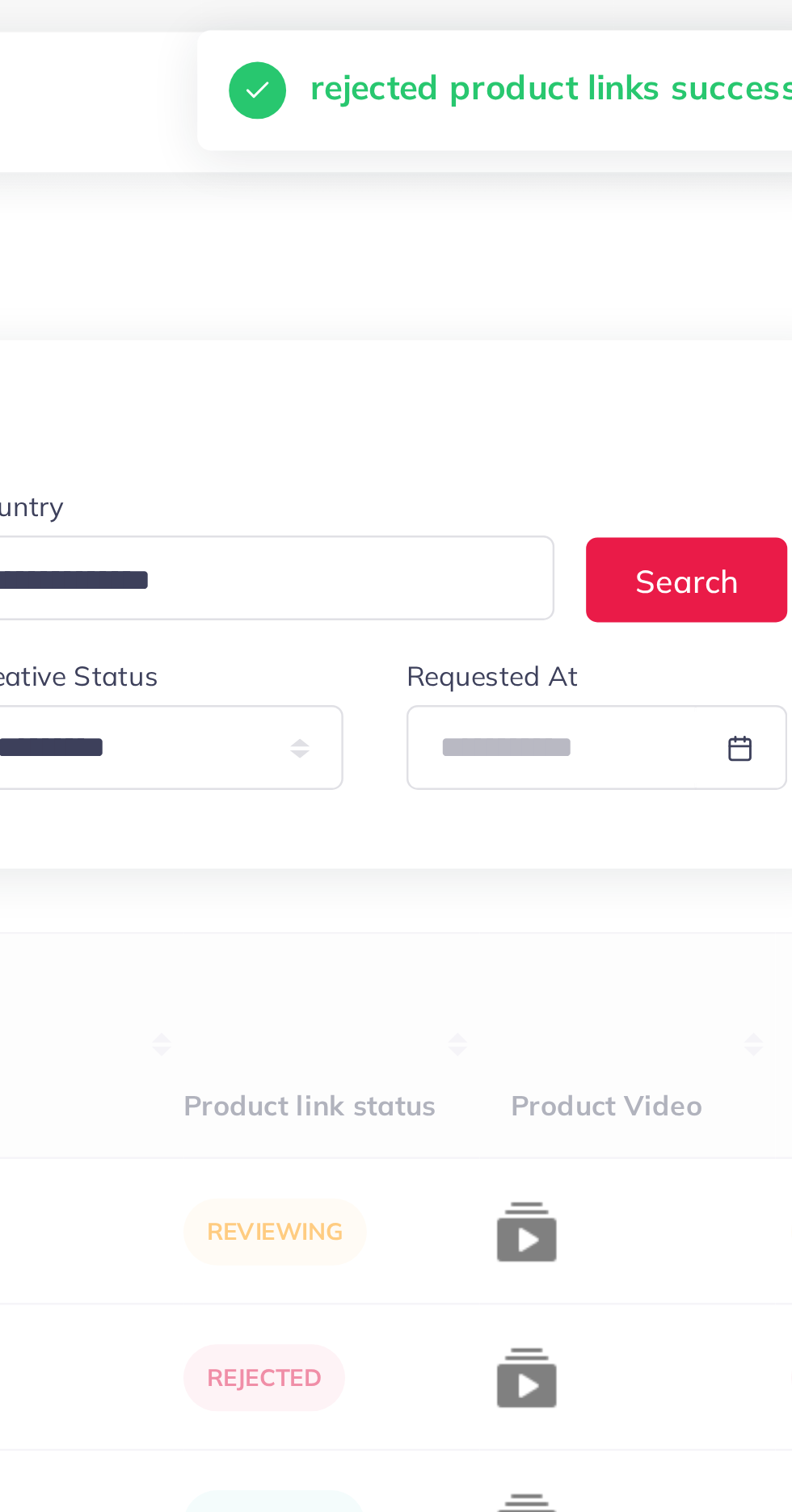
scroll to position [0, 253]
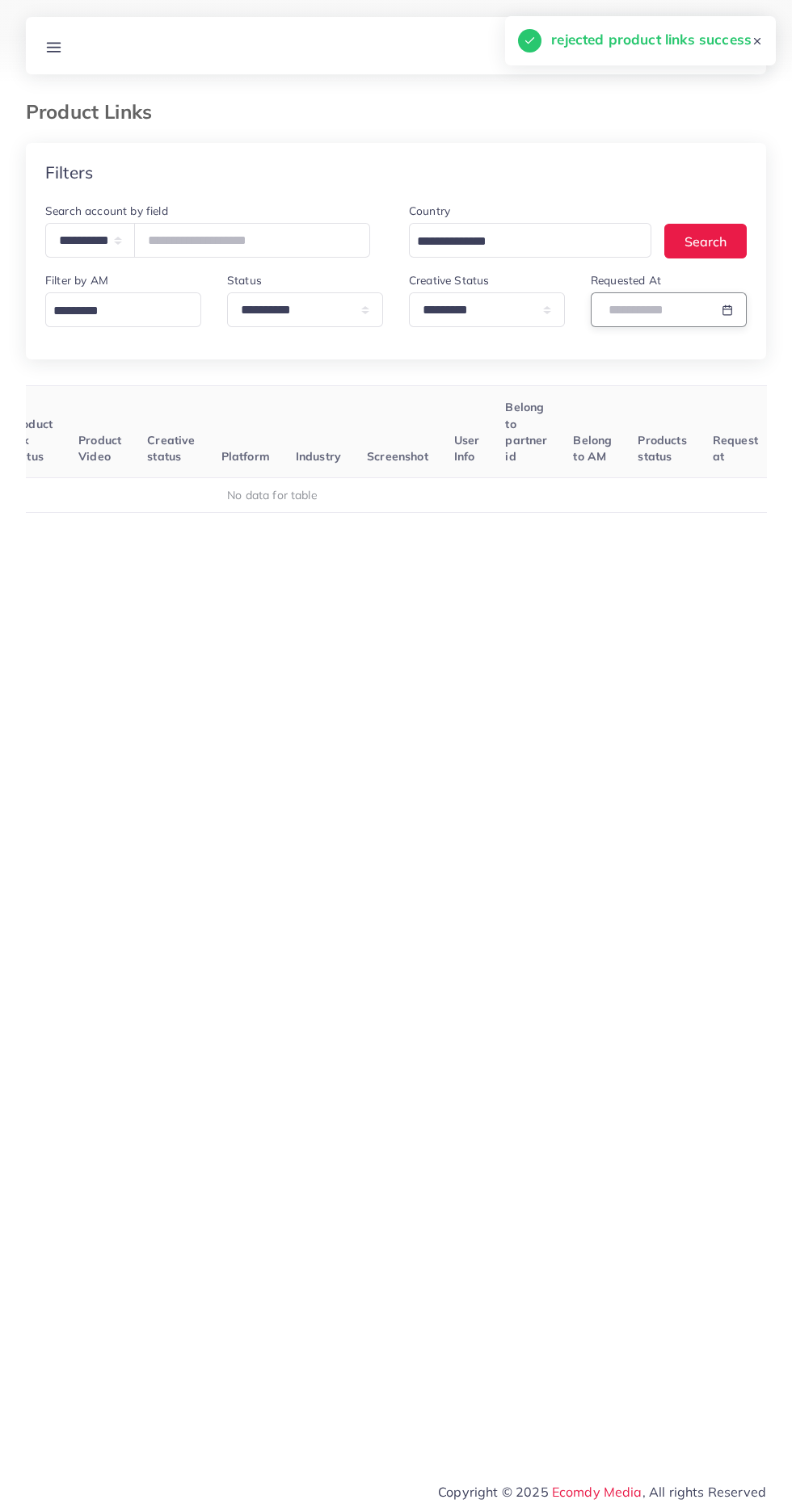
click at [614, 303] on input "text" at bounding box center [650, 310] width 119 height 35
